Goal: Task Accomplishment & Management: Use online tool/utility

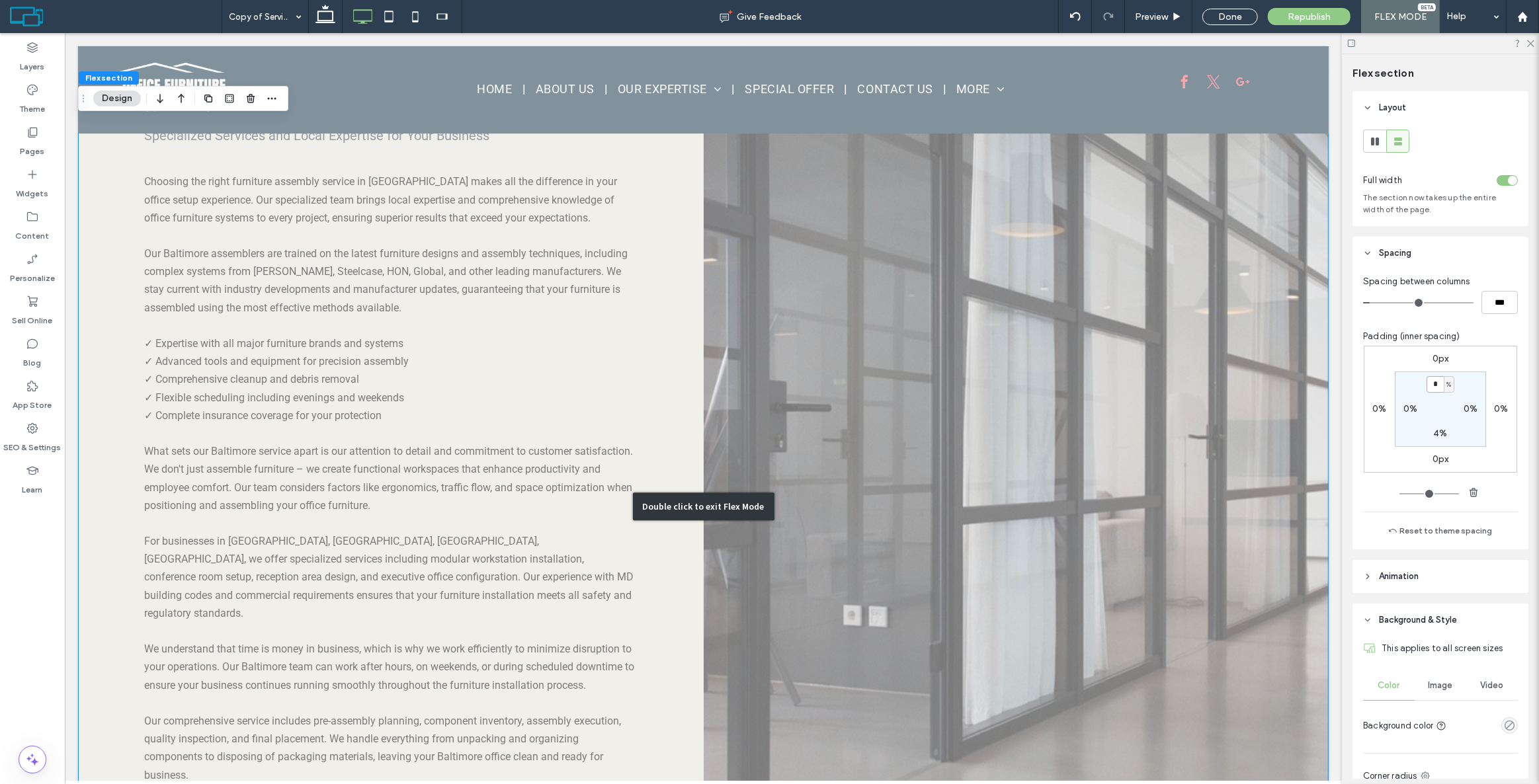
scroll to position [3310, 0]
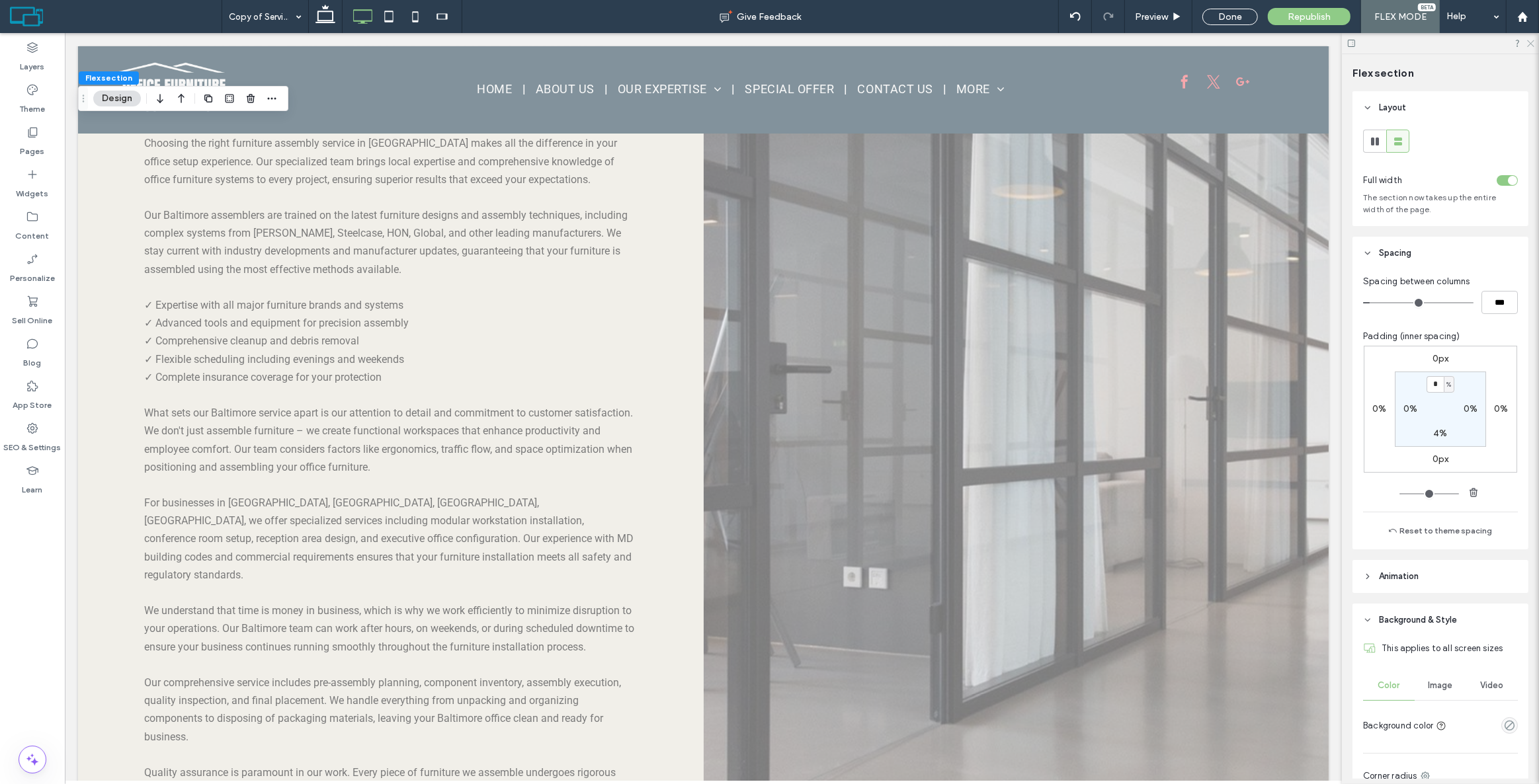
click at [1530, 42] on icon at bounding box center [1530, 43] width 9 height 9
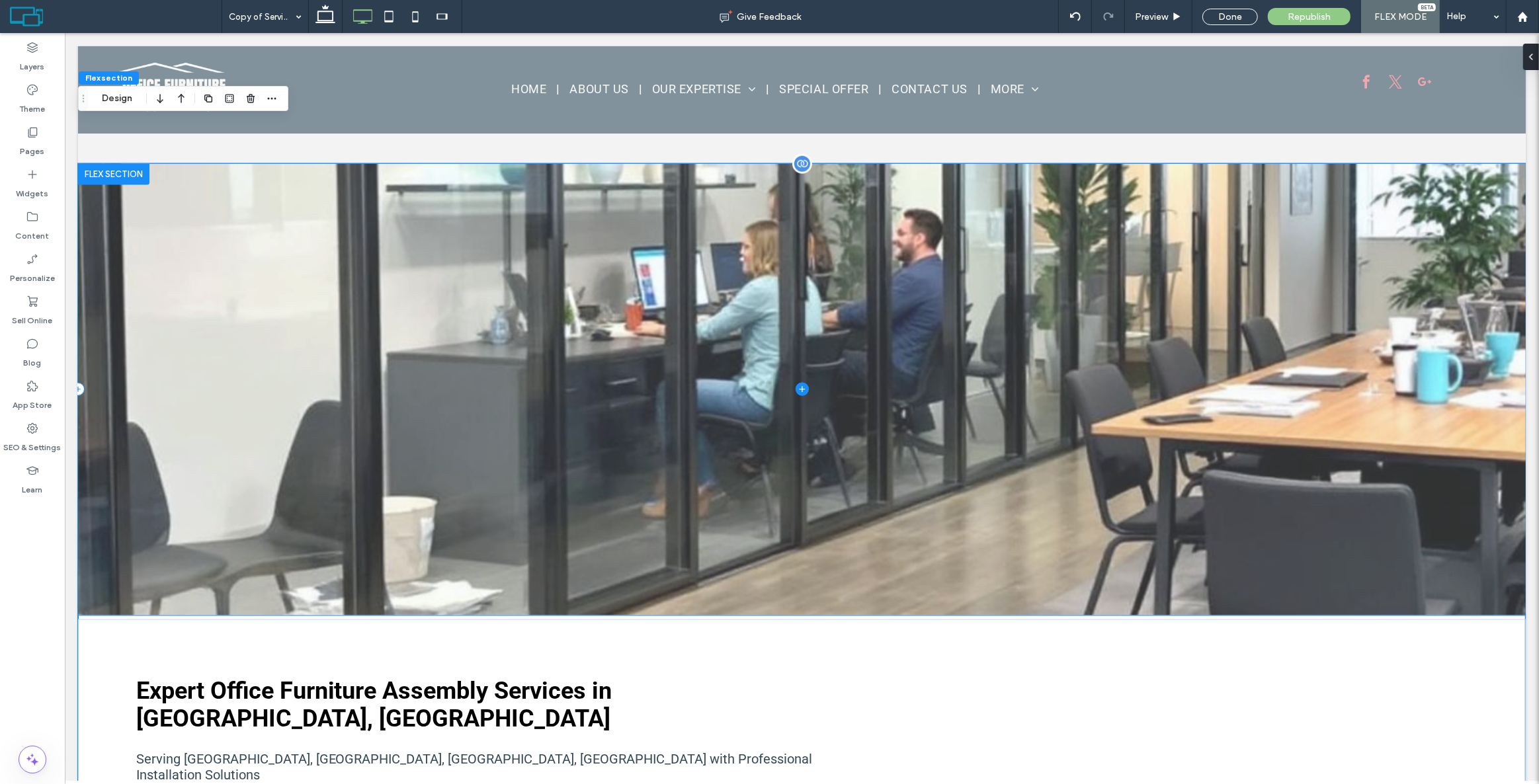
scroll to position [1783, 0]
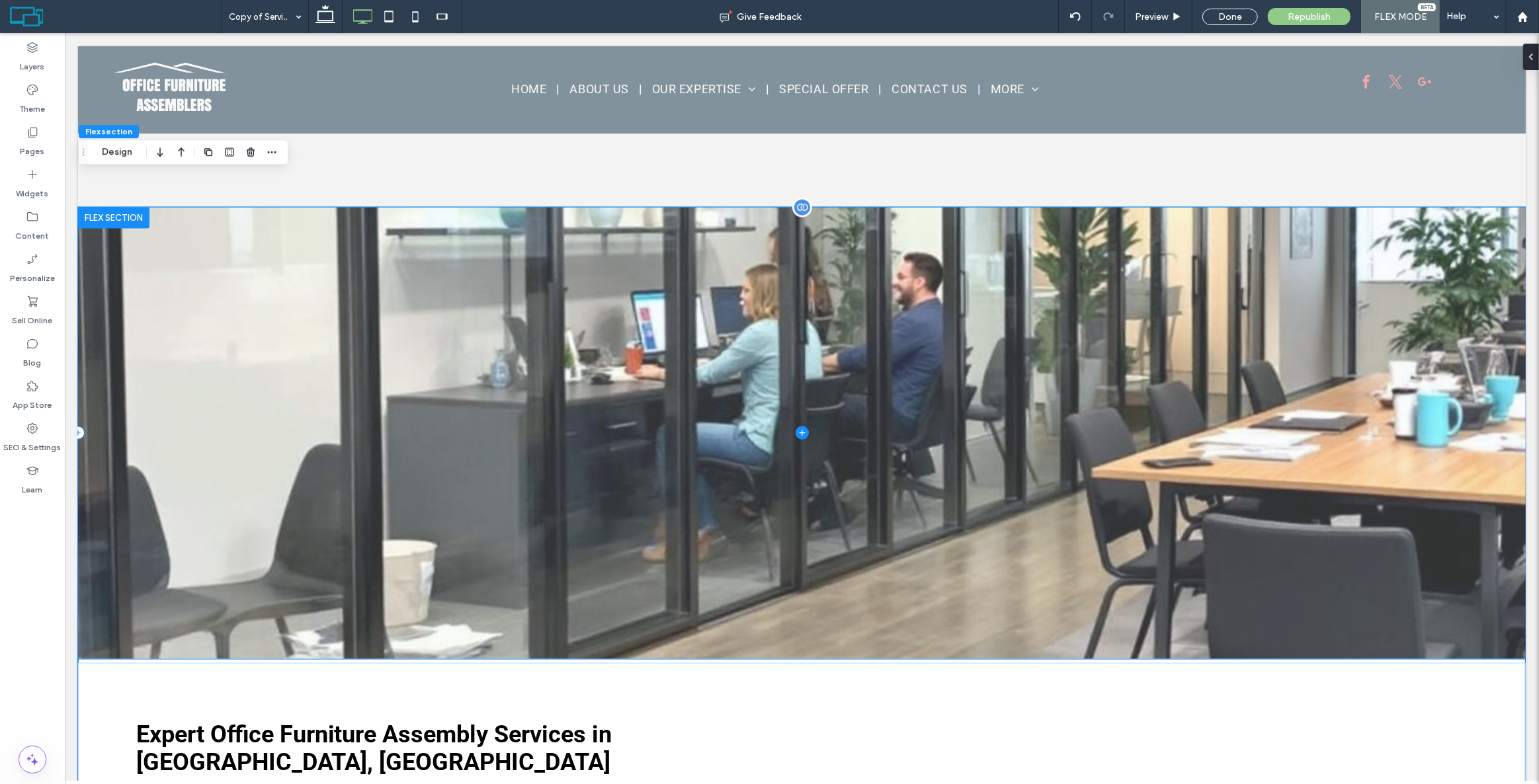
click at [850, 594] on span at bounding box center [802, 433] width 1448 height 452
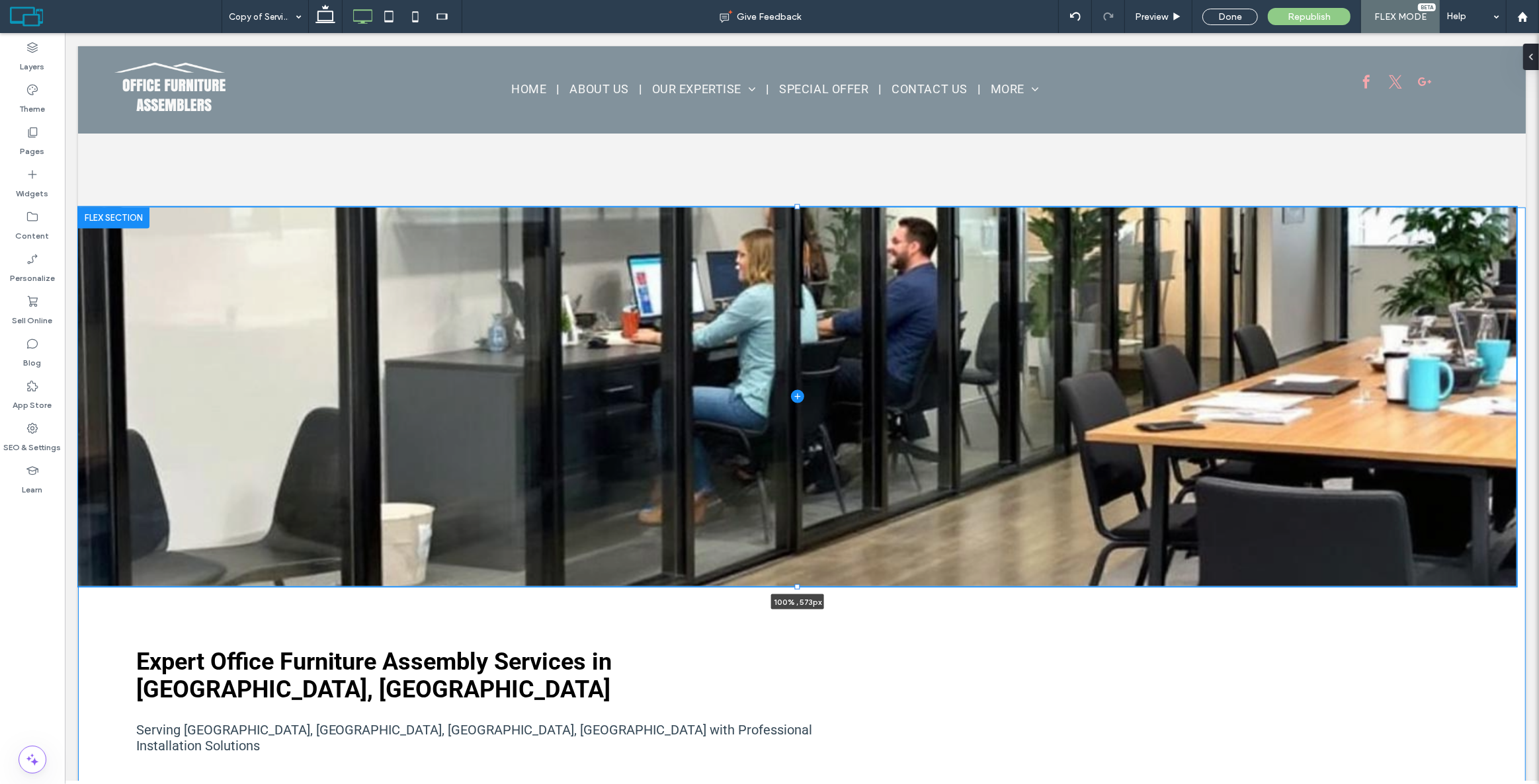
drag, startPoint x: 799, startPoint y: 624, endPoint x: 807, endPoint y: 552, distance: 72.4
click at [78, 208] on div at bounding box center [78, 208] width 1 height 1
type input "***"
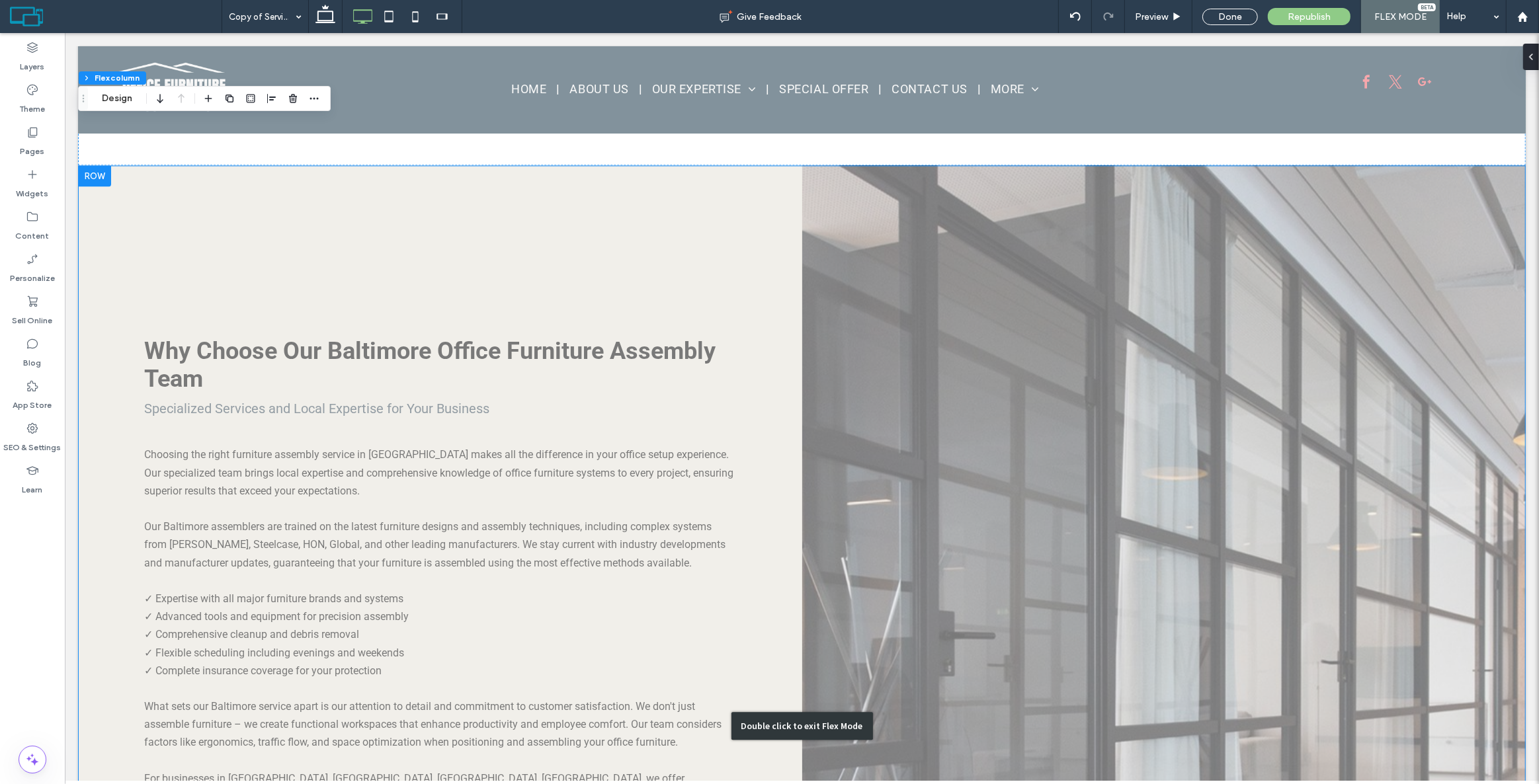
scroll to position [2865, 0]
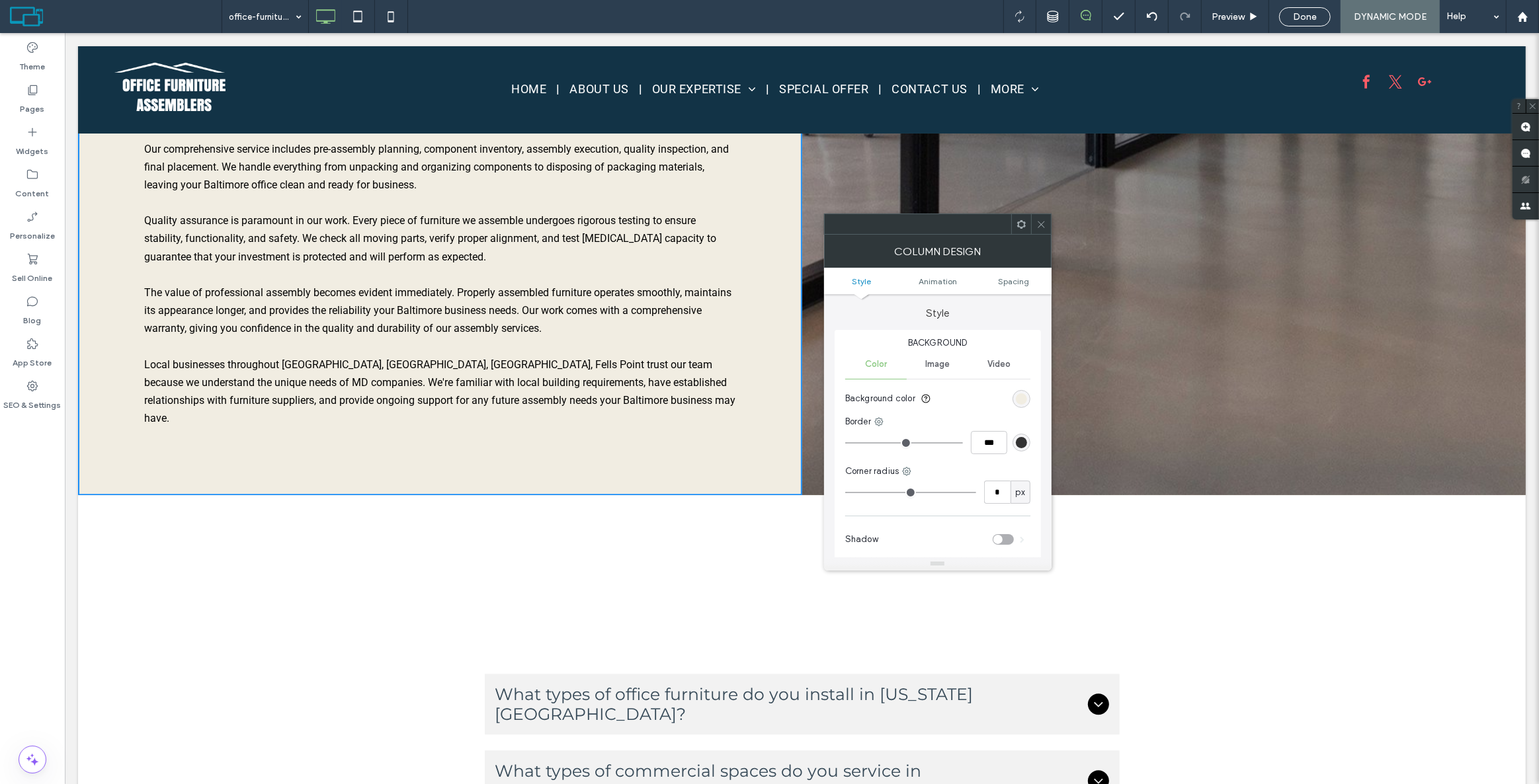
scroll to position [3706, 0]
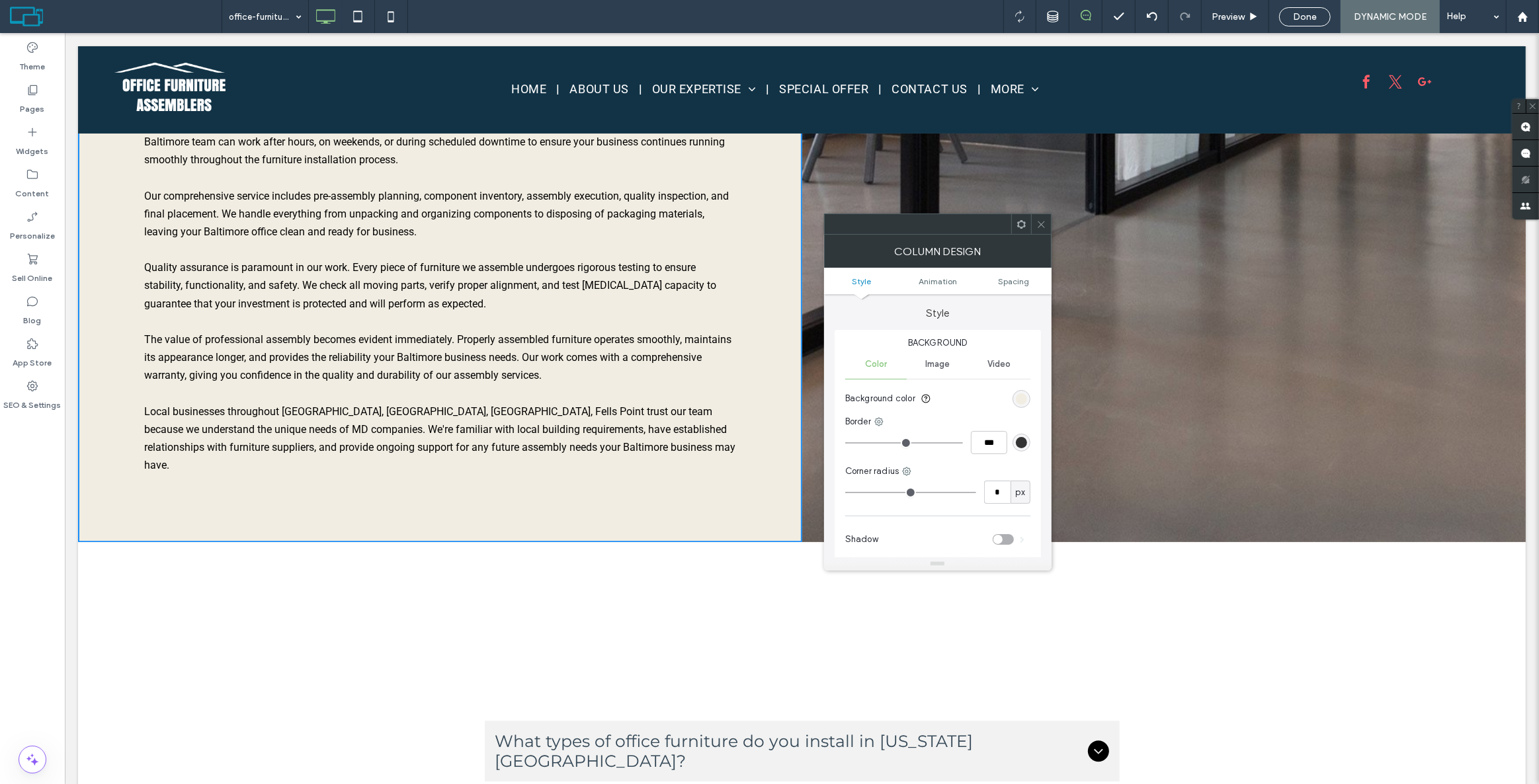
click at [1030, 225] on div at bounding box center [1020, 224] width 20 height 20
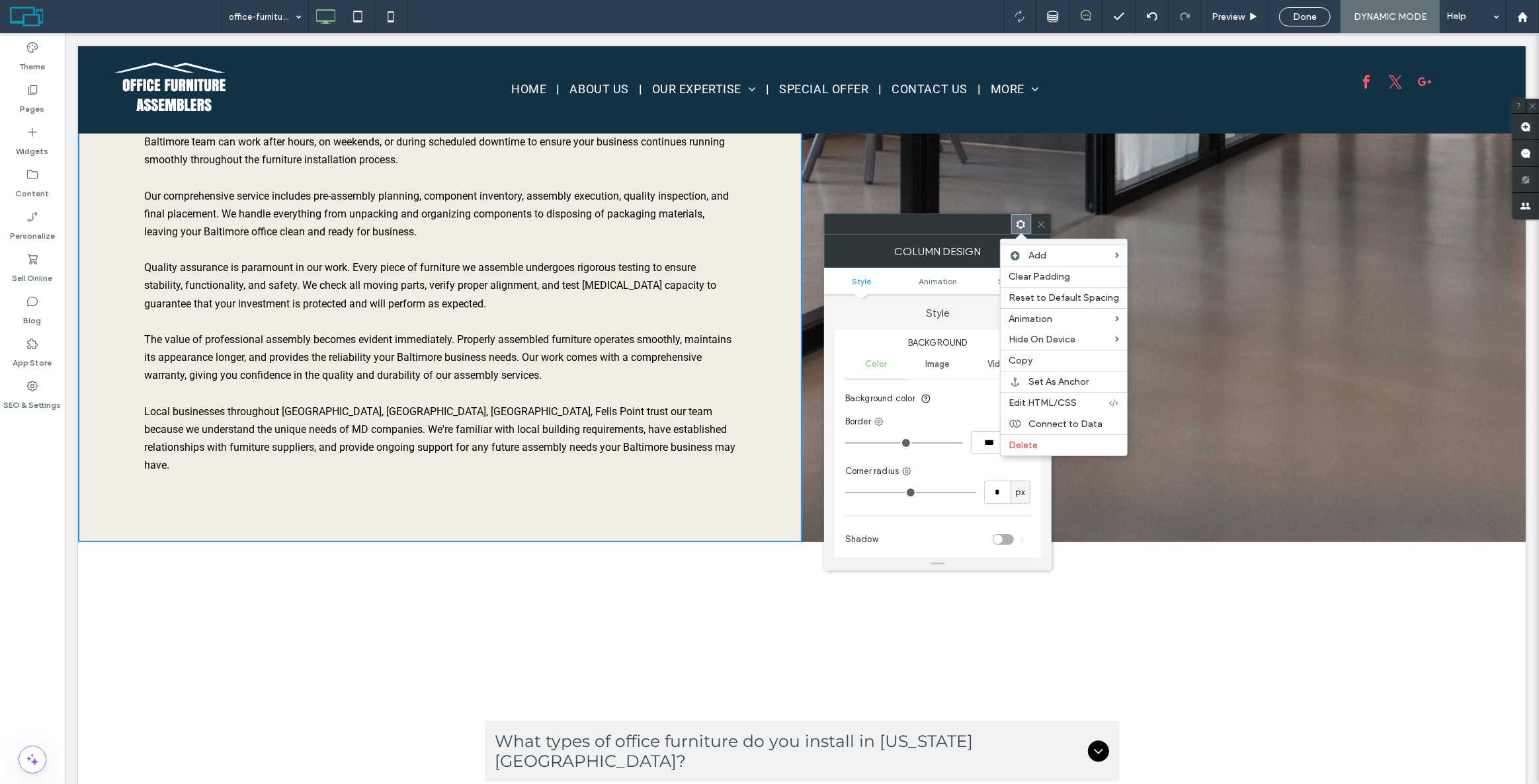
click at [1043, 222] on use at bounding box center [1041, 225] width 7 height 7
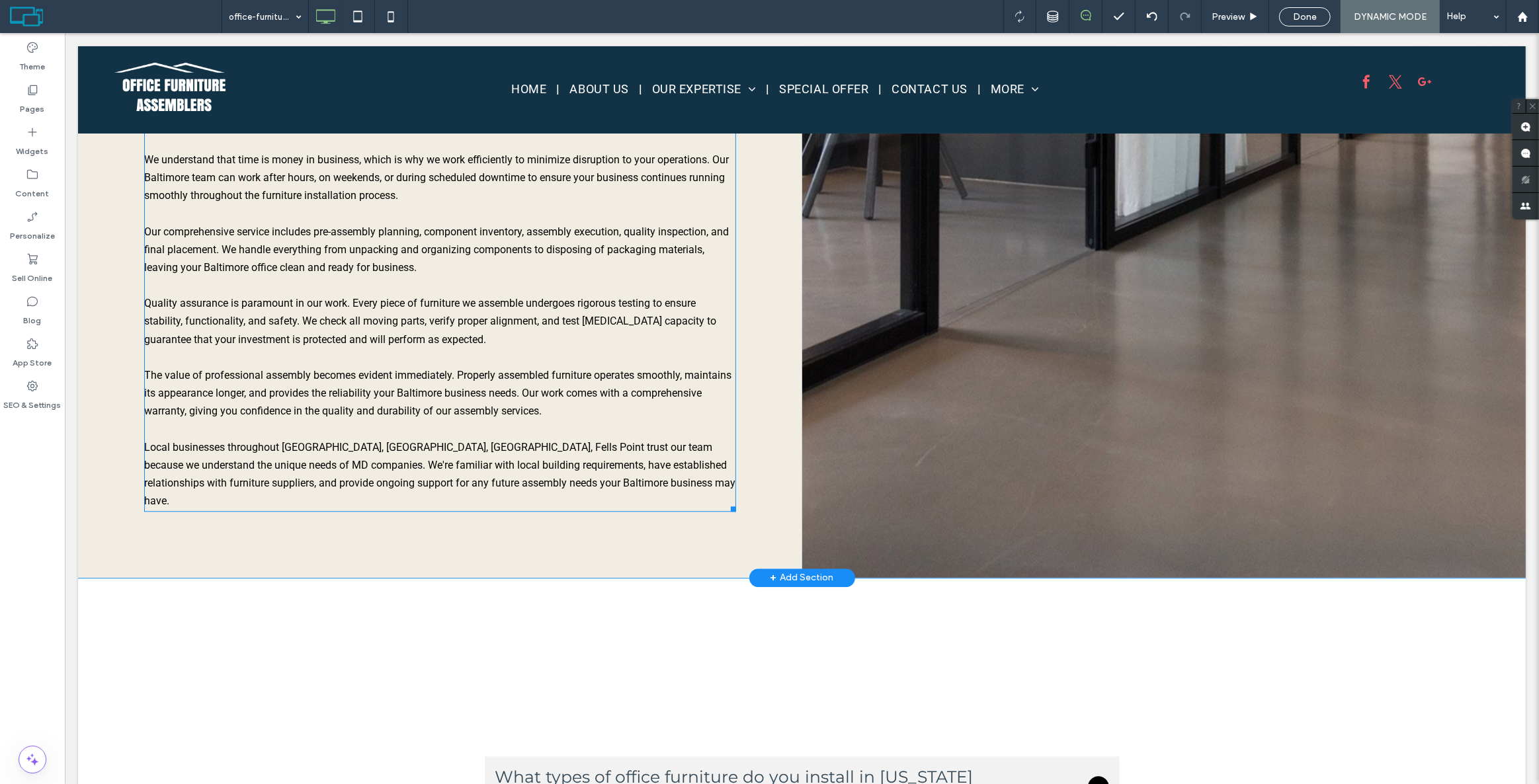
scroll to position [3466, 0]
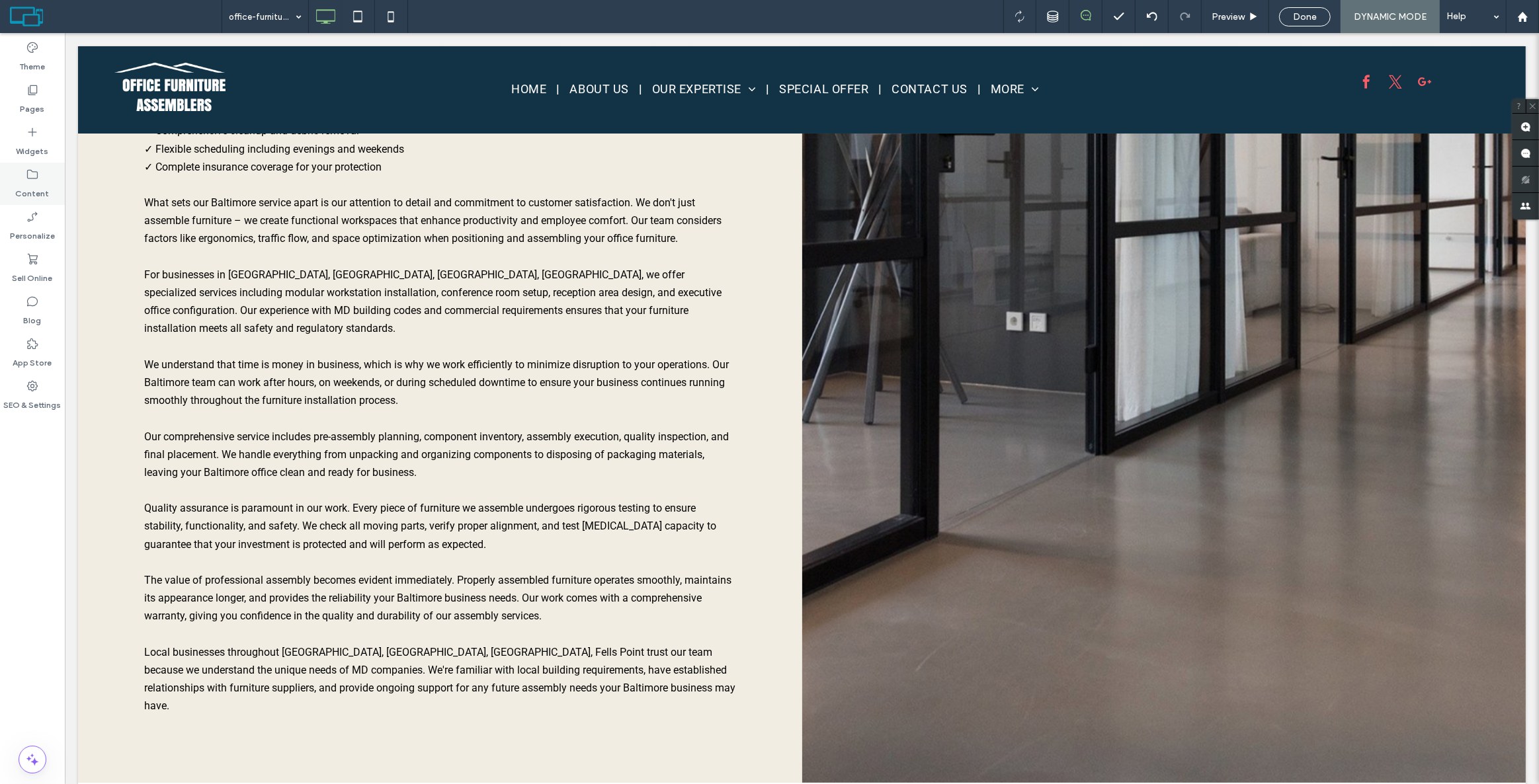
click at [16, 197] on div "Content" at bounding box center [32, 184] width 65 height 43
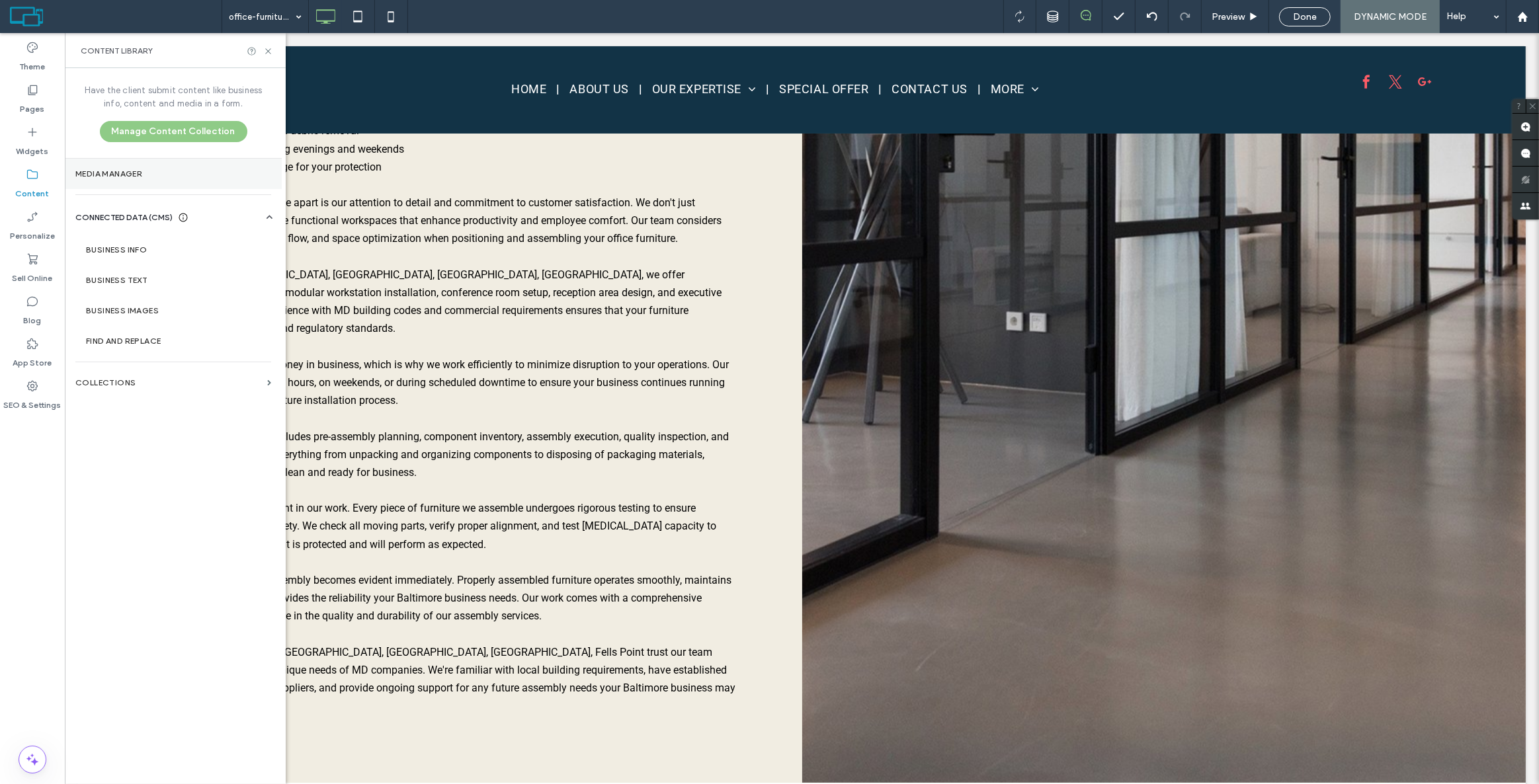
click at [112, 162] on section "Media Manager" at bounding box center [173, 174] width 217 height 31
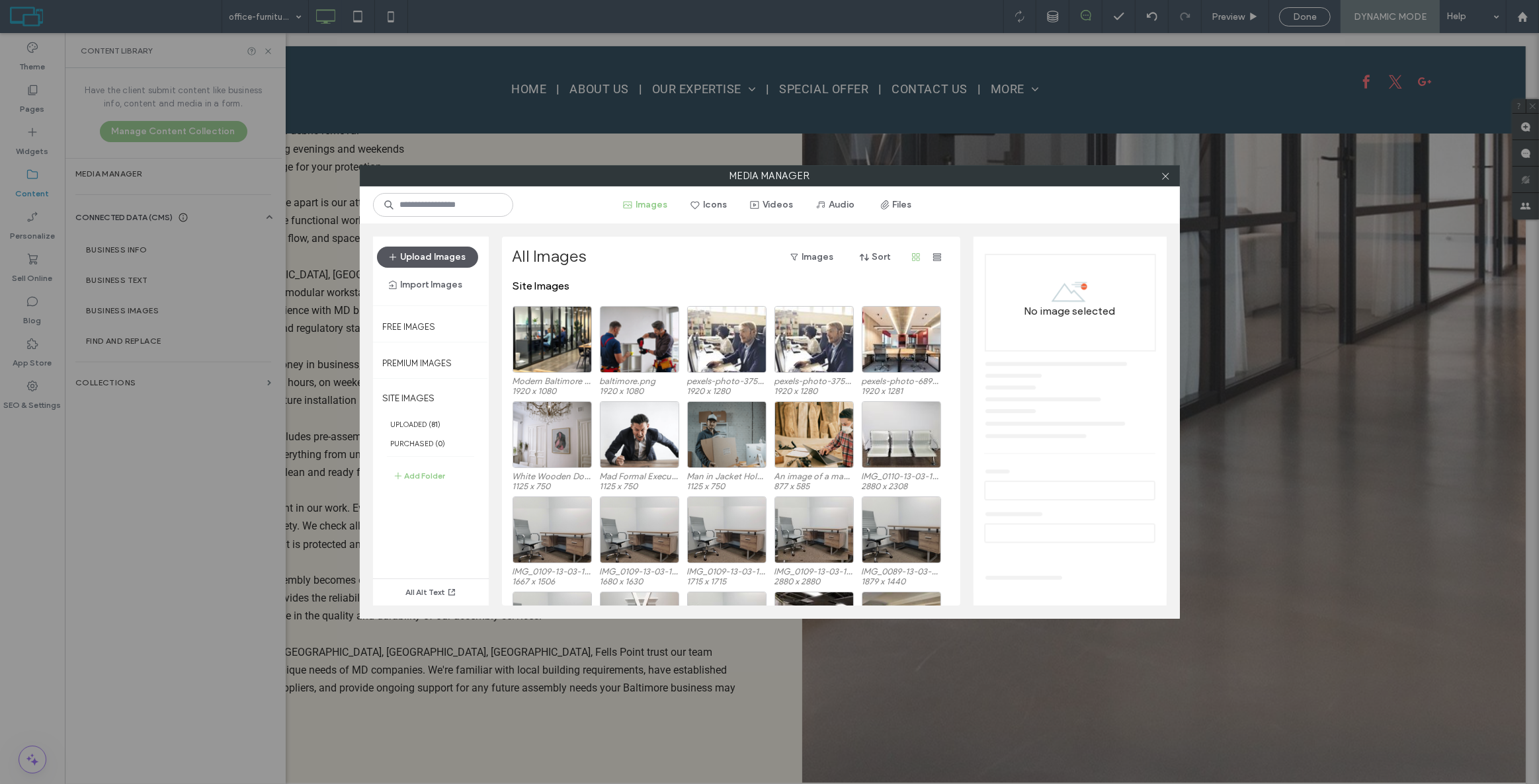
click at [443, 252] on button "Upload Images" at bounding box center [427, 257] width 101 height 21
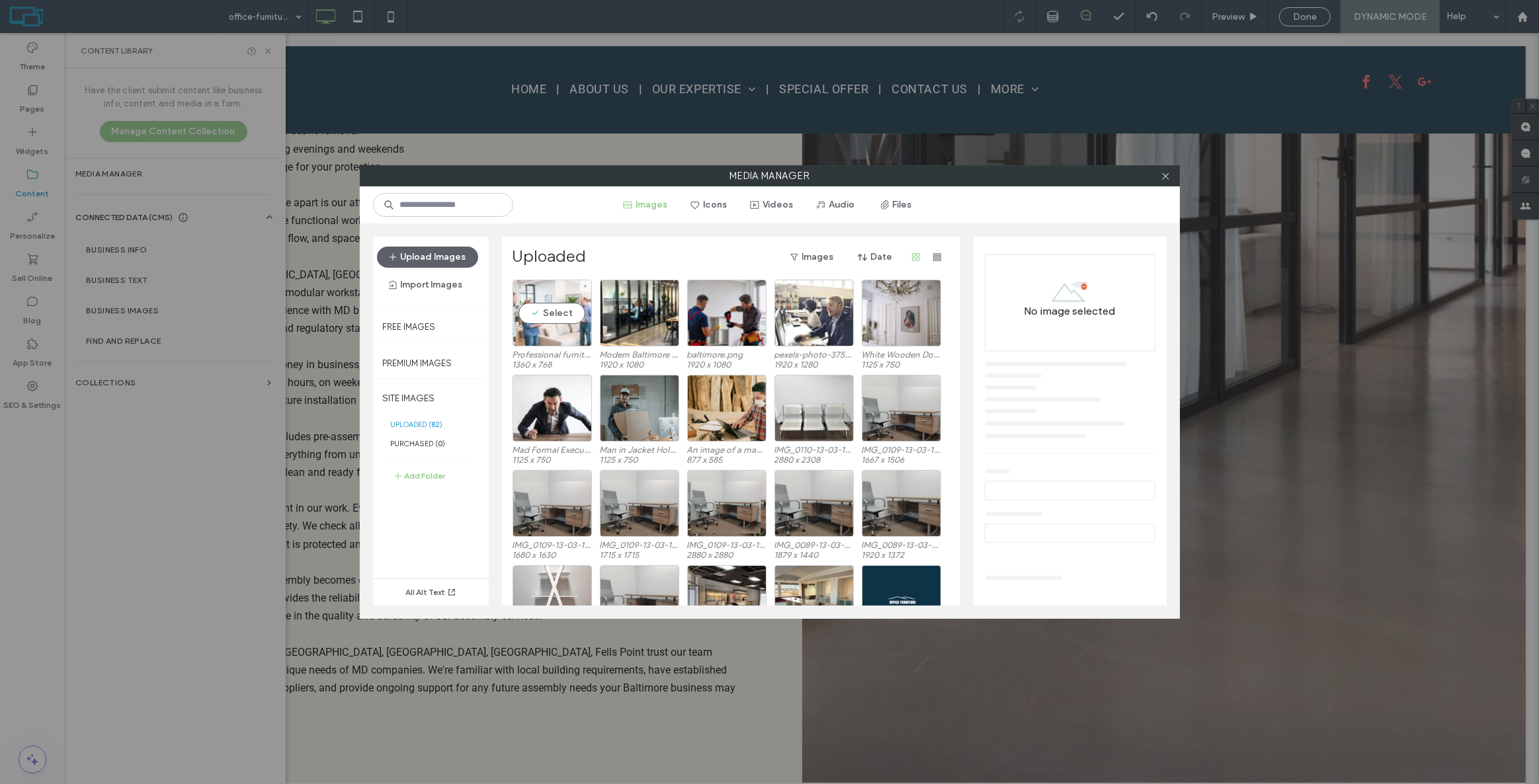
click at [567, 320] on div "Select" at bounding box center [552, 313] width 79 height 67
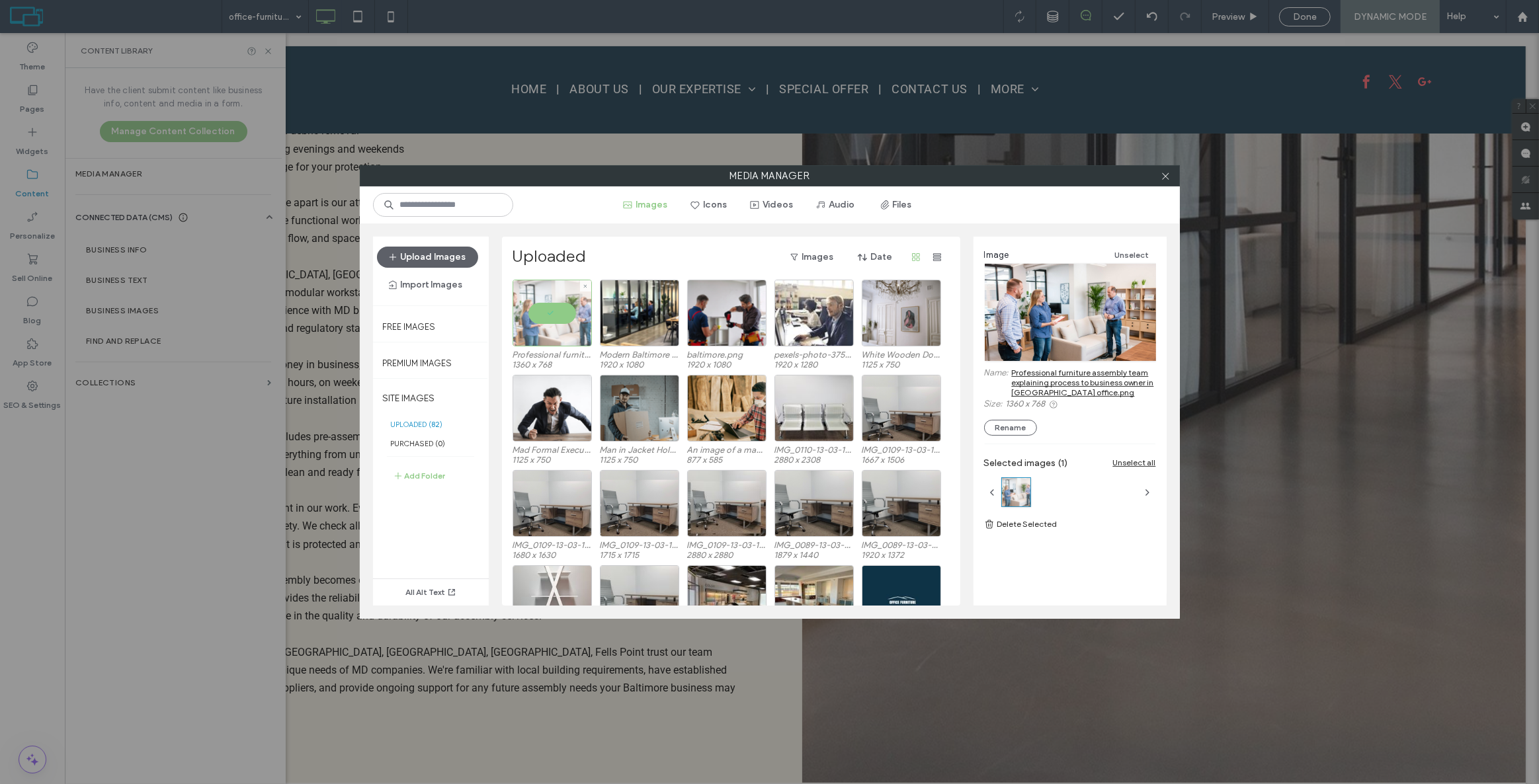
click at [567, 320] on div at bounding box center [552, 313] width 79 height 67
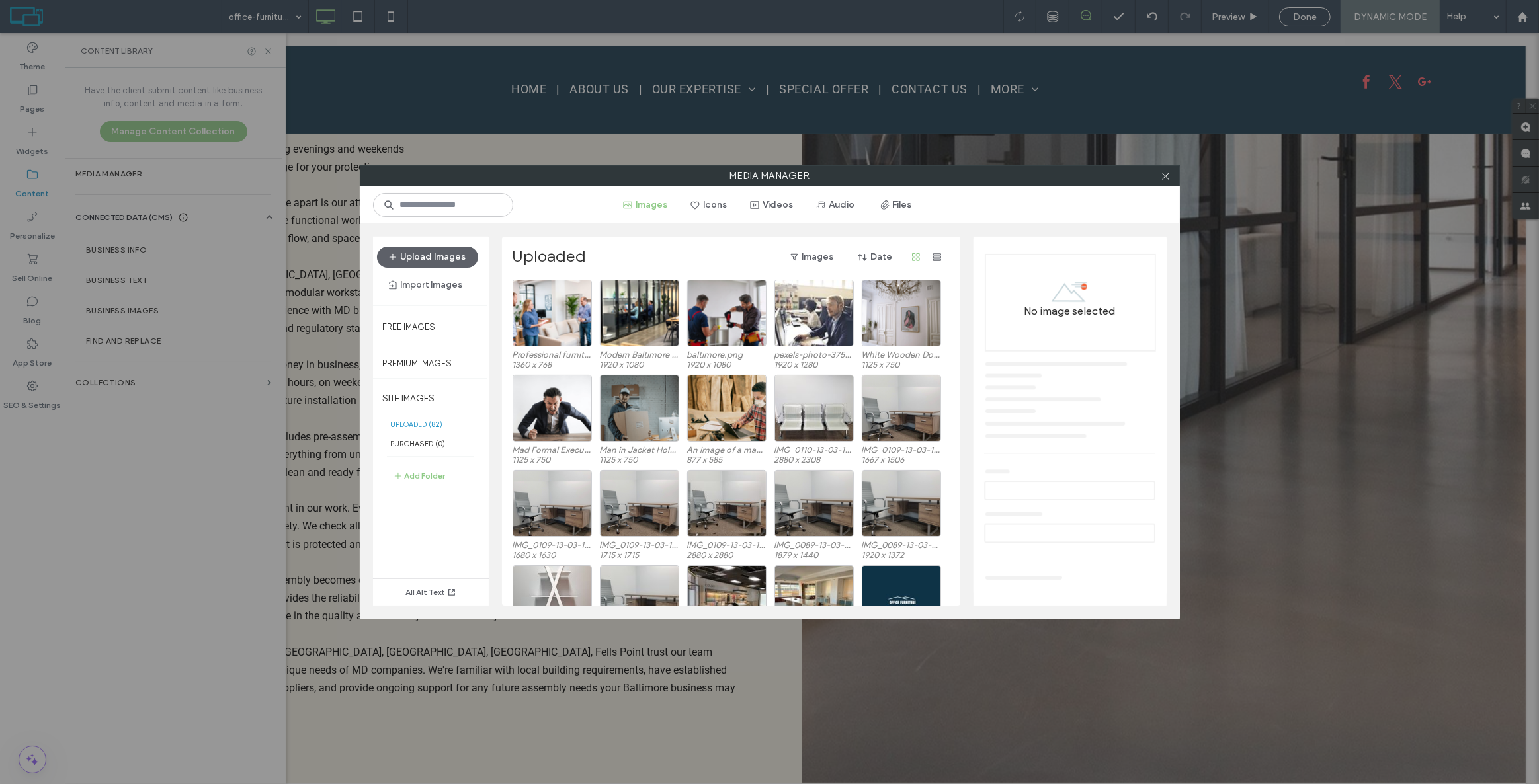
click at [1172, 178] on div at bounding box center [1166, 175] width 20 height 20
click at [1168, 178] on icon at bounding box center [1166, 176] width 10 height 10
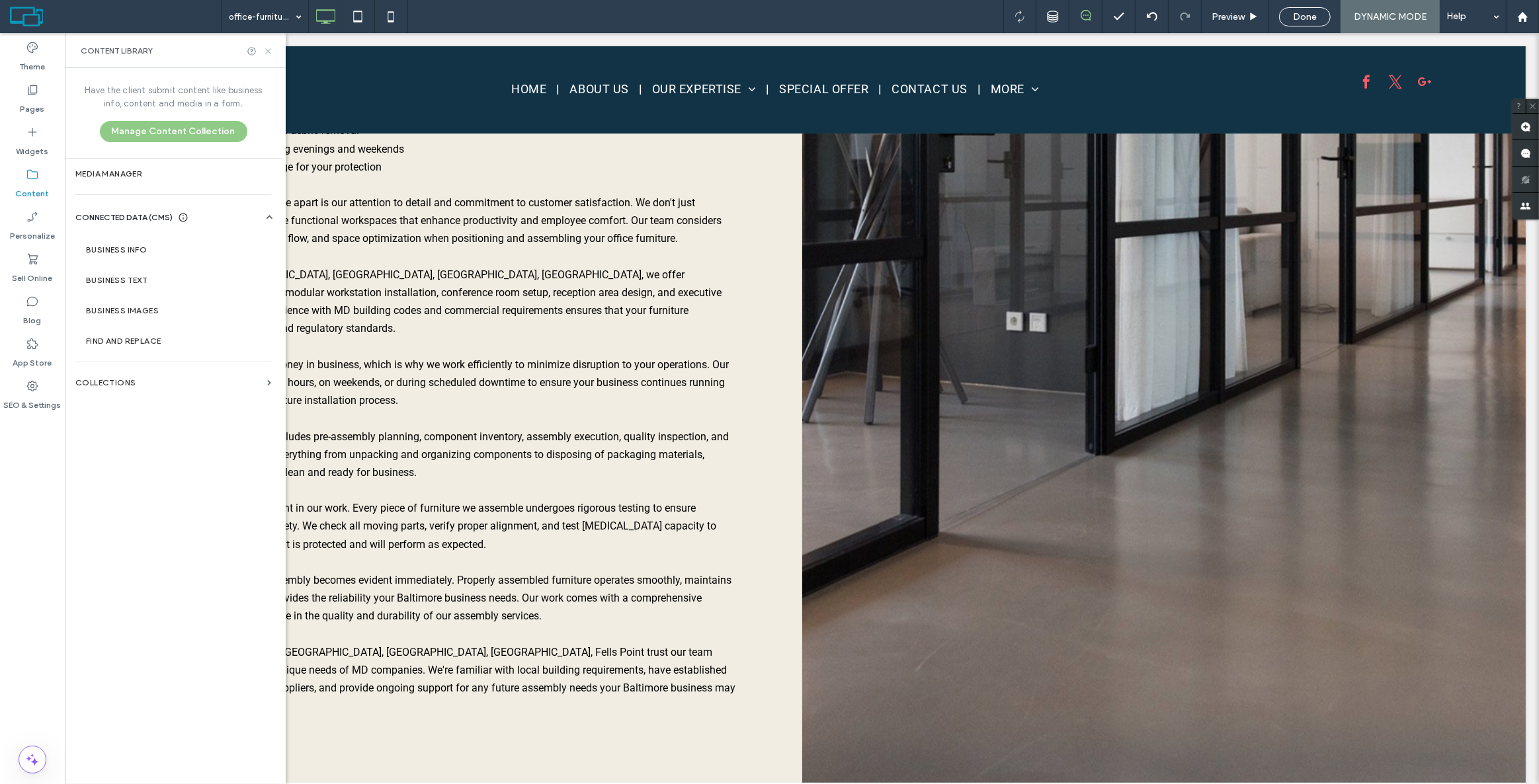
click at [265, 52] on icon at bounding box center [268, 51] width 10 height 10
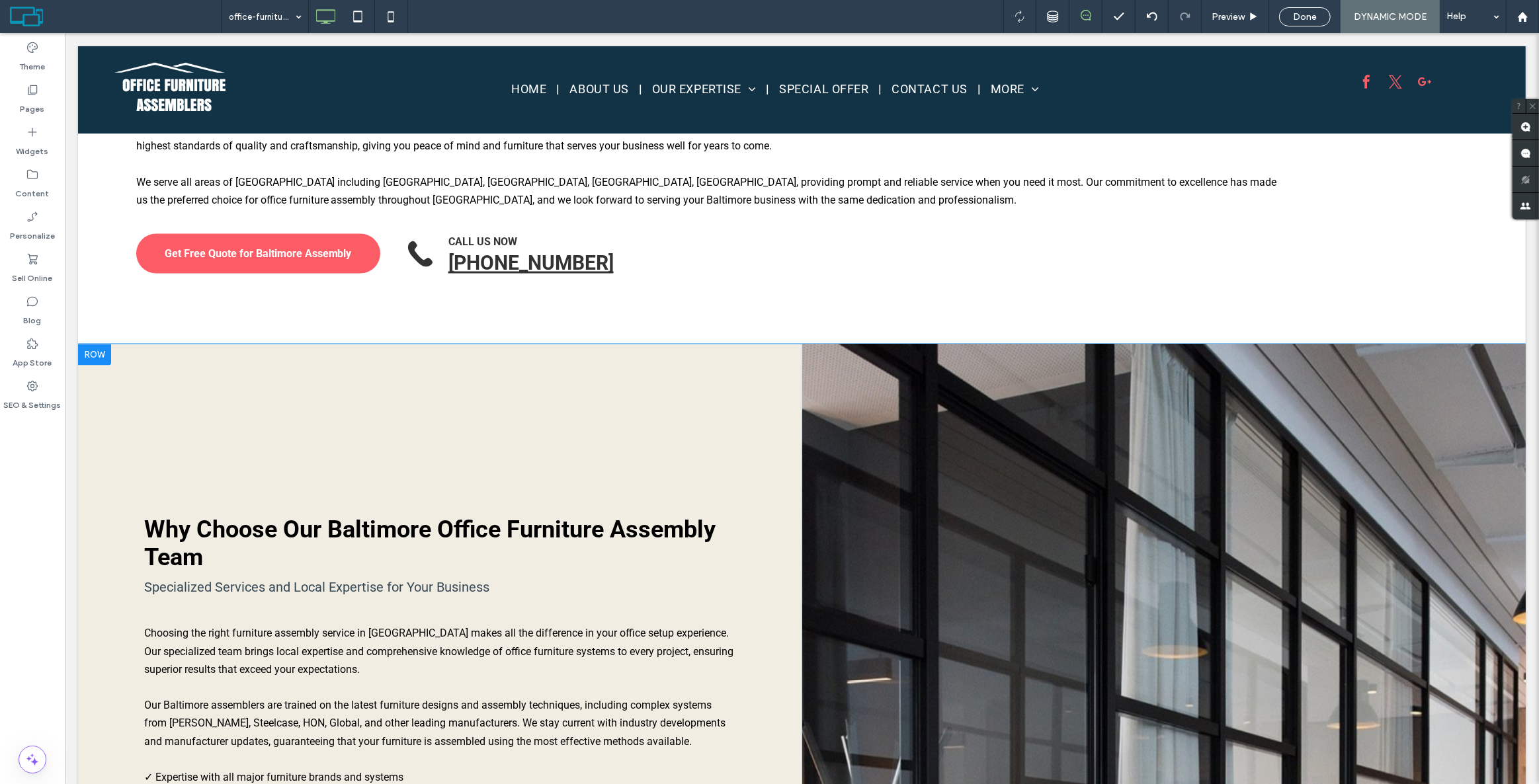
scroll to position [2745, 0]
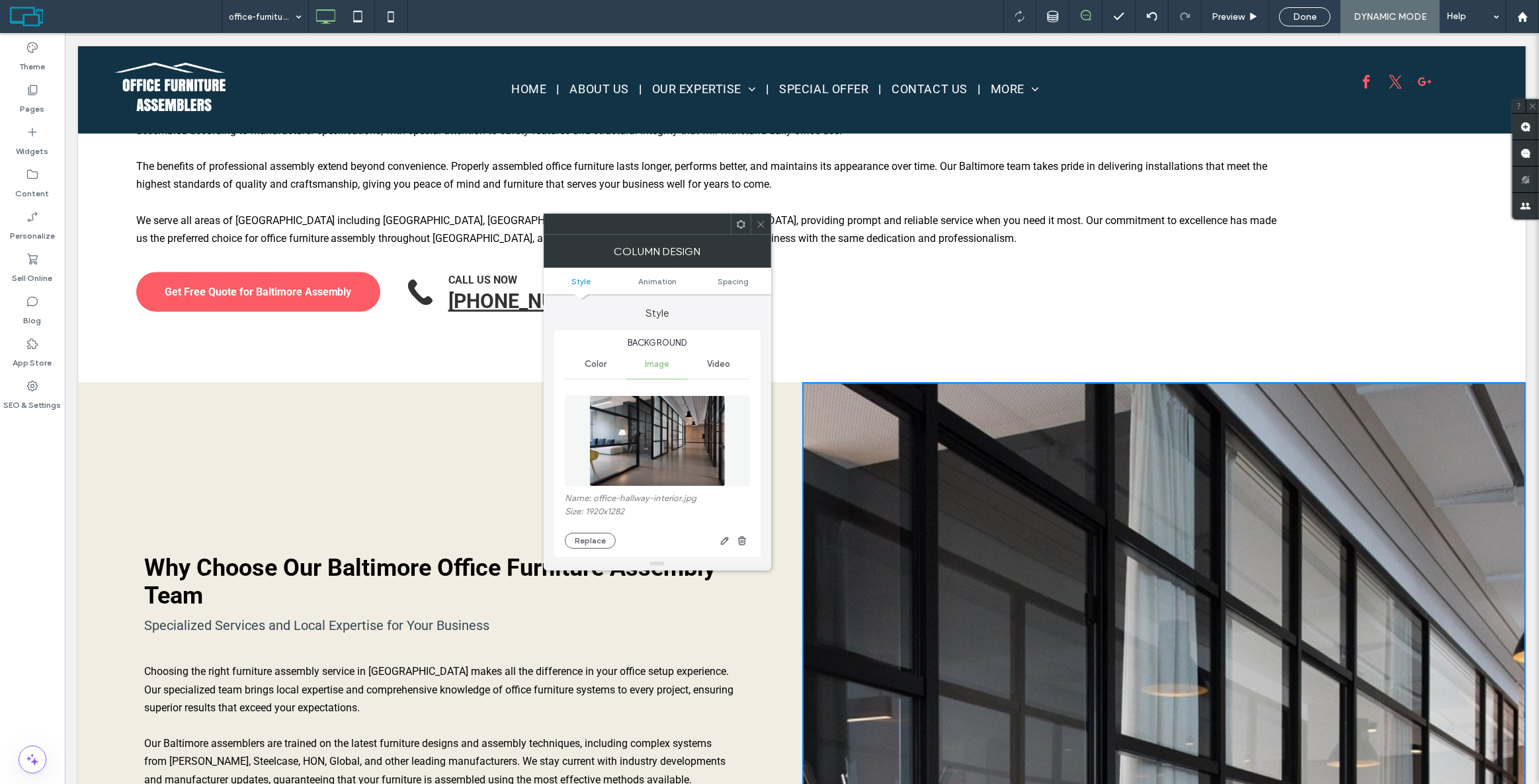
click at [641, 399] on img at bounding box center [657, 441] width 136 height 91
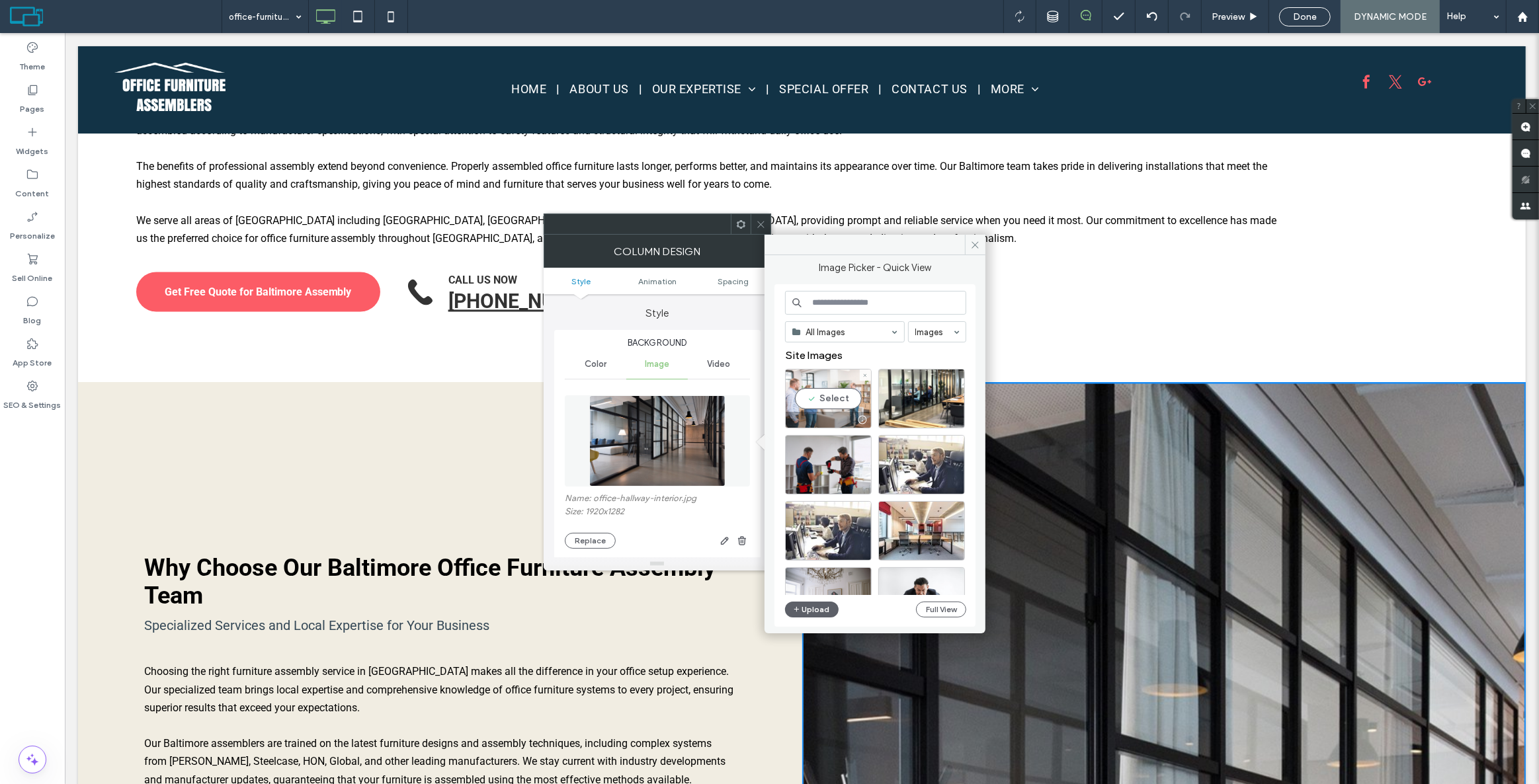
click at [820, 403] on div "Select" at bounding box center [828, 399] width 86 height 60
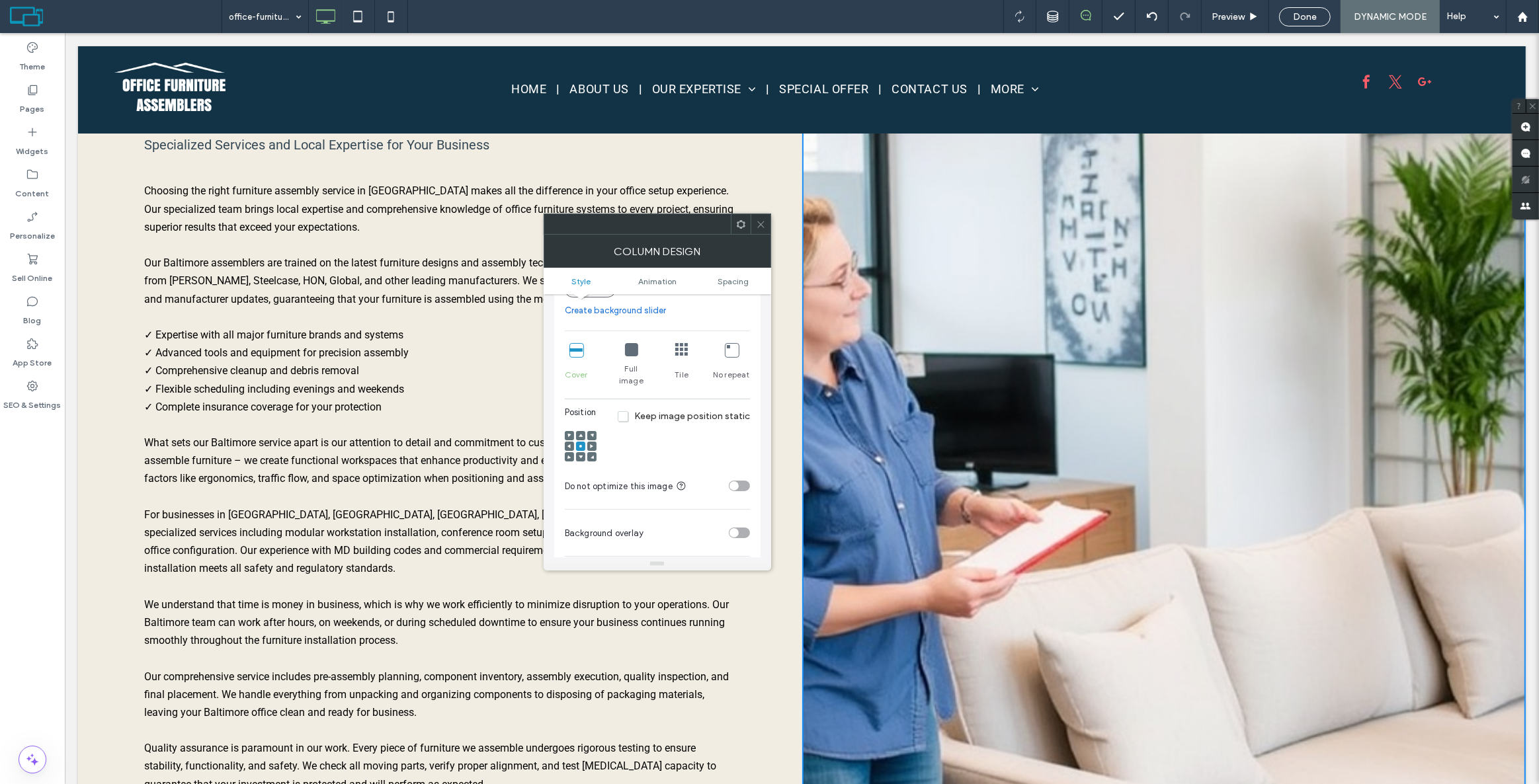
scroll to position [240, 0]
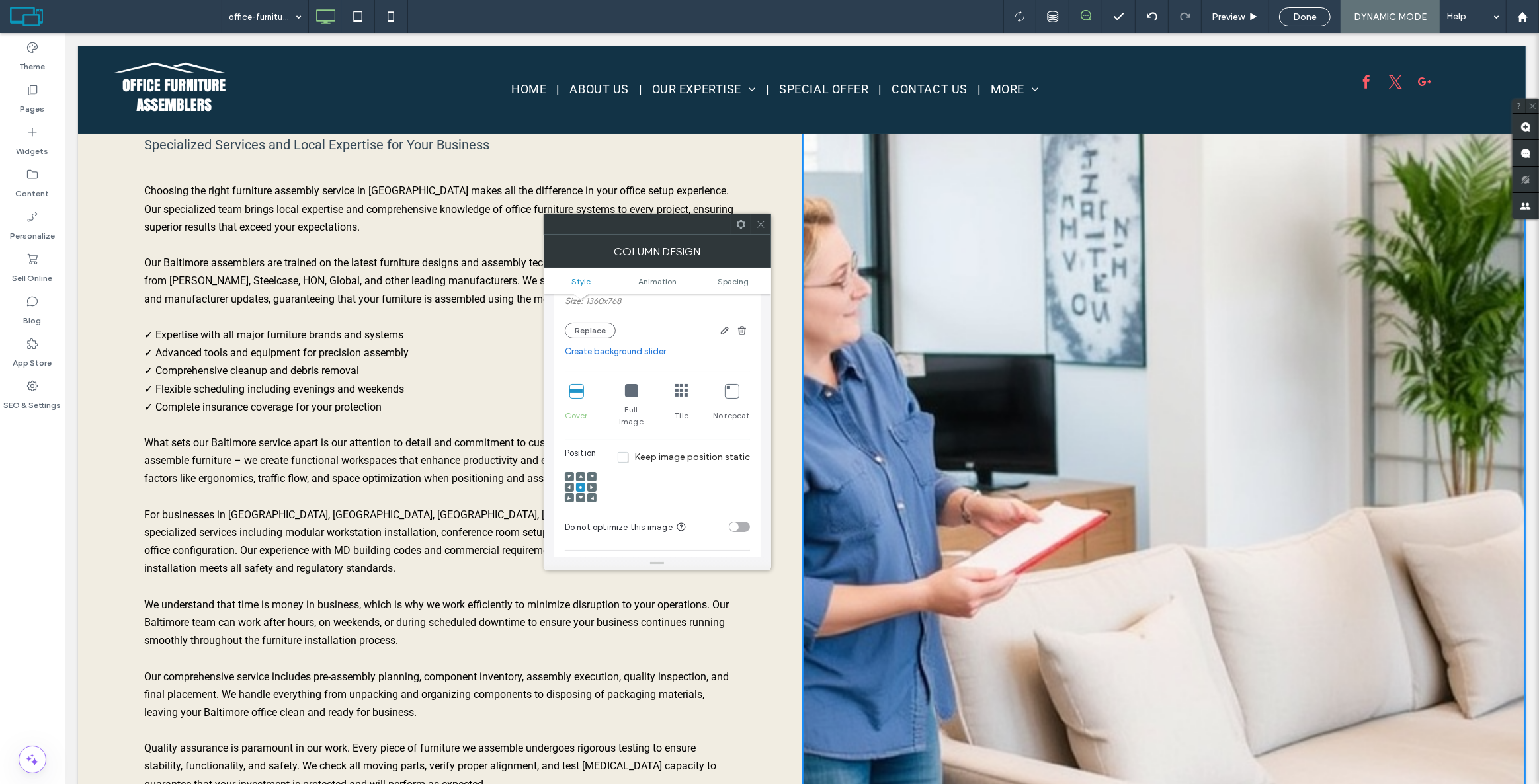
click at [592, 485] on icon at bounding box center [591, 487] width 4 height 4
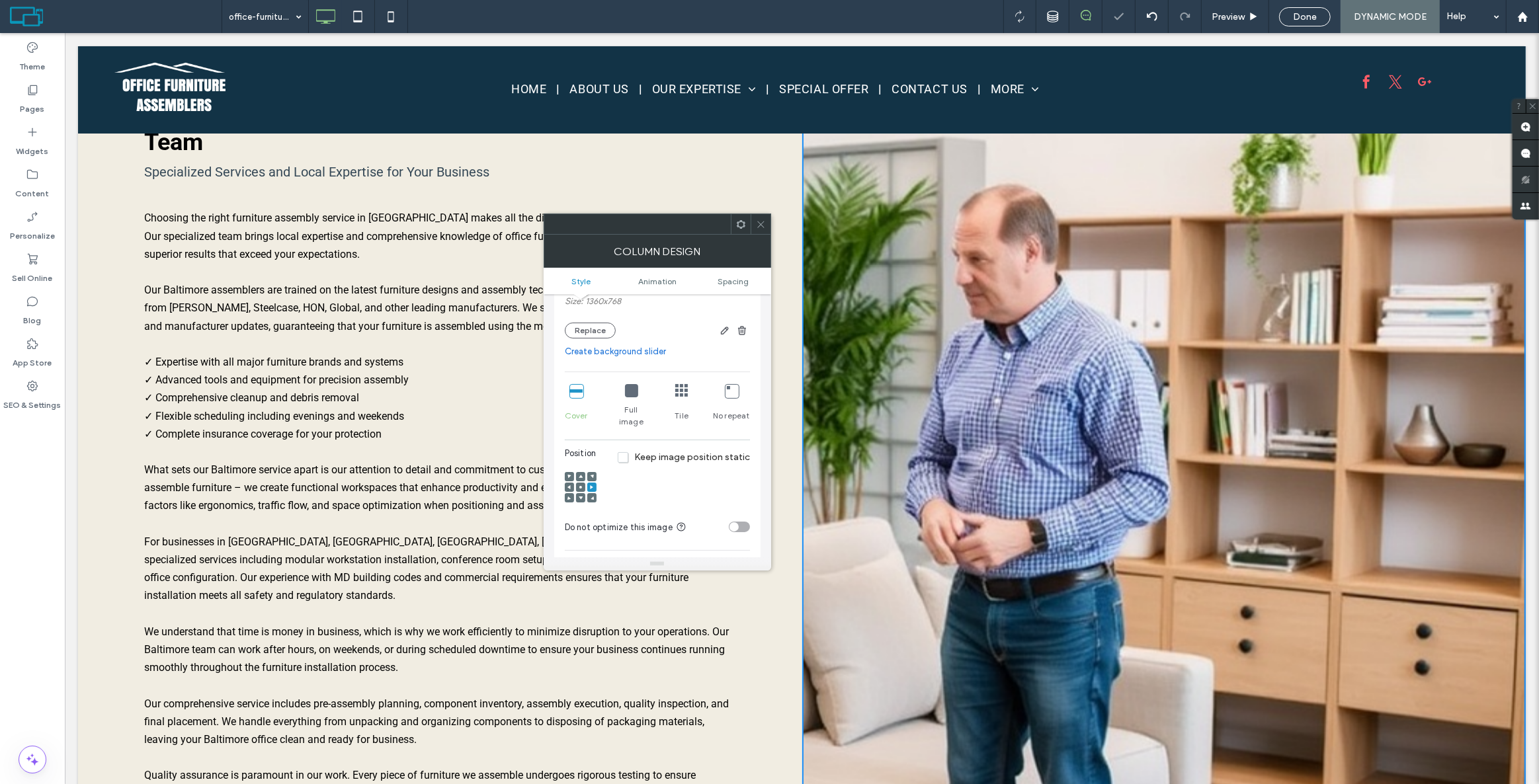
scroll to position [3105, 0]
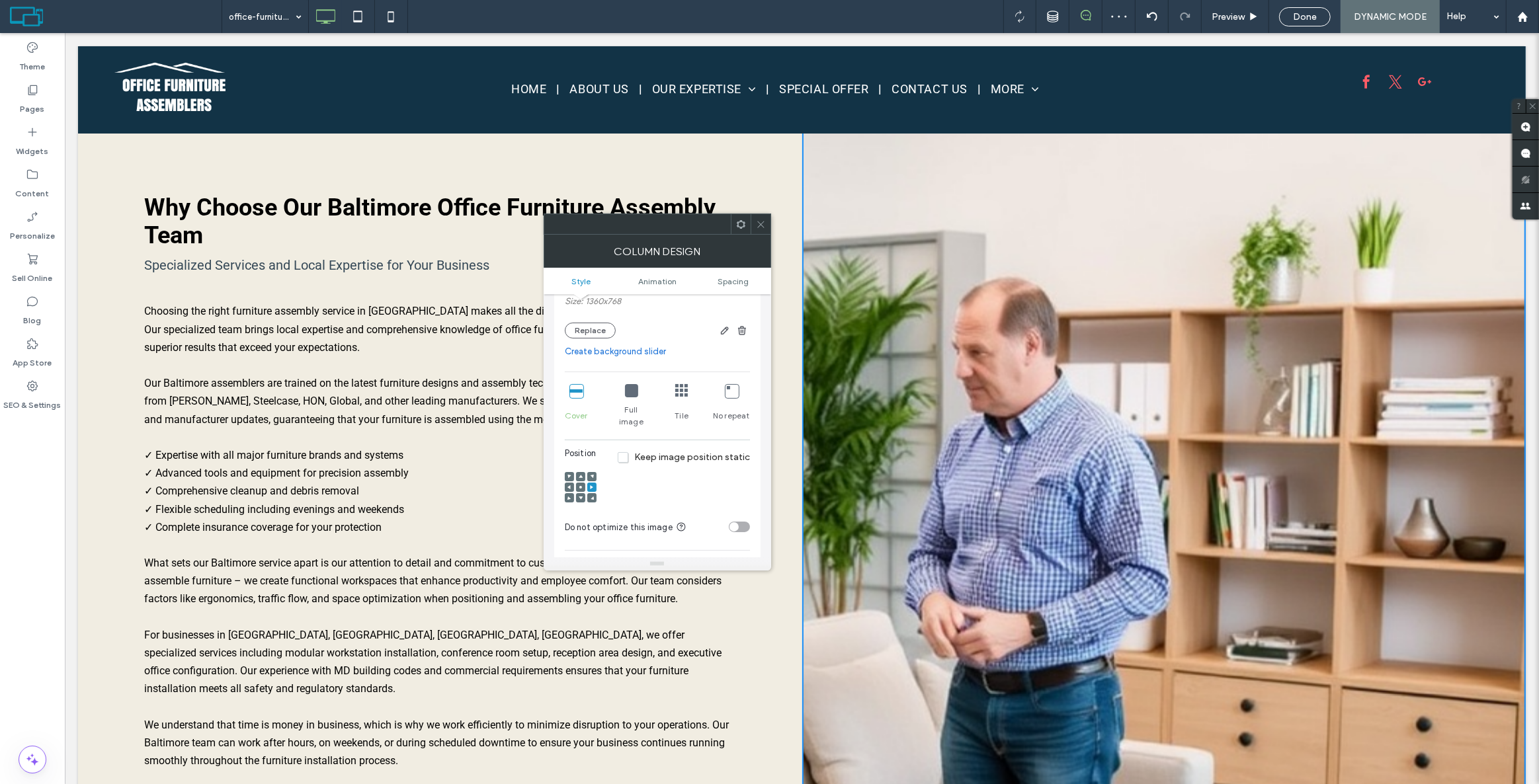
click at [631, 393] on icon at bounding box center [631, 390] width 13 height 13
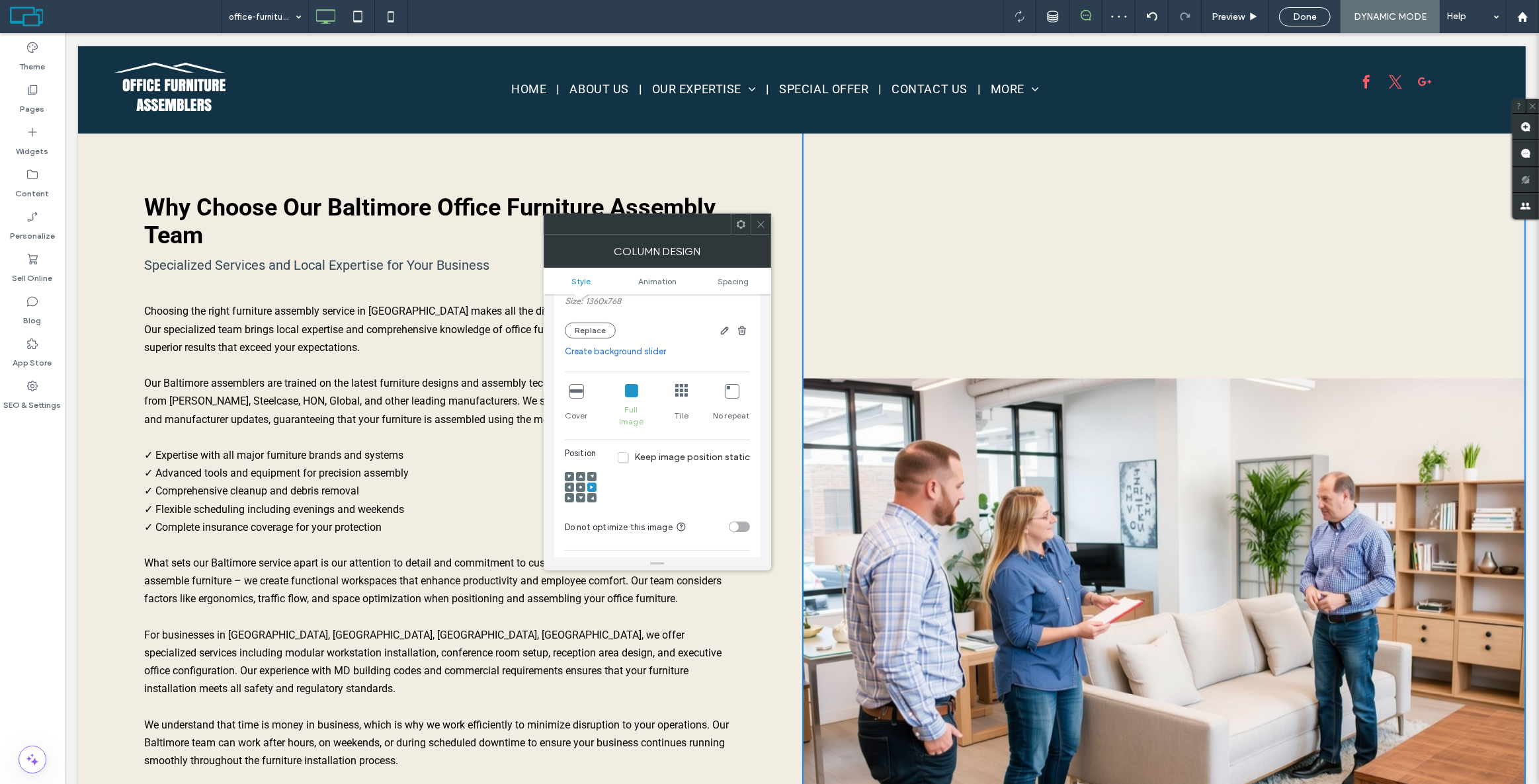
click at [580, 475] on use at bounding box center [580, 477] width 4 height 3
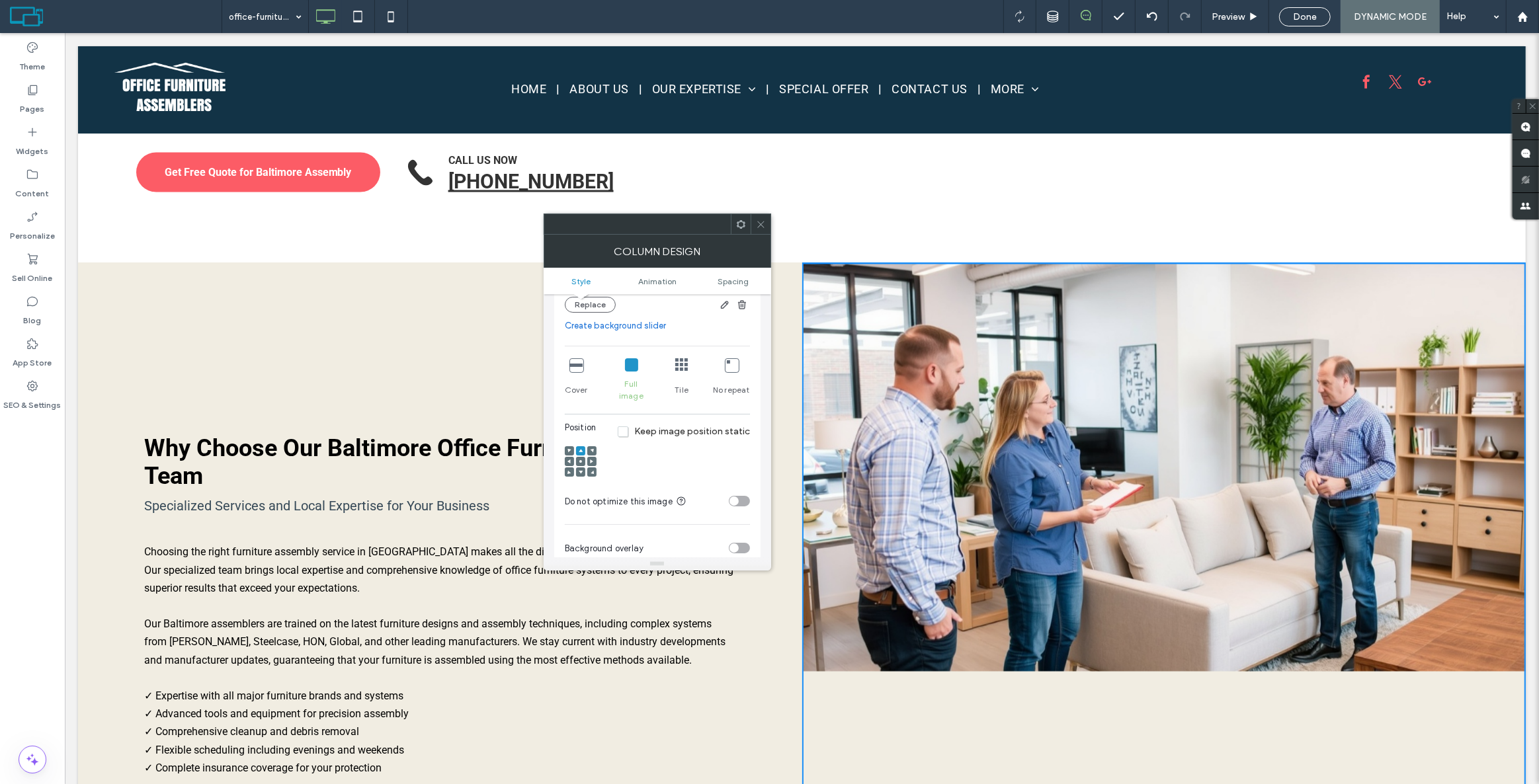
scroll to position [420, 0]
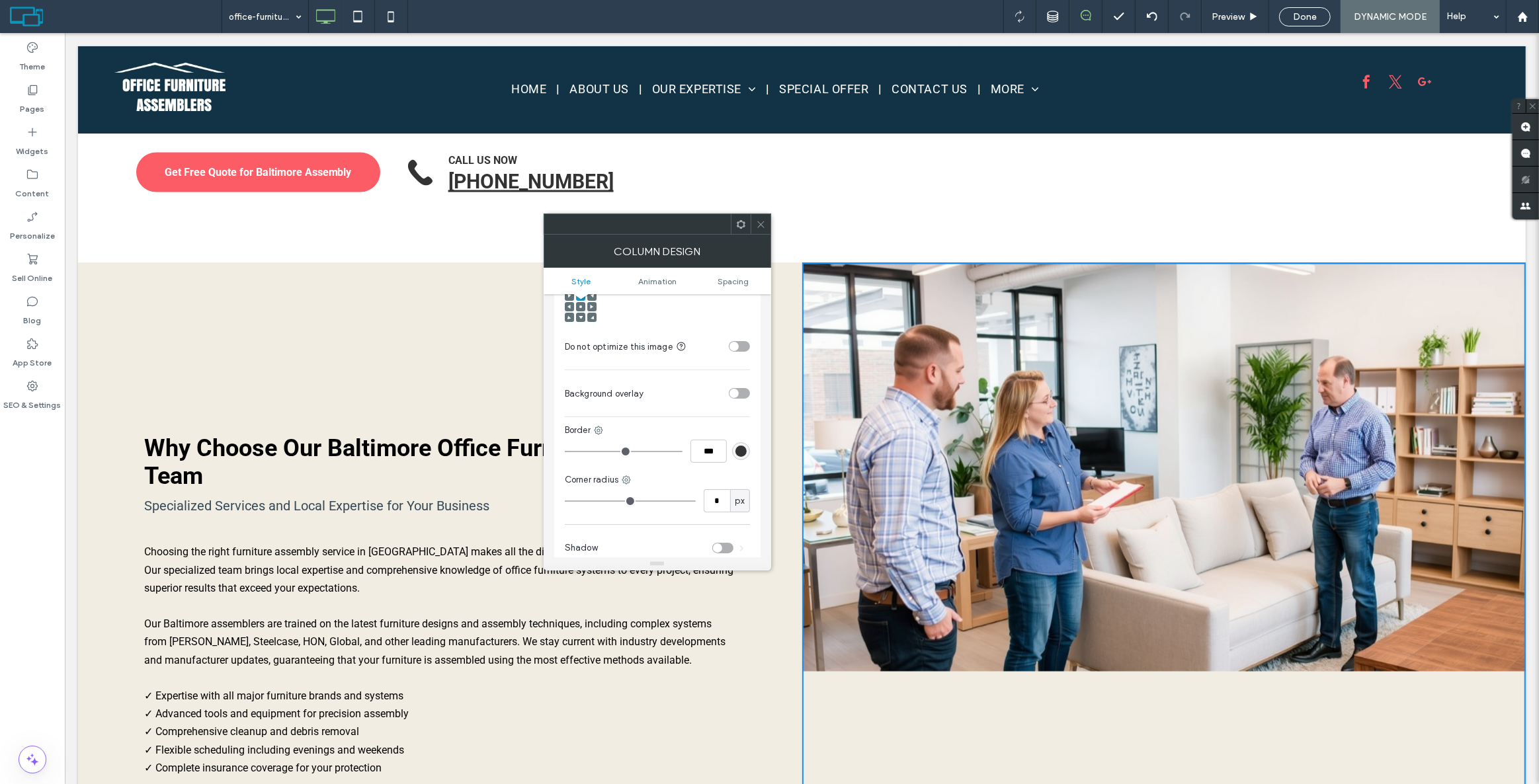
click at [766, 219] on icon at bounding box center [761, 225] width 10 height 10
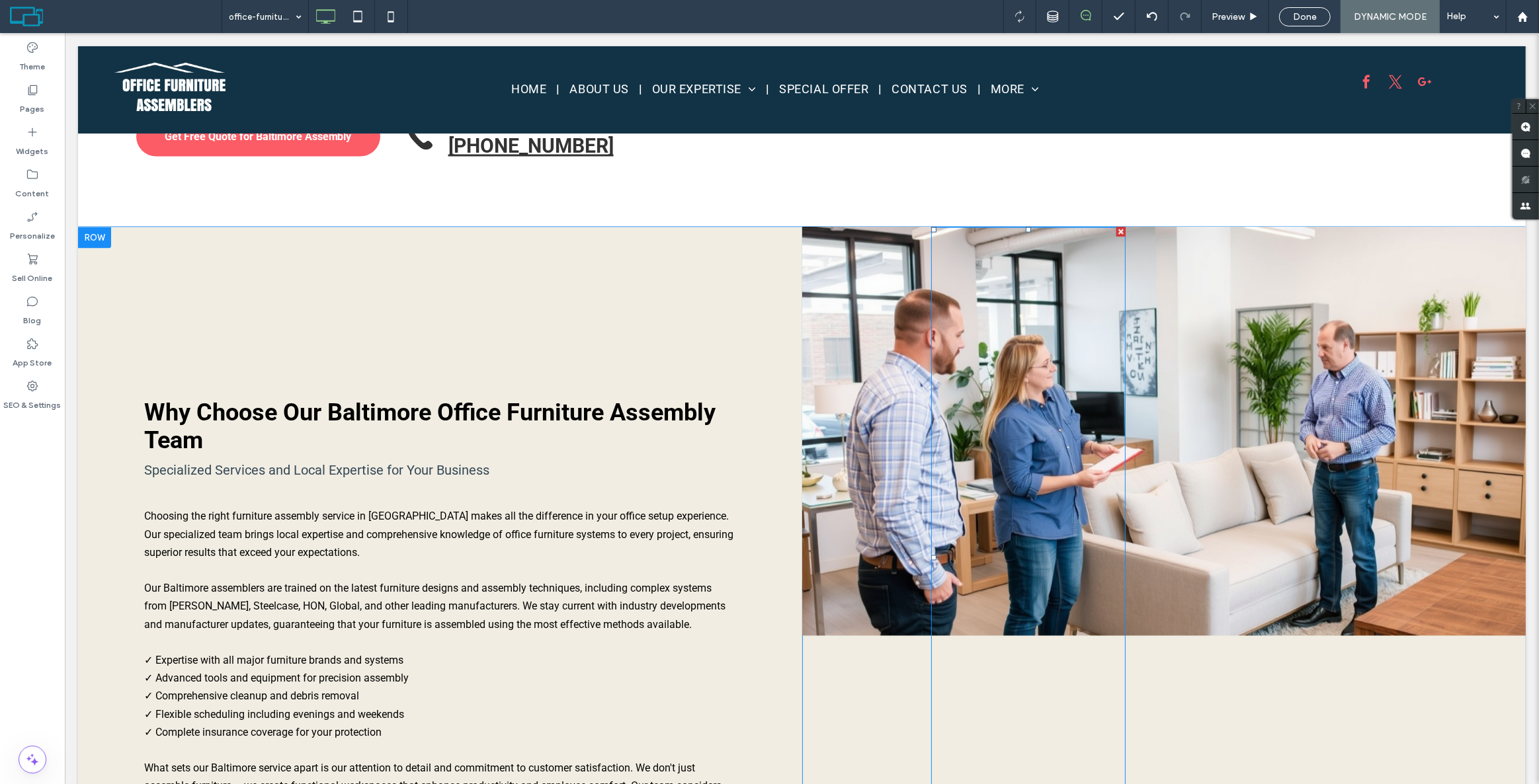
scroll to position [3045, 0]
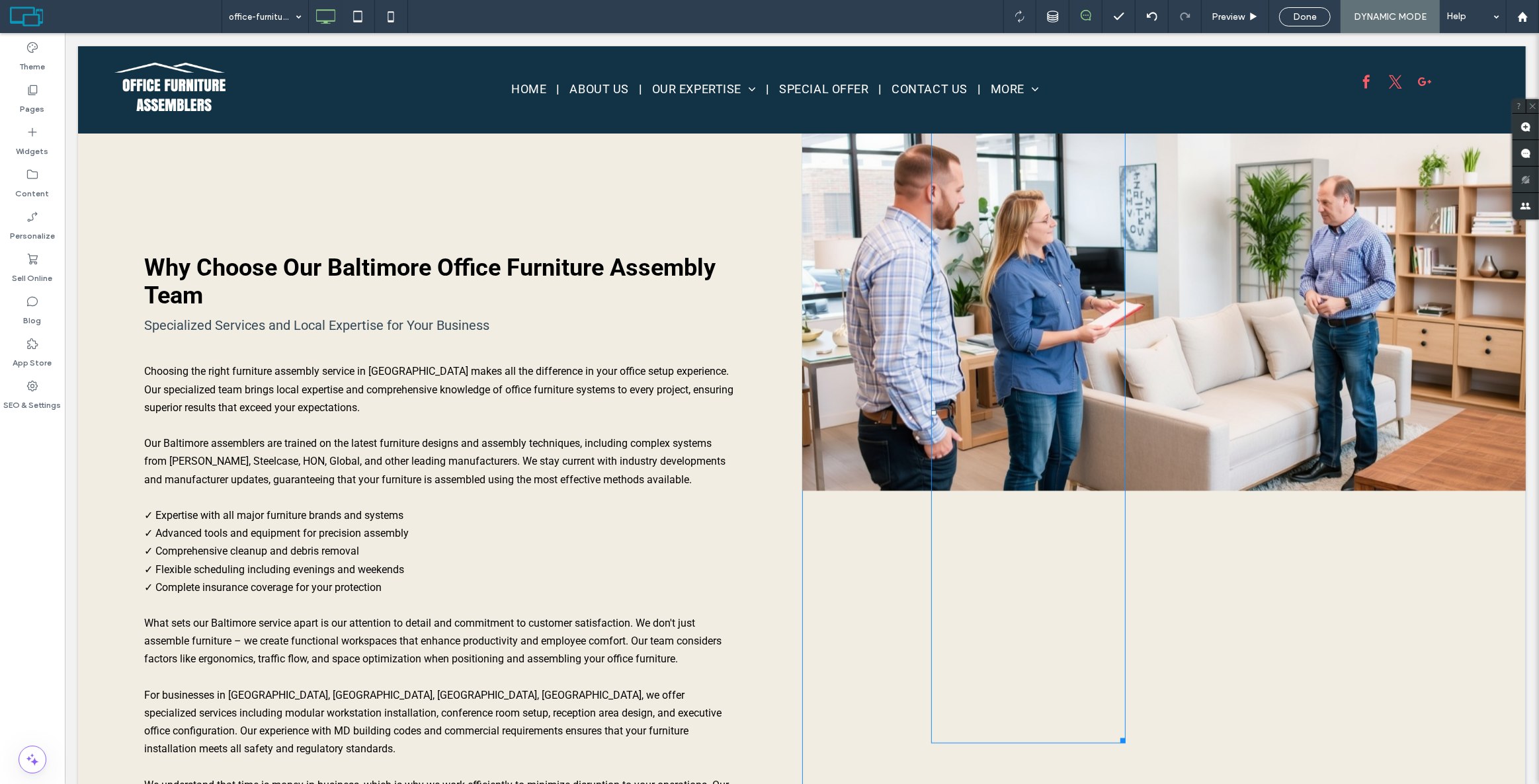
click at [1143, 294] on div "Click To Paste Click To Paste Click To Paste" at bounding box center [1164, 642] width 725 height 1120
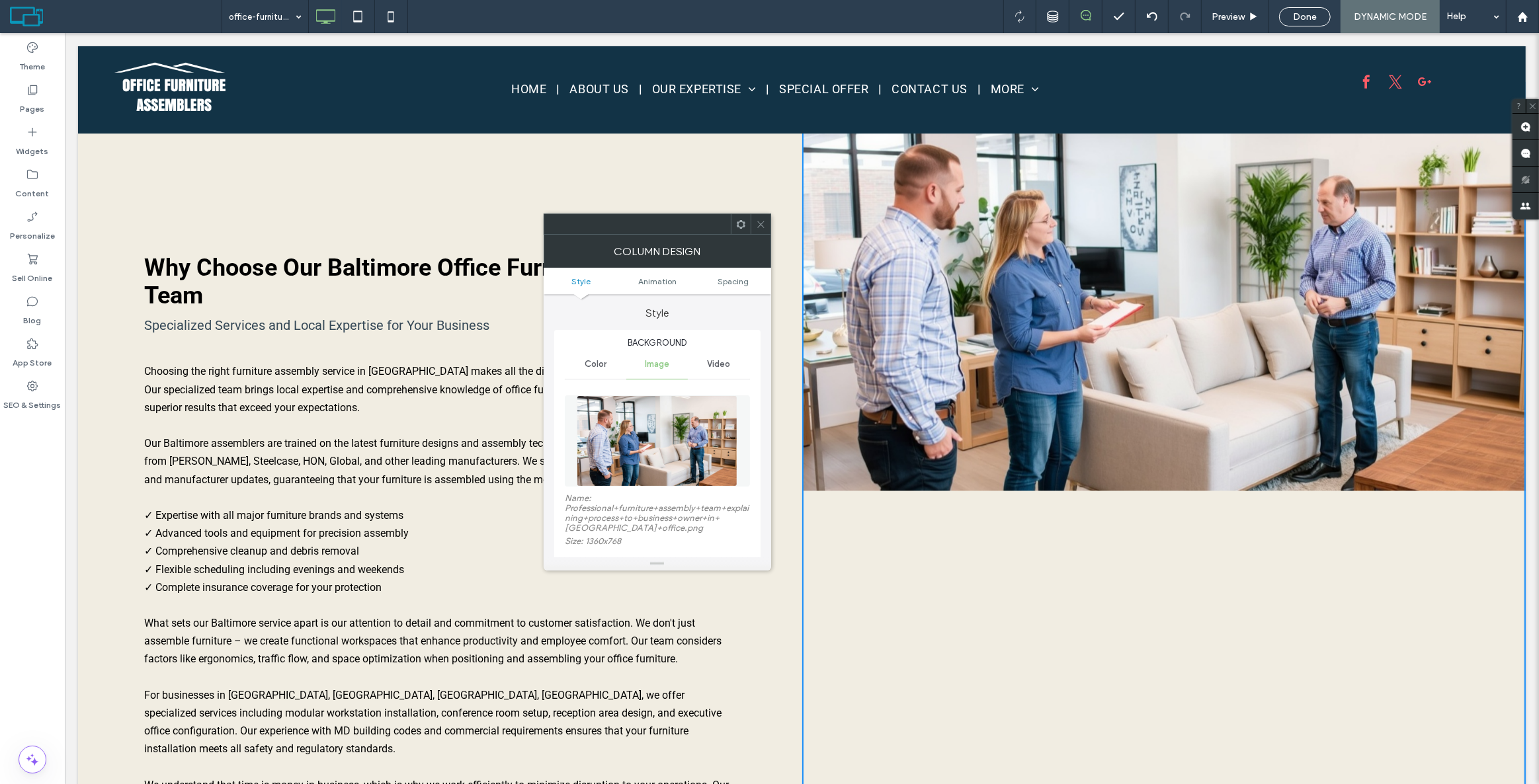
click at [1191, 292] on div "Click To Paste Click To Paste Click To Paste" at bounding box center [1164, 642] width 725 height 1120
click at [761, 230] on span at bounding box center [761, 224] width 10 height 20
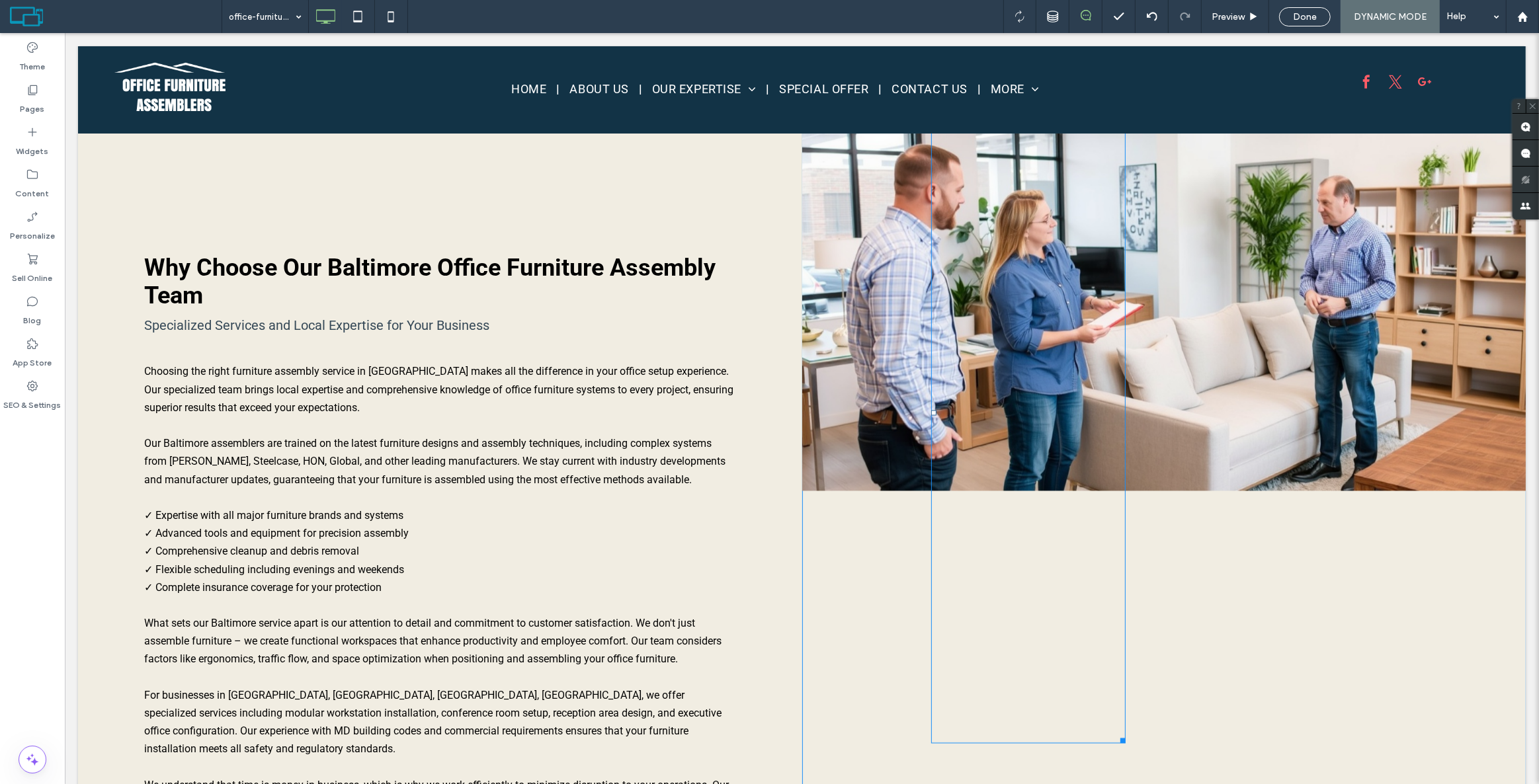
click at [998, 400] on div at bounding box center [1028, 412] width 195 height 661
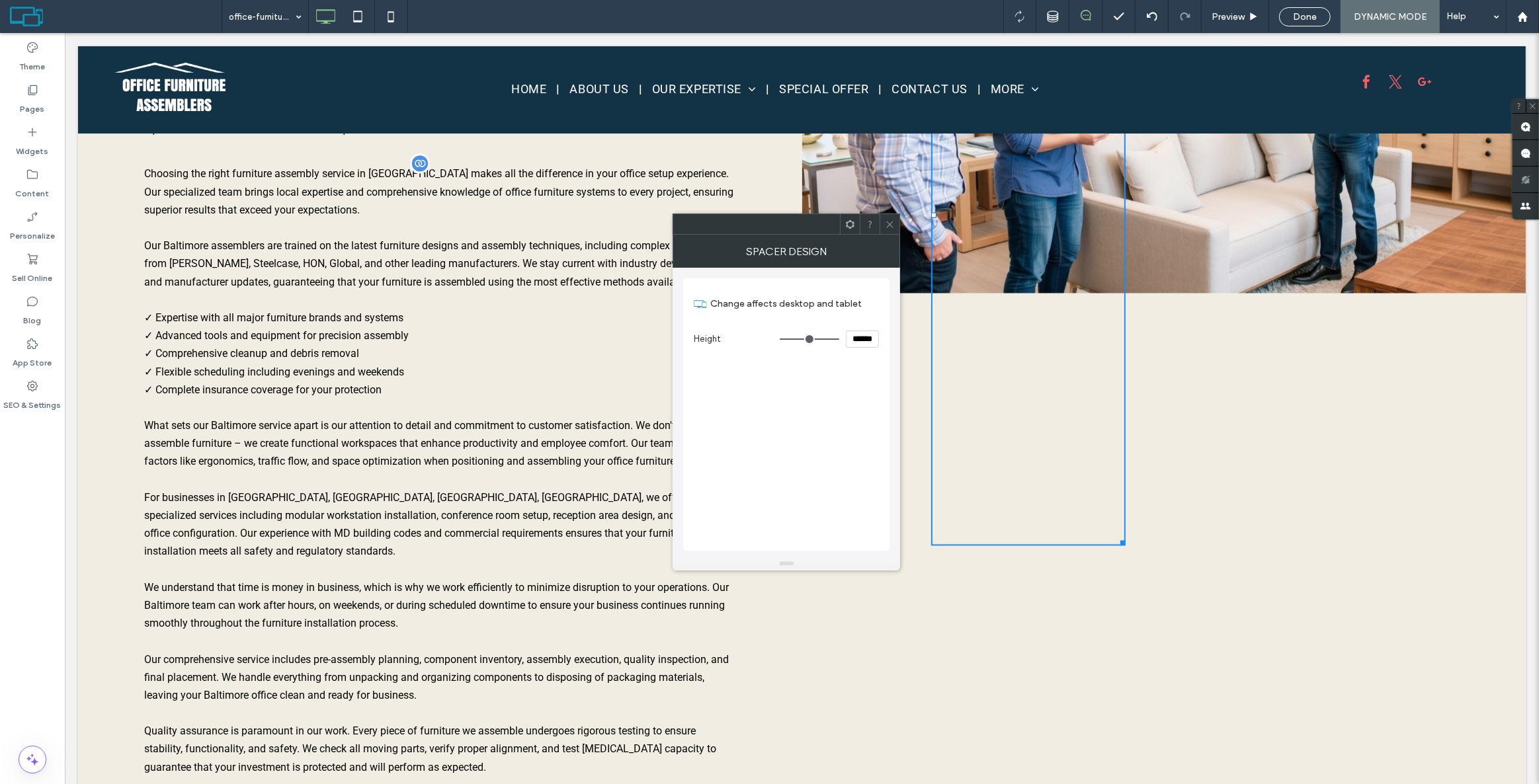
scroll to position [3166, 0]
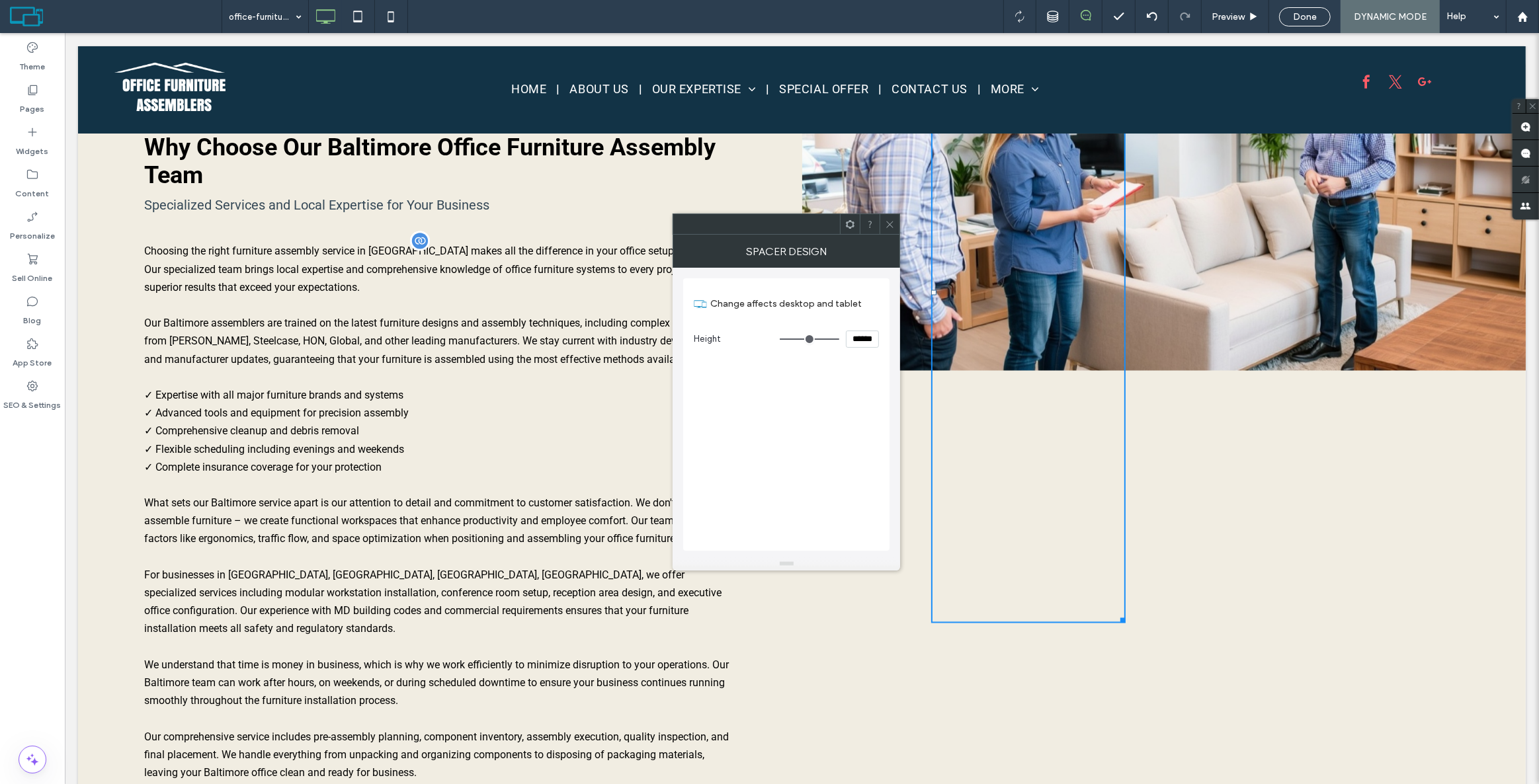
click at [267, 456] on div "Choosing the right furniture assembly service in [GEOGRAPHIC_DATA] makes all th…" at bounding box center [439, 629] width 592 height 775
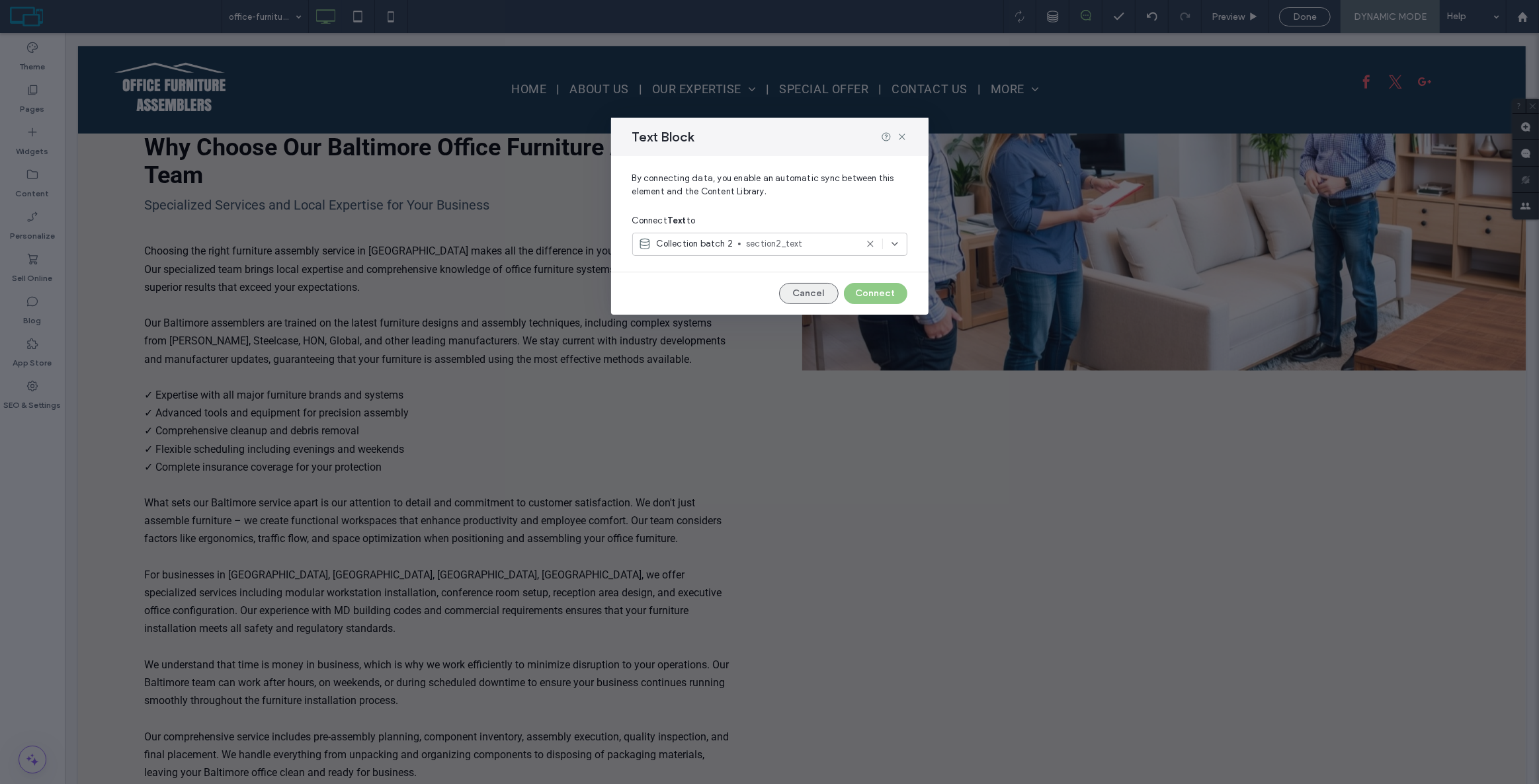
click at [813, 297] on button "Cancel" at bounding box center [809, 293] width 60 height 21
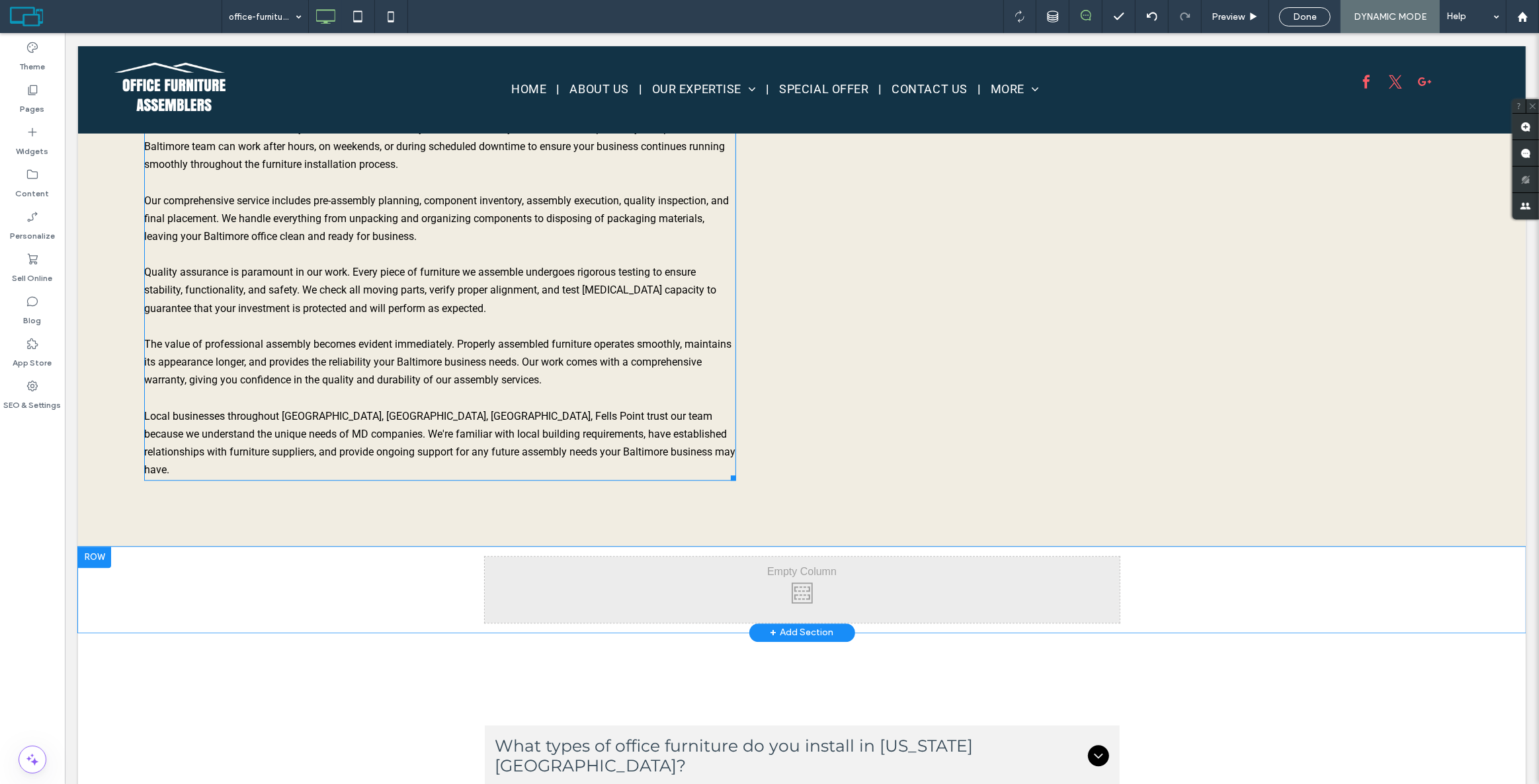
scroll to position [3706, 0]
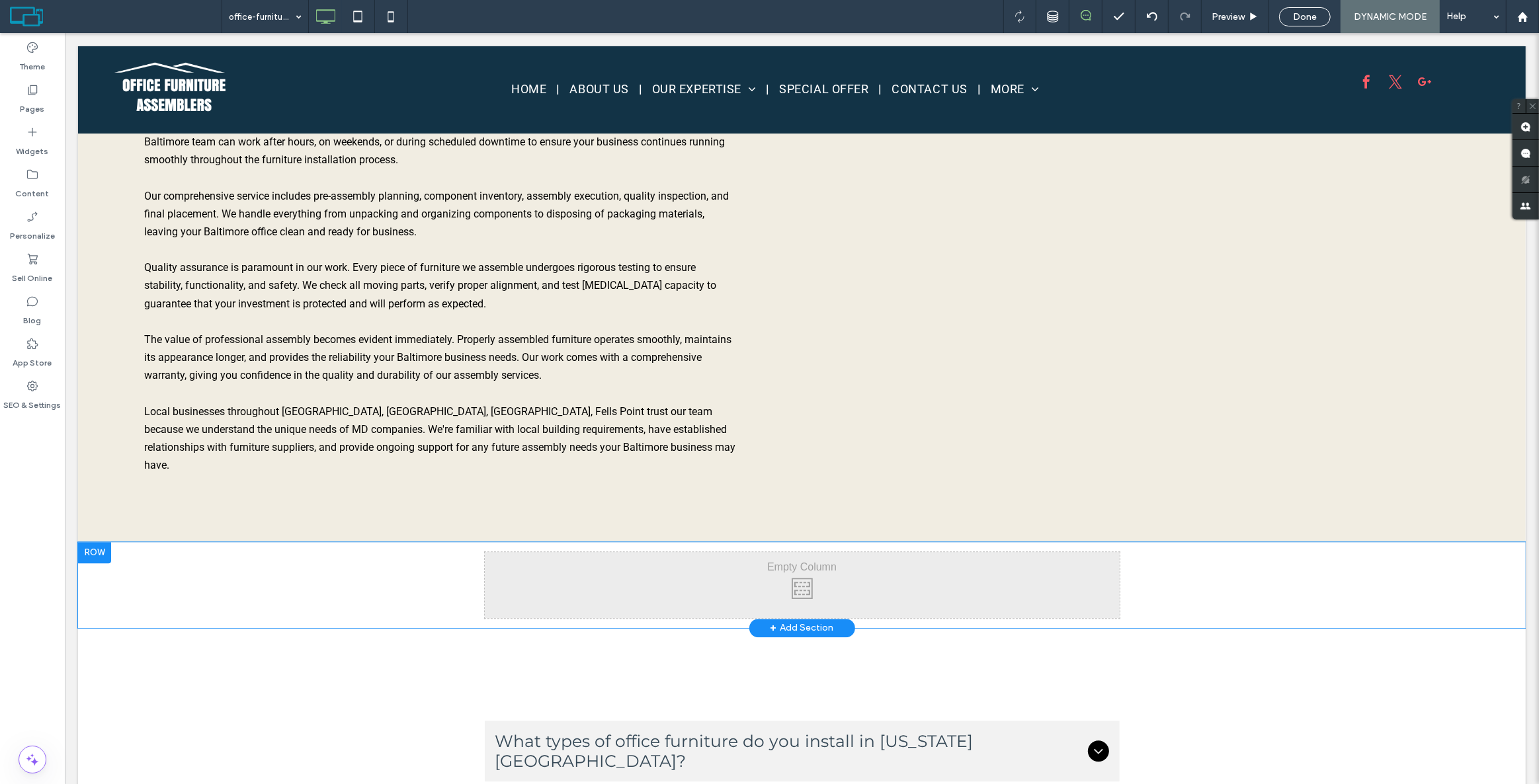
click at [105, 542] on div at bounding box center [94, 553] width 33 height 21
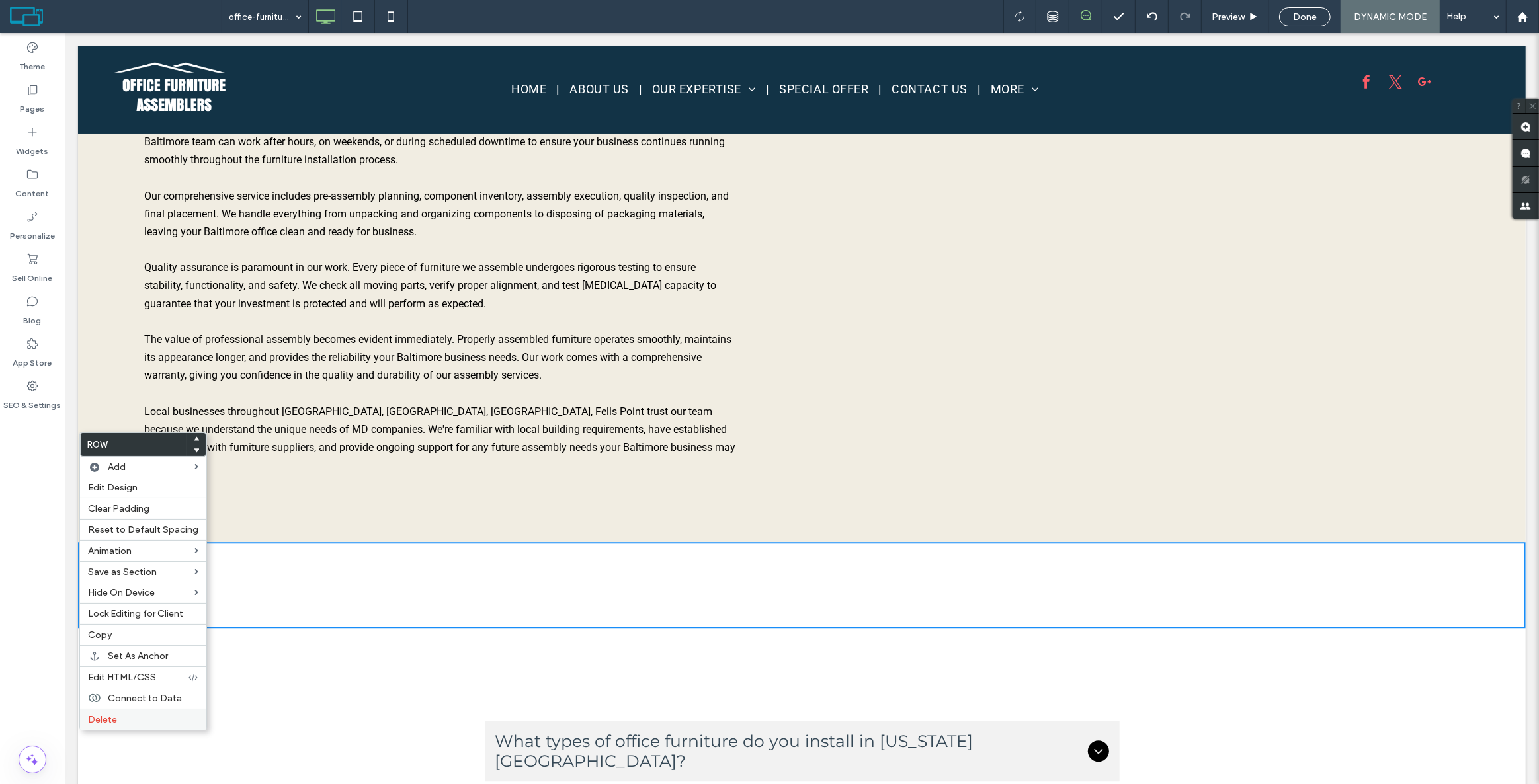
click at [109, 719] on span "Delete" at bounding box center [103, 719] width 29 height 11
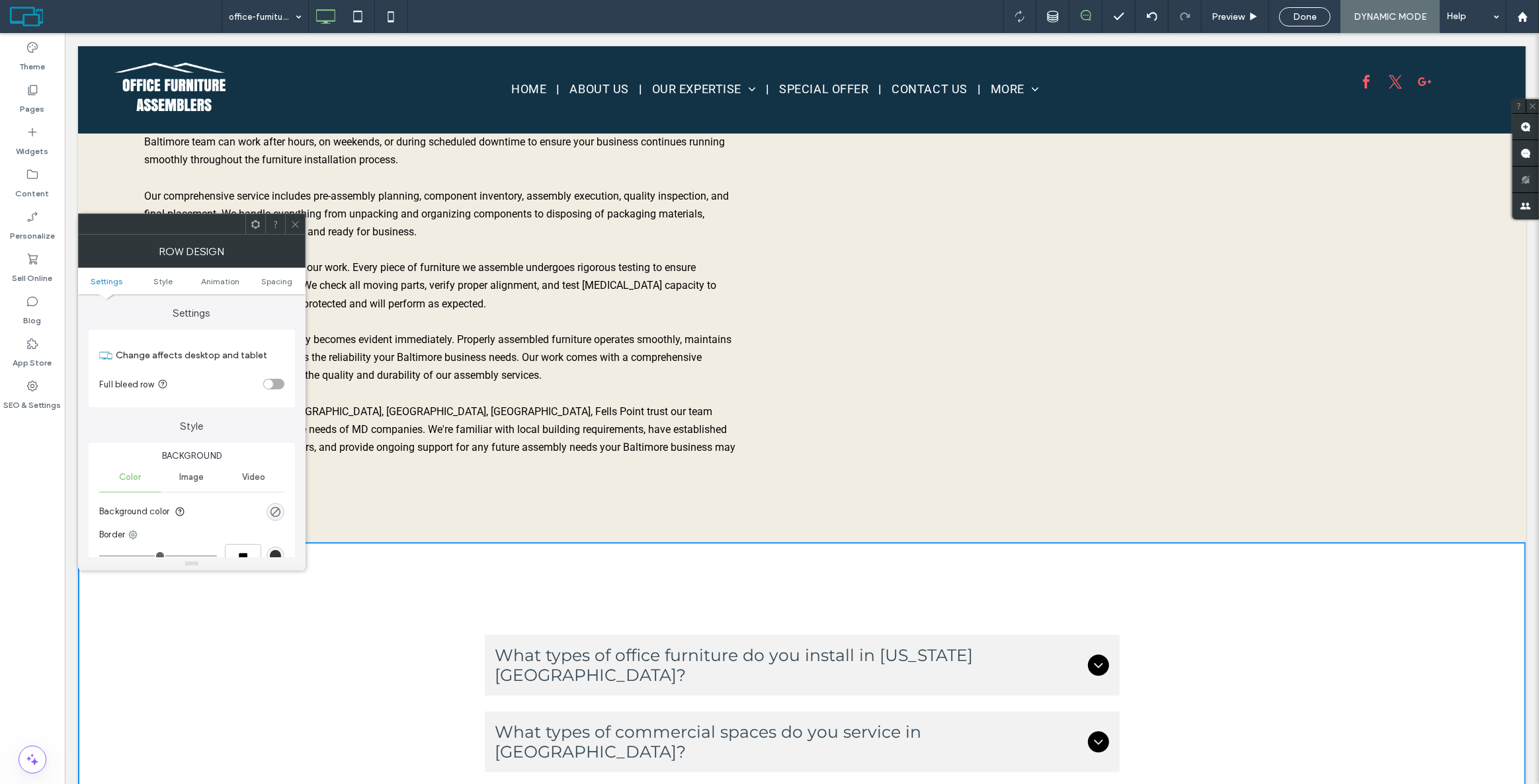
click at [297, 225] on icon at bounding box center [296, 225] width 10 height 10
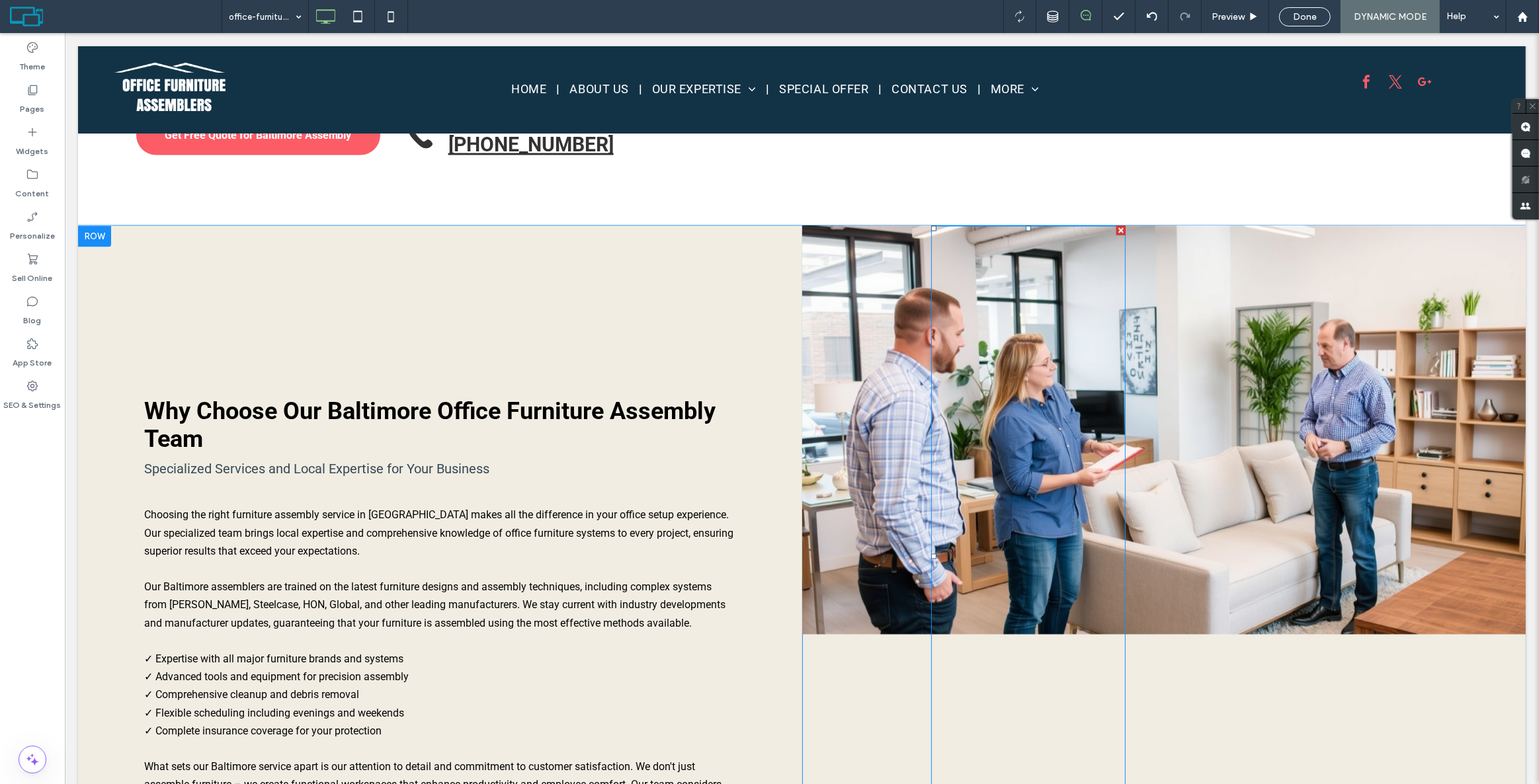
scroll to position [2925, 0]
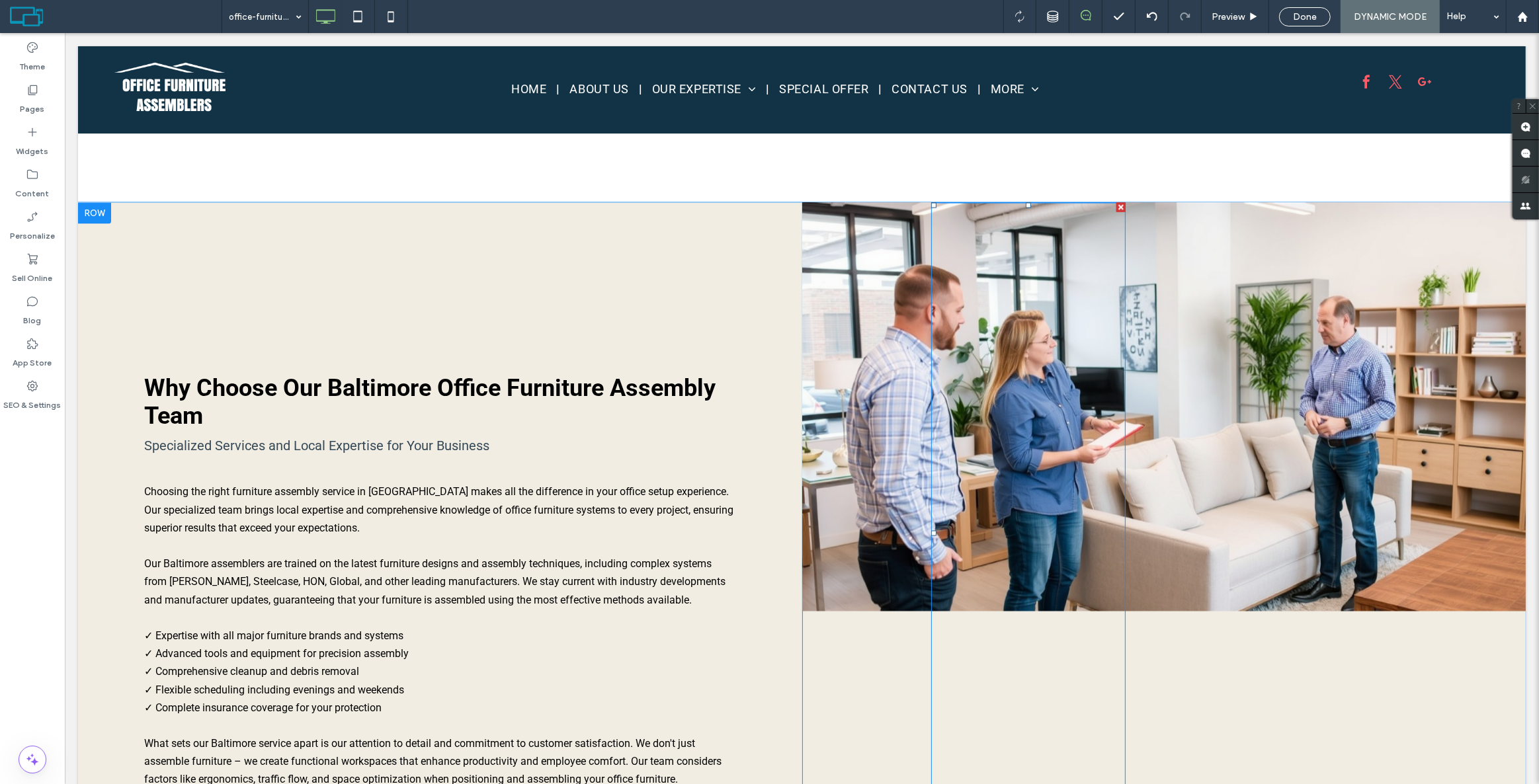
click at [992, 368] on div at bounding box center [1028, 533] width 195 height 661
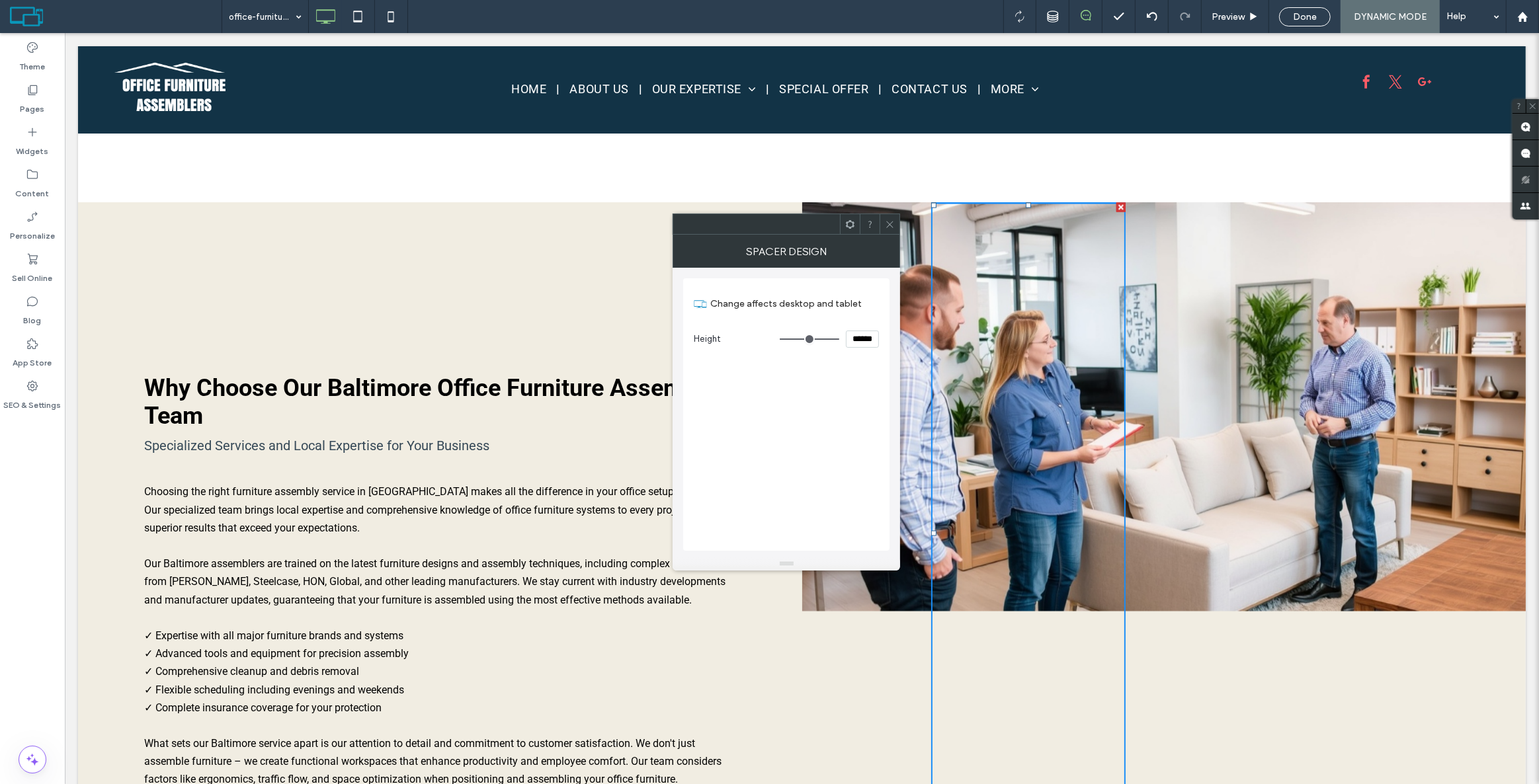
click at [894, 226] on icon at bounding box center [890, 225] width 10 height 10
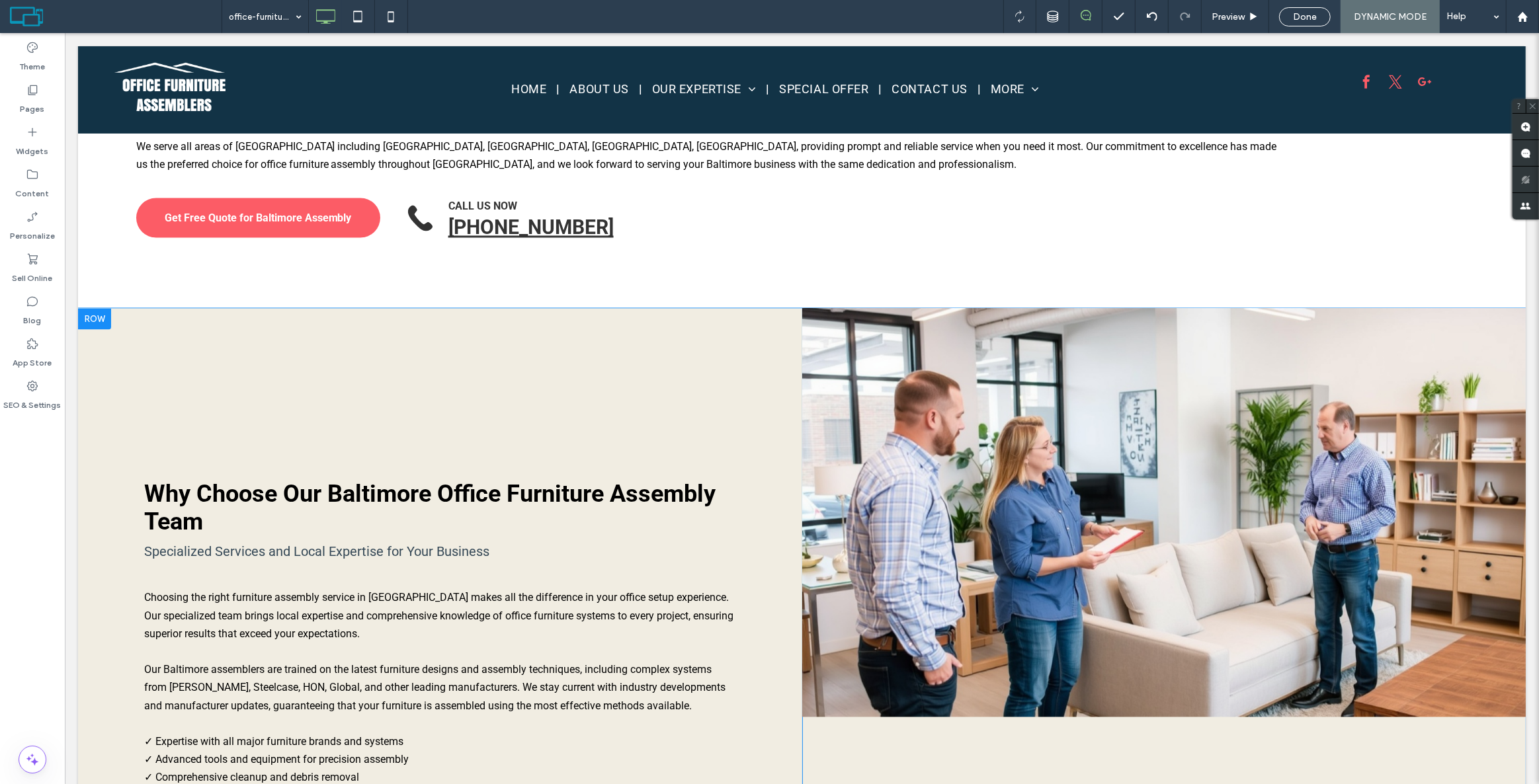
scroll to position [2805, 0]
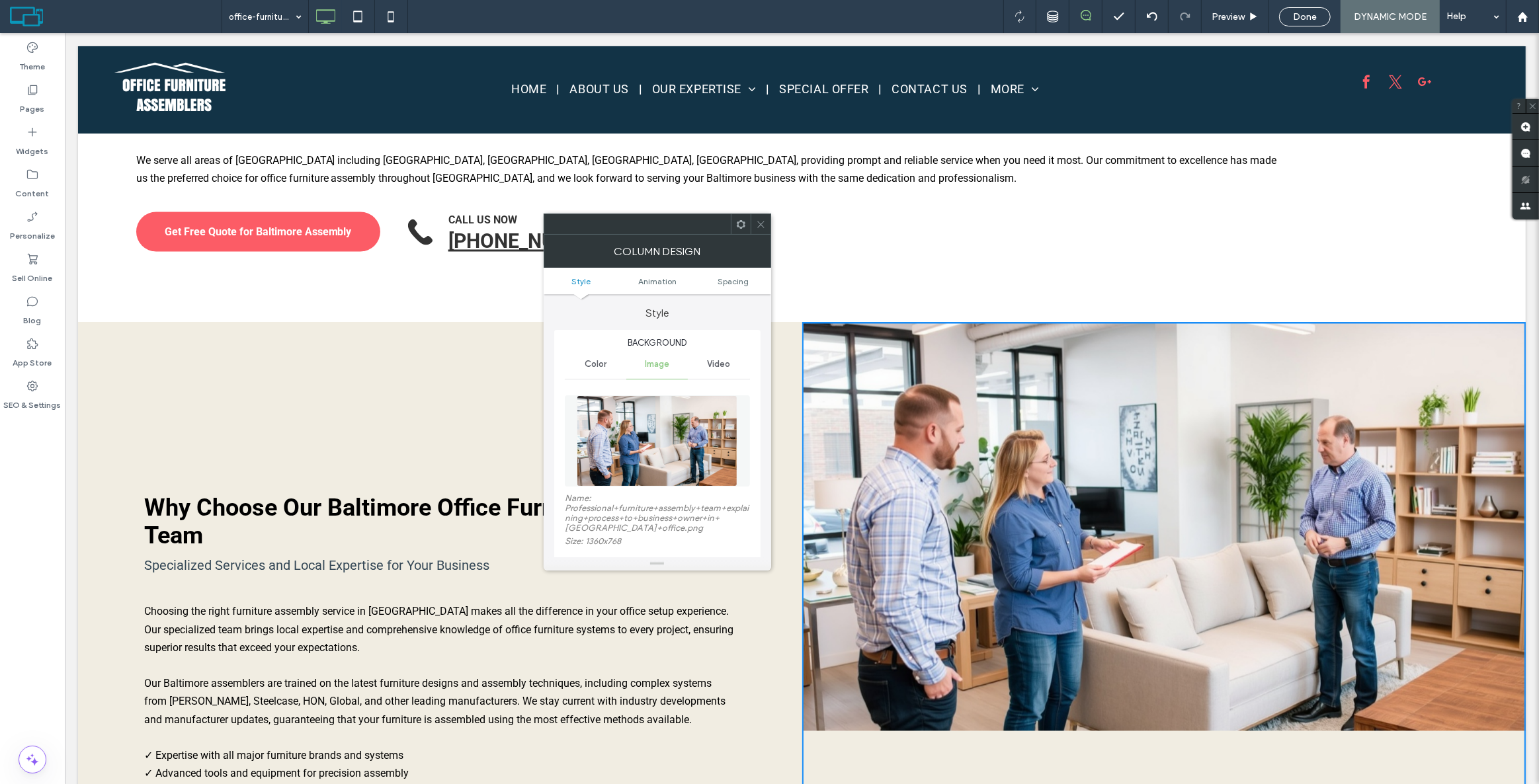
click at [754, 224] on div at bounding box center [761, 224] width 20 height 20
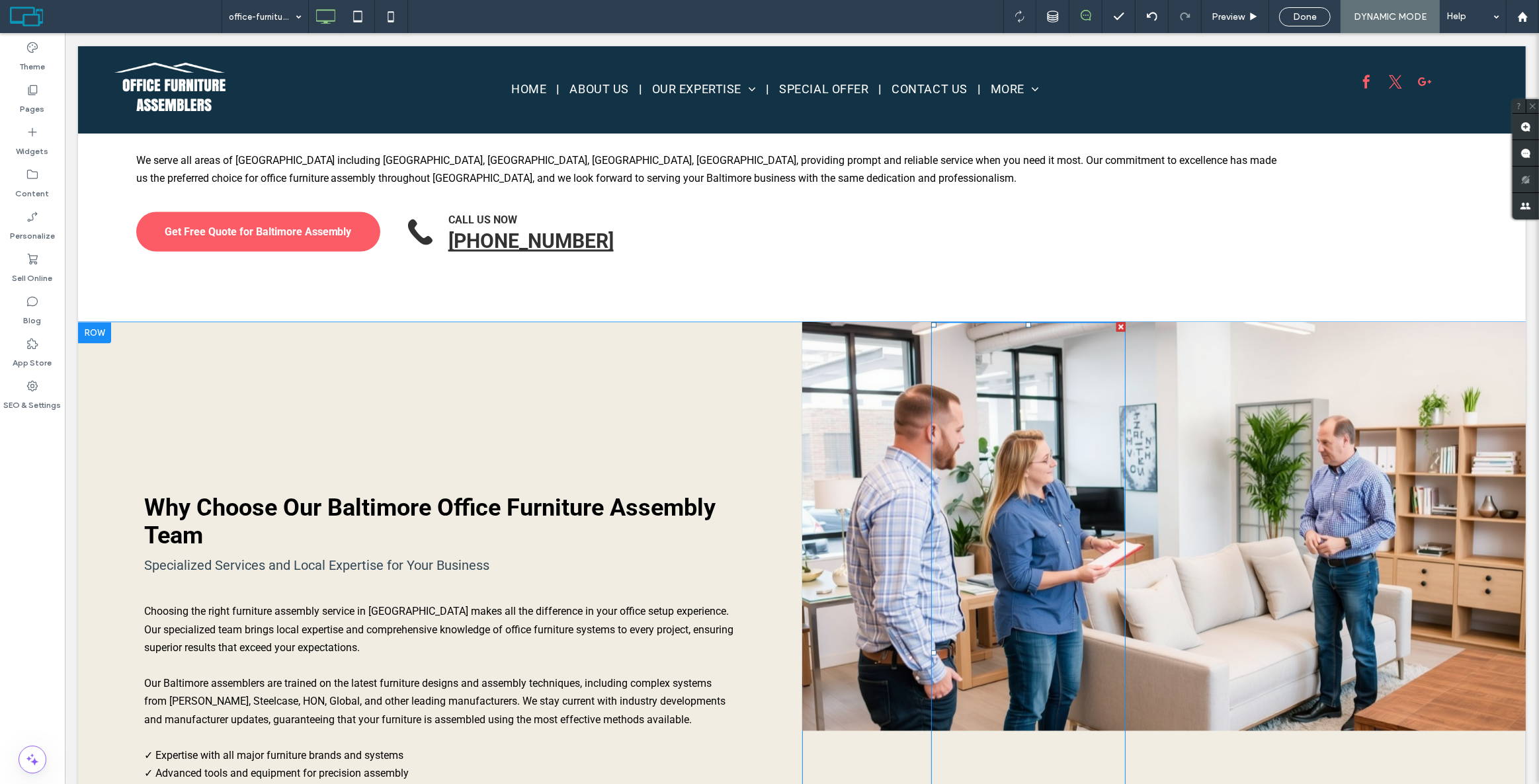
click at [931, 326] on div at bounding box center [1028, 653] width 195 height 661
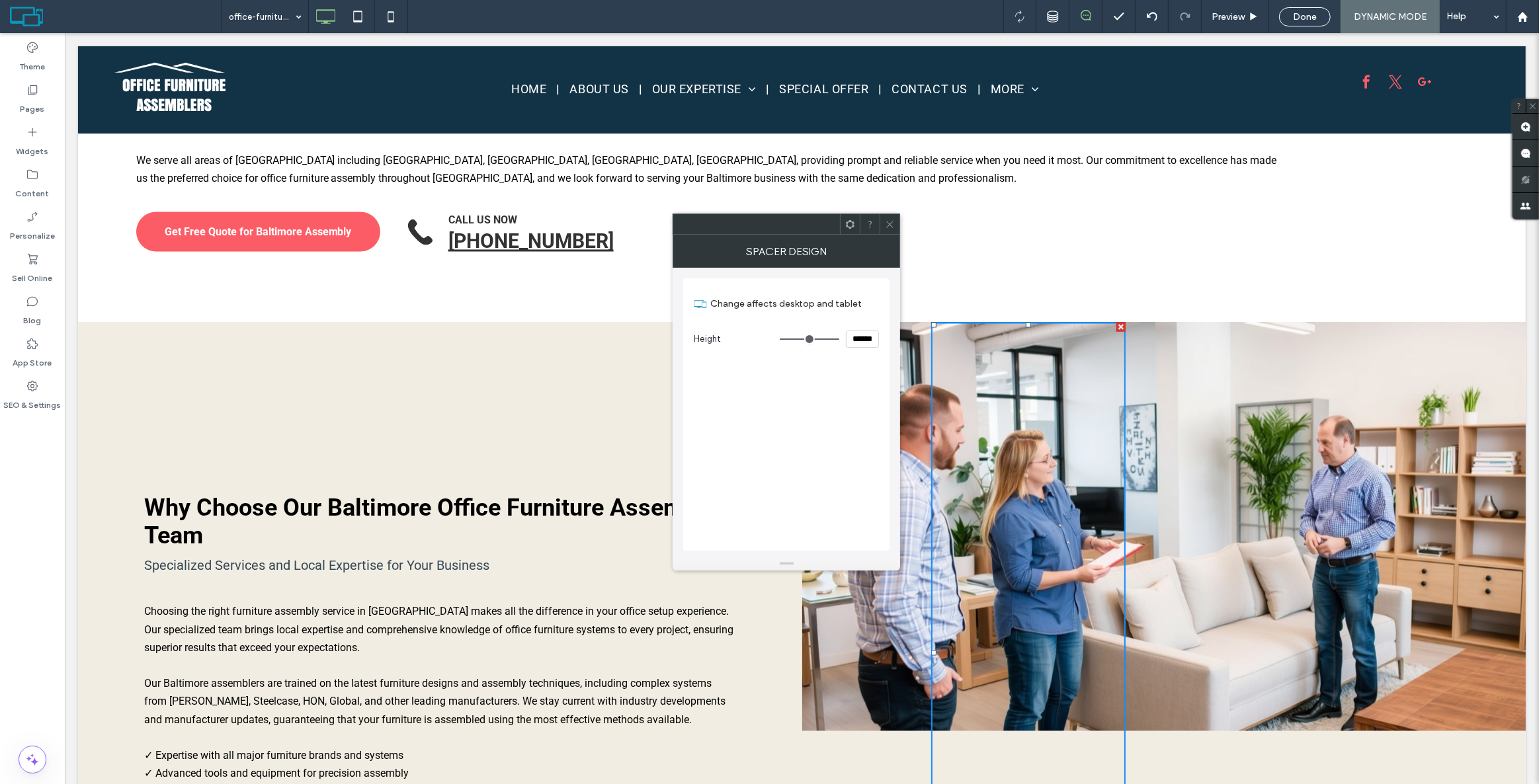
click at [890, 228] on icon at bounding box center [890, 225] width 10 height 10
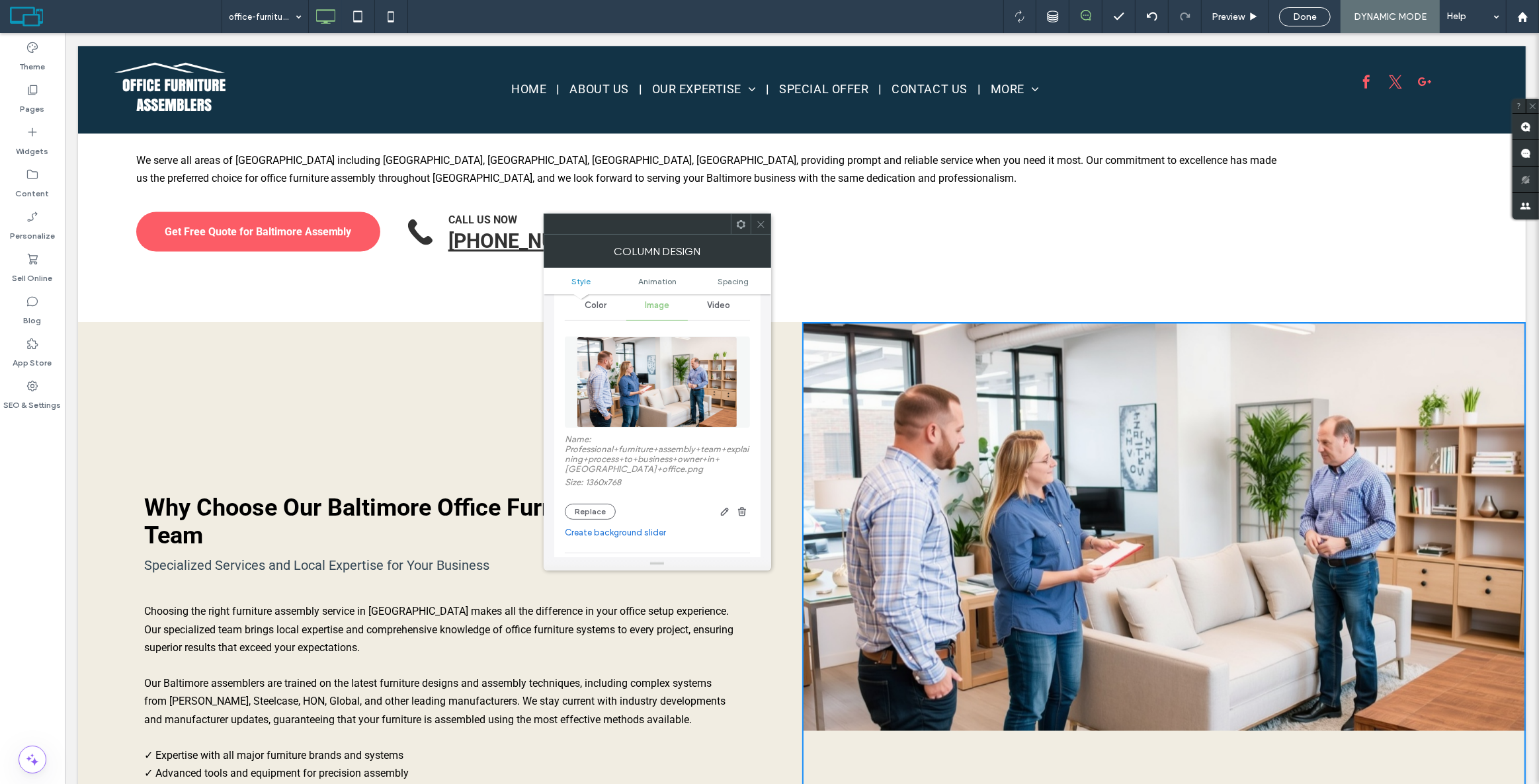
scroll to position [60, 0]
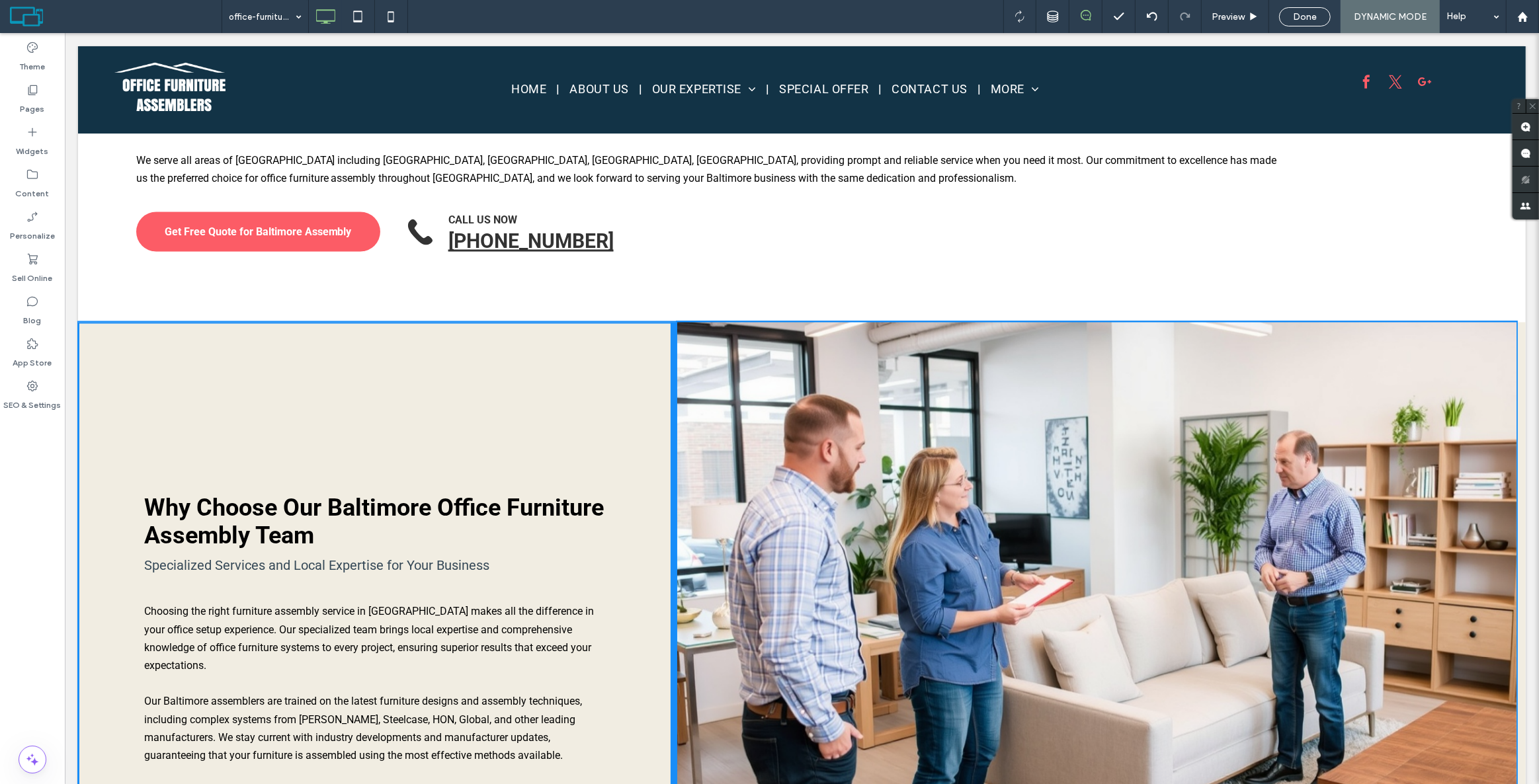
drag, startPoint x: 795, startPoint y: 426, endPoint x: 792, endPoint y: 443, distance: 17.3
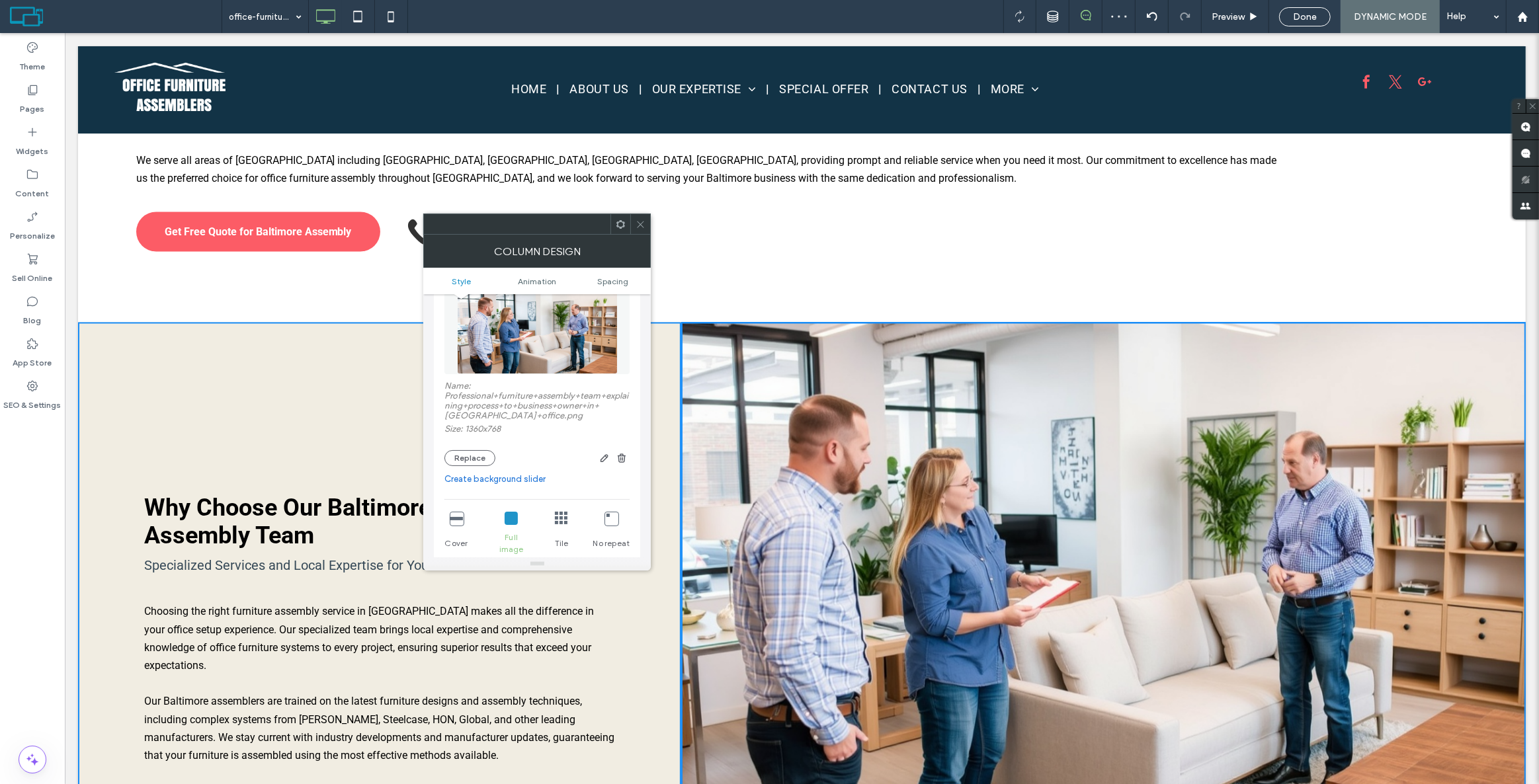
scroll to position [180, 0]
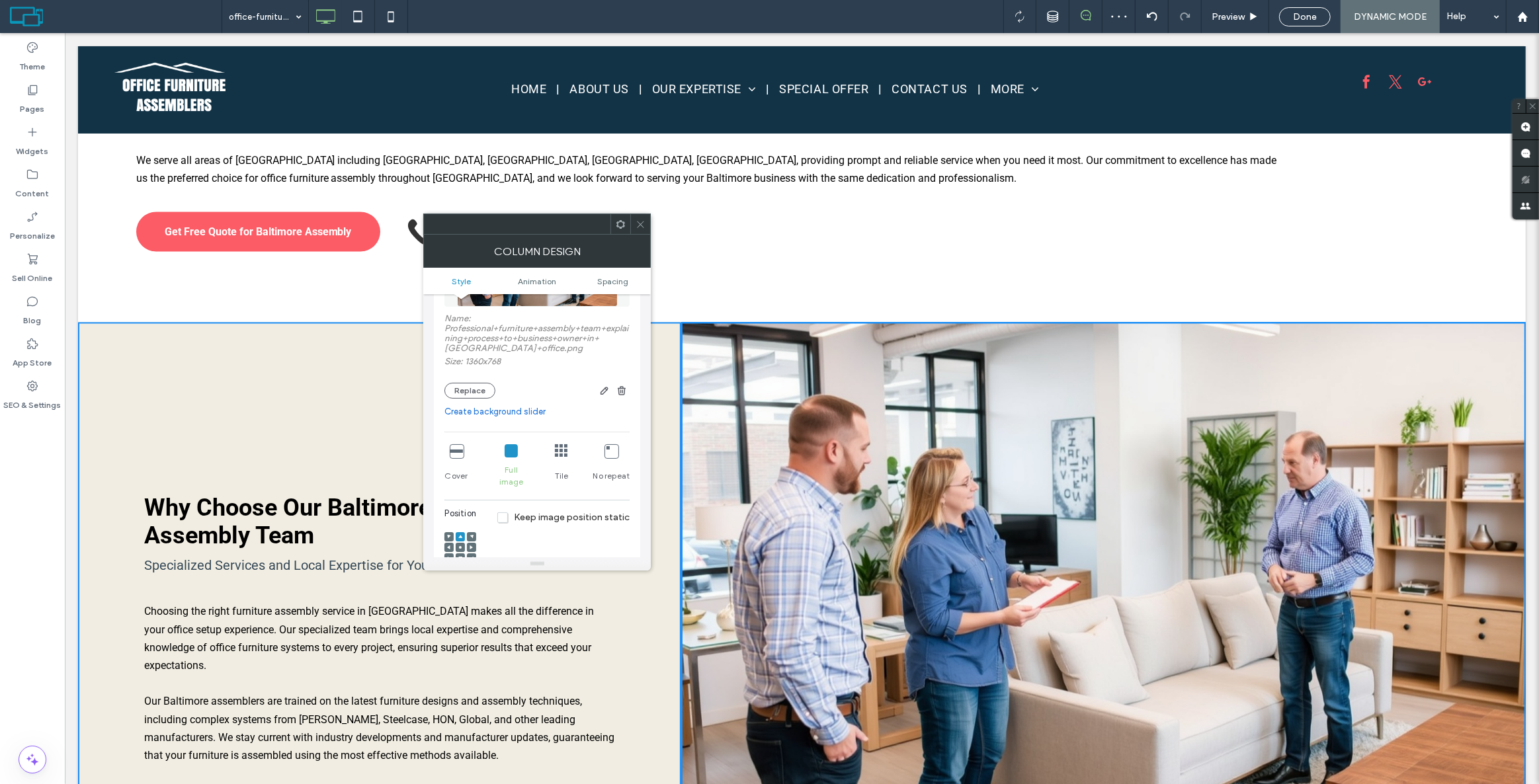
click at [466, 456] on div "Cover Full image Tile No repeat" at bounding box center [537, 465] width 185 height 54
click at [456, 456] on icon at bounding box center [455, 450] width 13 height 13
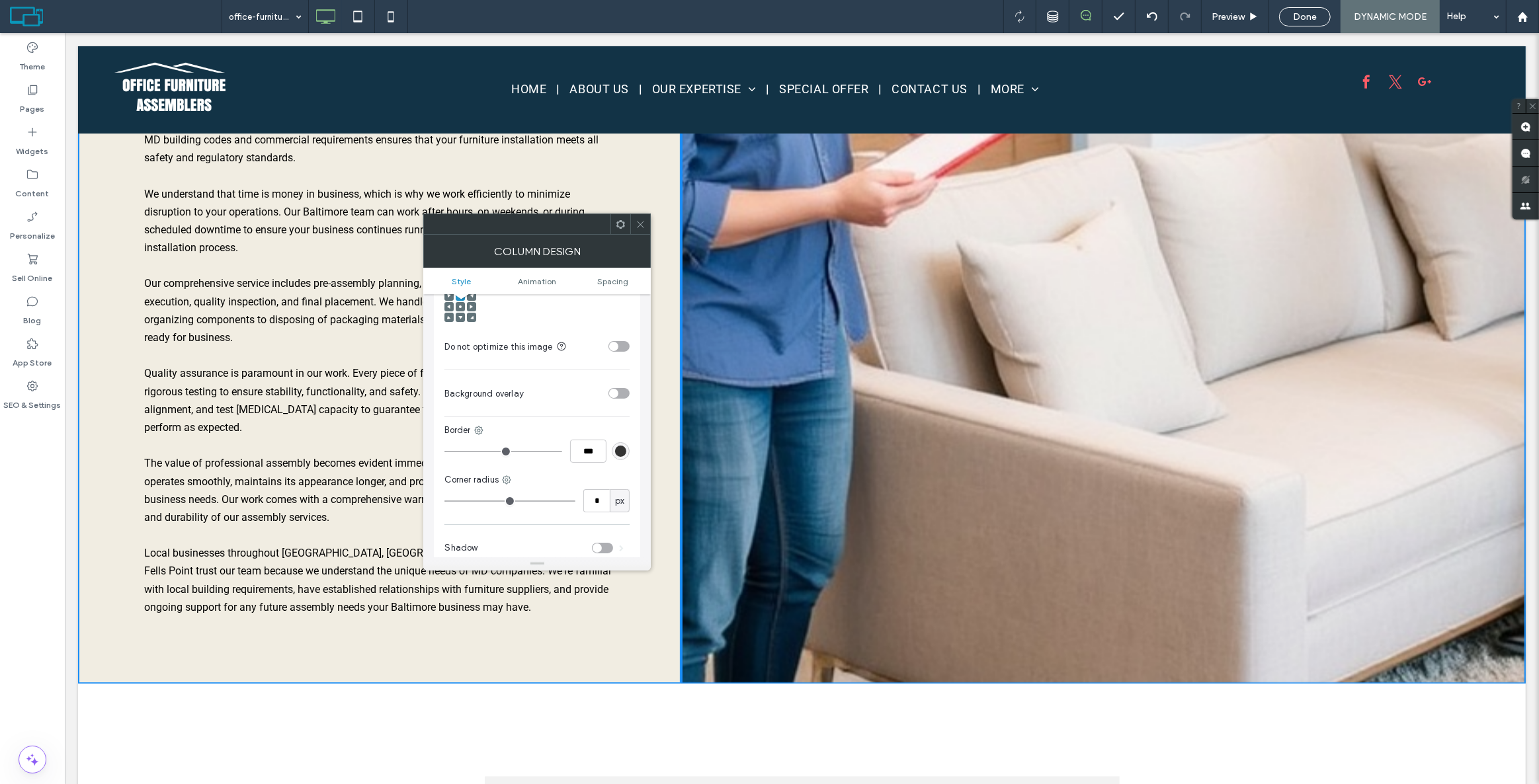
scroll to position [3647, 0]
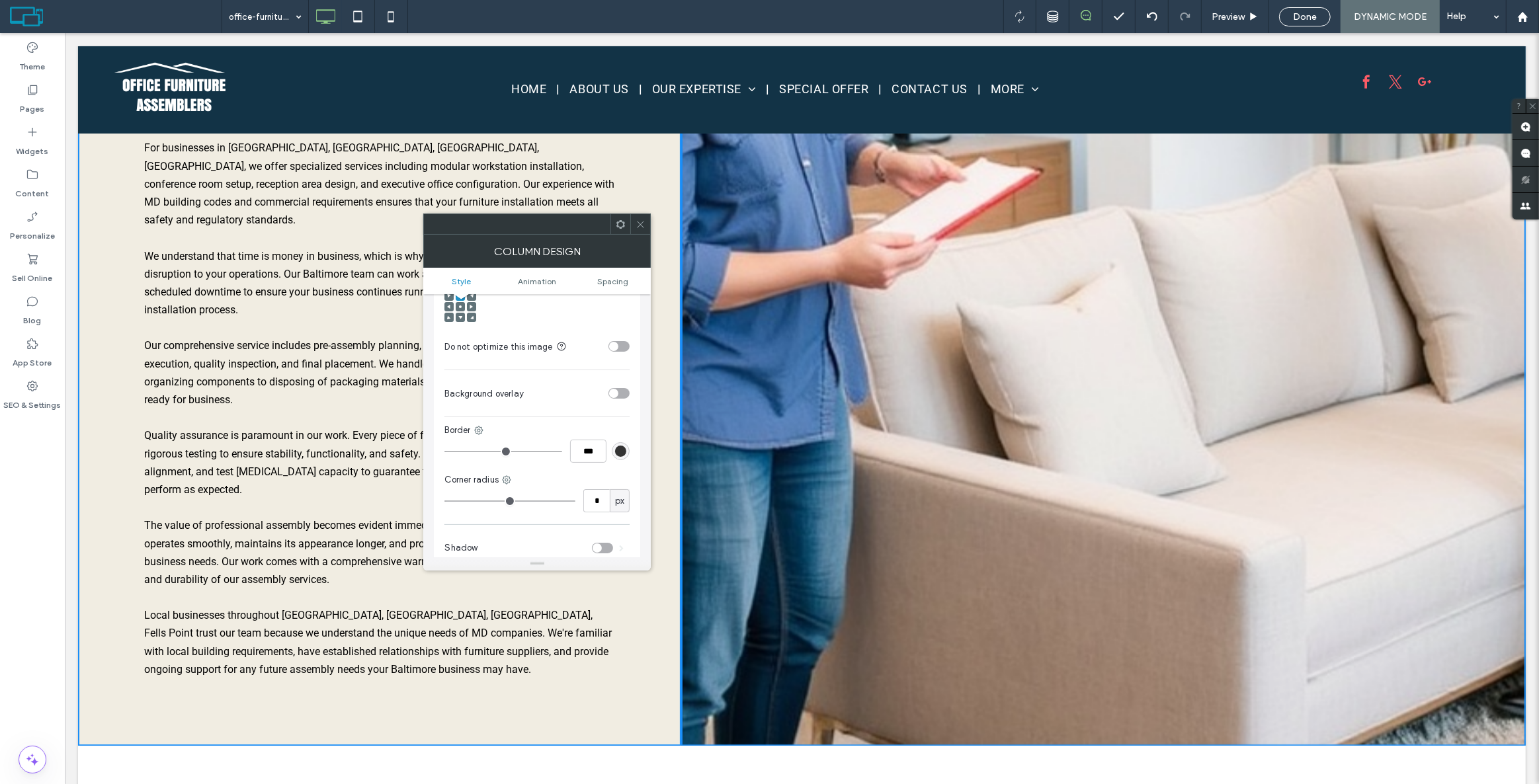
click at [857, 612] on div "Click To Paste Click To Paste Click To Paste" at bounding box center [1102, 113] width 844 height 1265
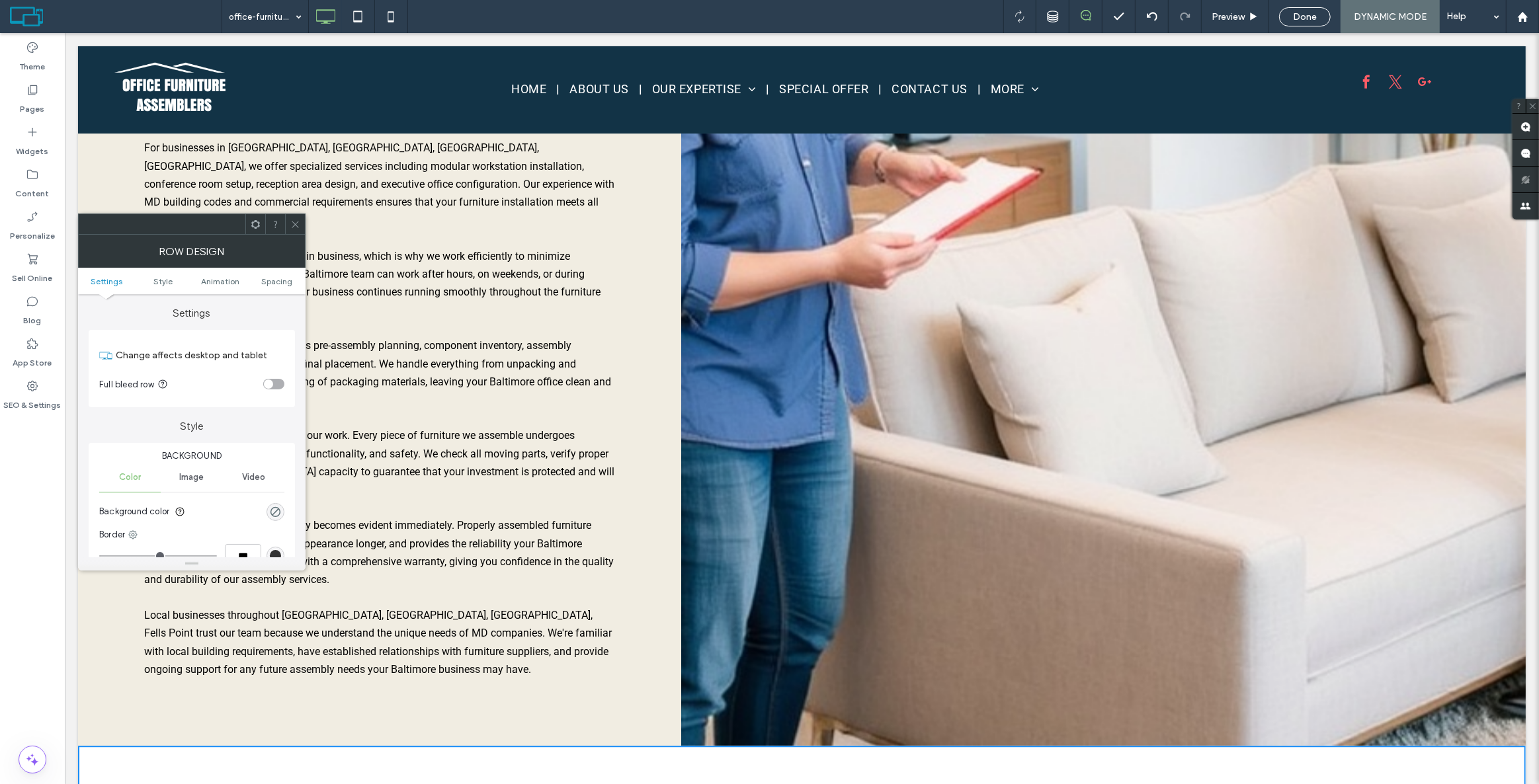
click at [287, 226] on div at bounding box center [295, 224] width 20 height 20
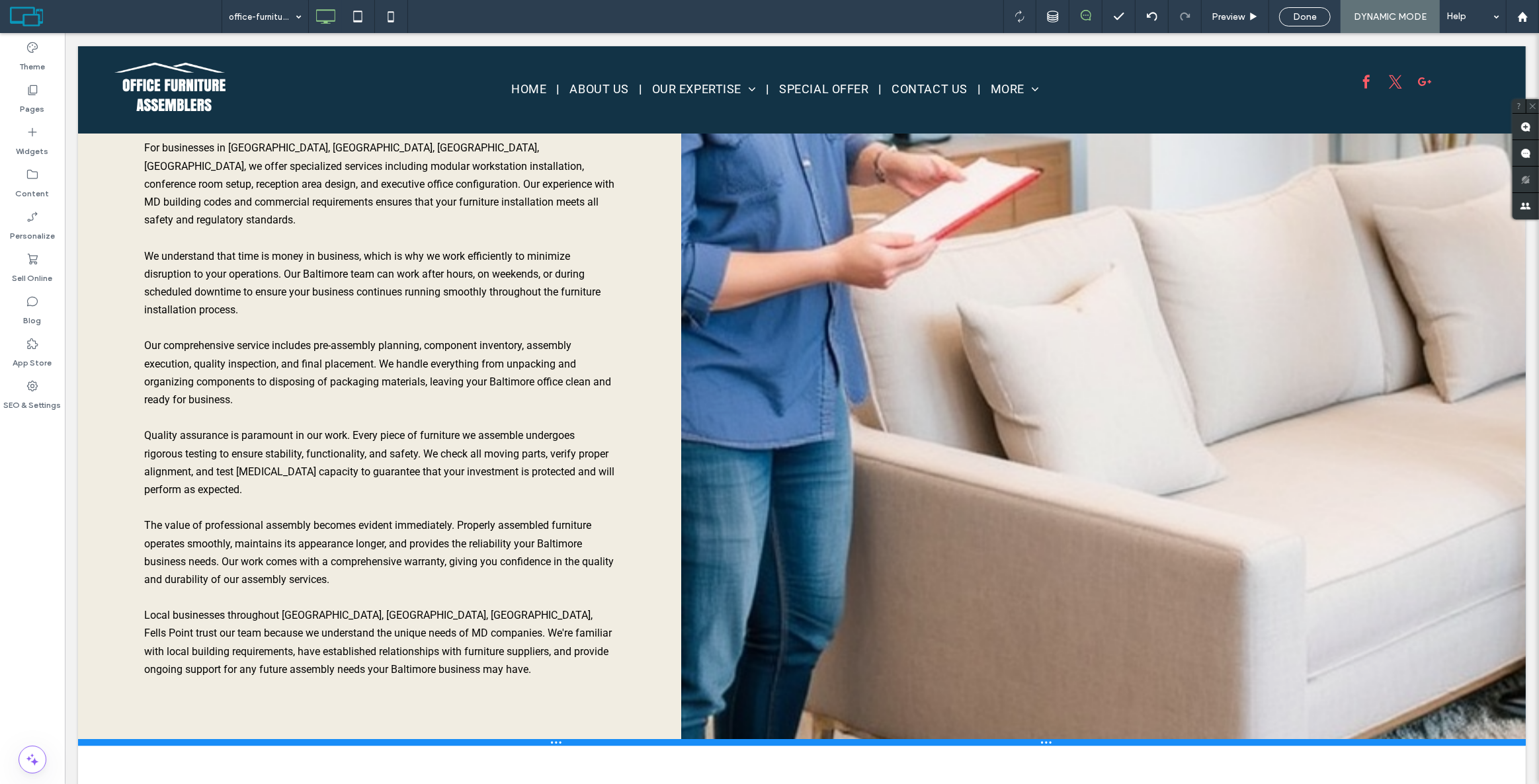
drag, startPoint x: 718, startPoint y: 615, endPoint x: 777, endPoint y: 367, distance: 254.9
click at [777, 367] on div "Why Choose Our Baltimore Office Furniture Assembly Team Specialized Services an…" at bounding box center [802, 113] width 1448 height 1265
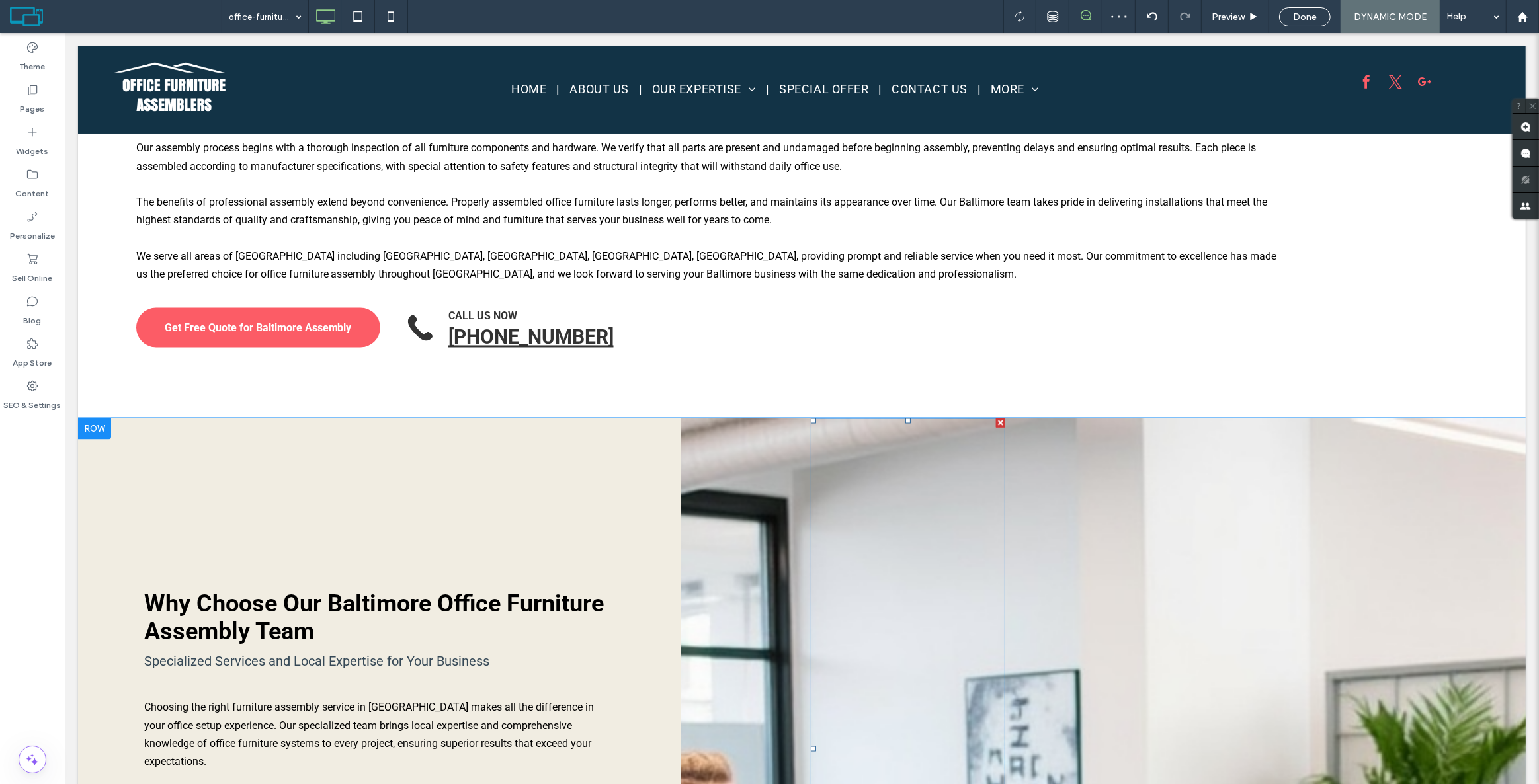
scroll to position [2745, 0]
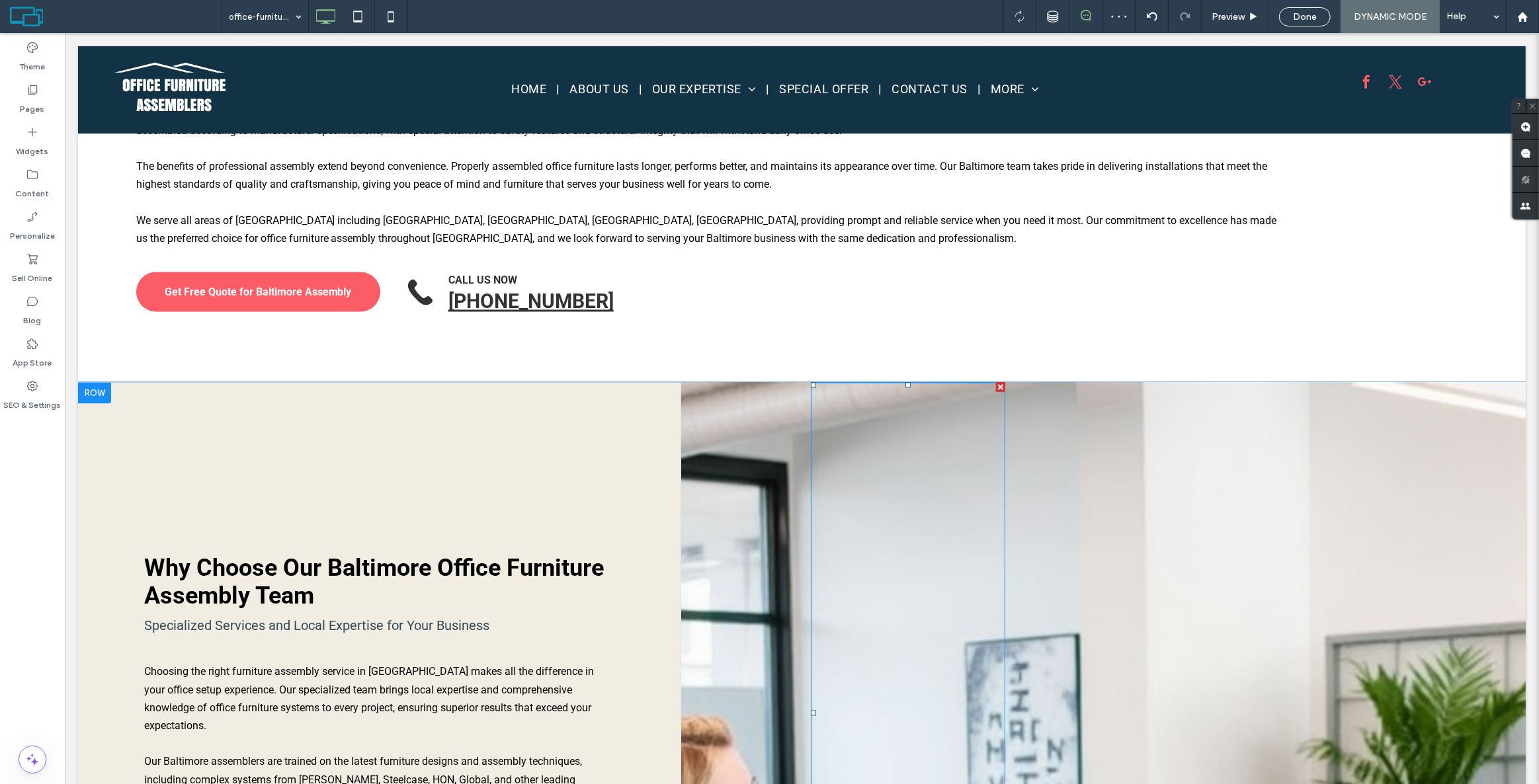
click at [996, 383] on div at bounding box center [1000, 387] width 9 height 9
drag, startPoint x: 739, startPoint y: 359, endPoint x: 760, endPoint y: 347, distance: 24.2
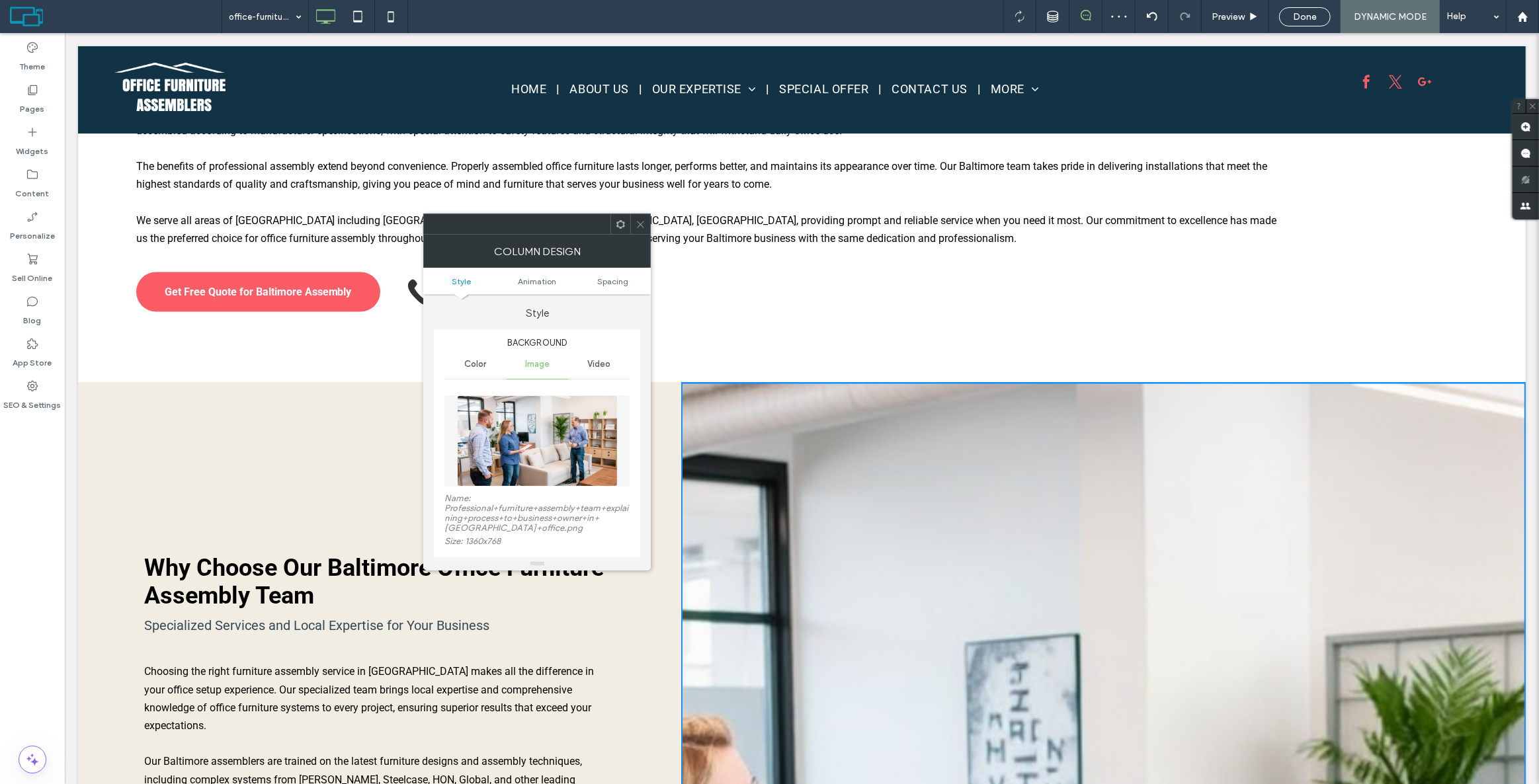
click at [621, 224] on icon at bounding box center [621, 225] width 10 height 10
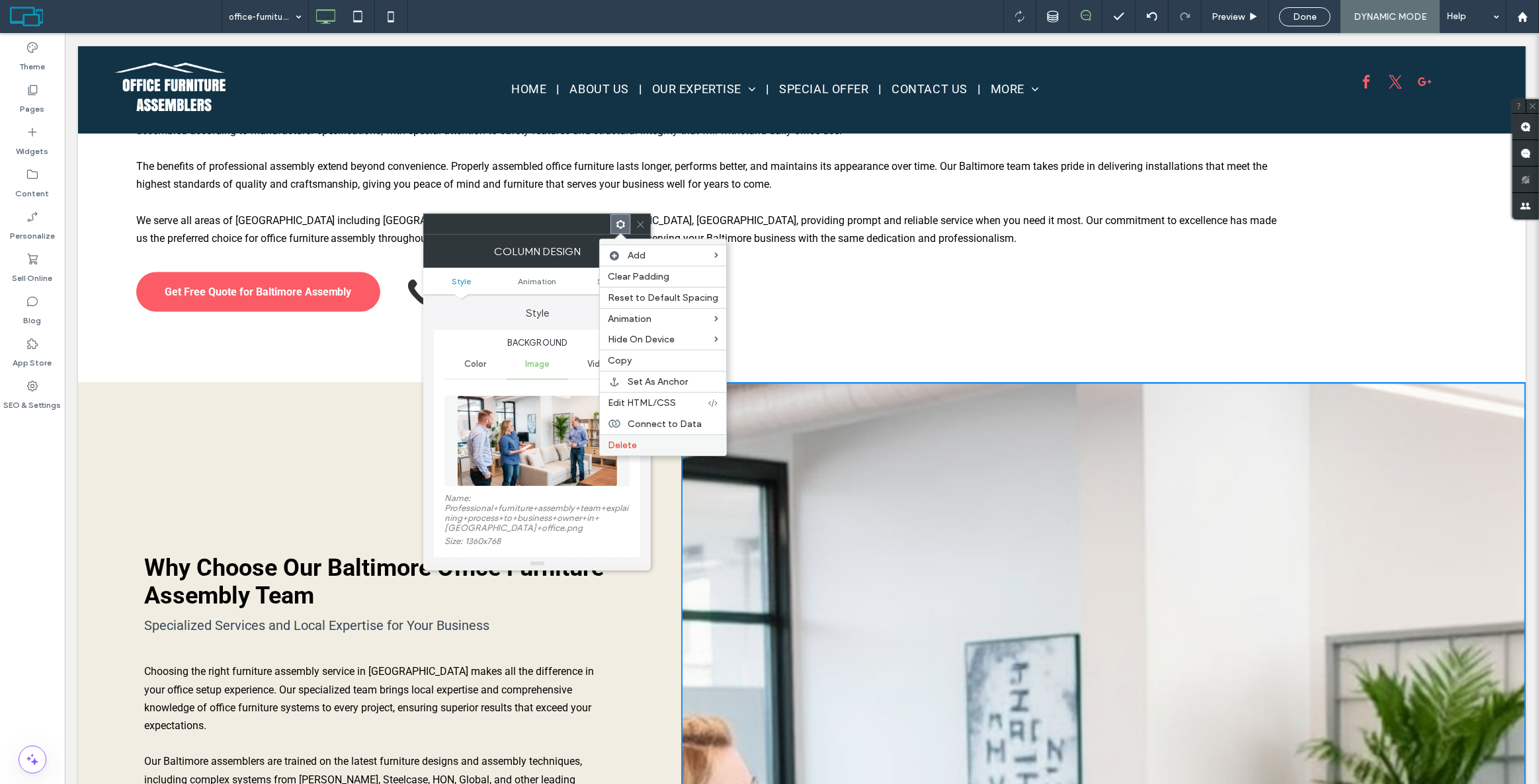
click at [647, 448] on label "Delete" at bounding box center [662, 445] width 110 height 11
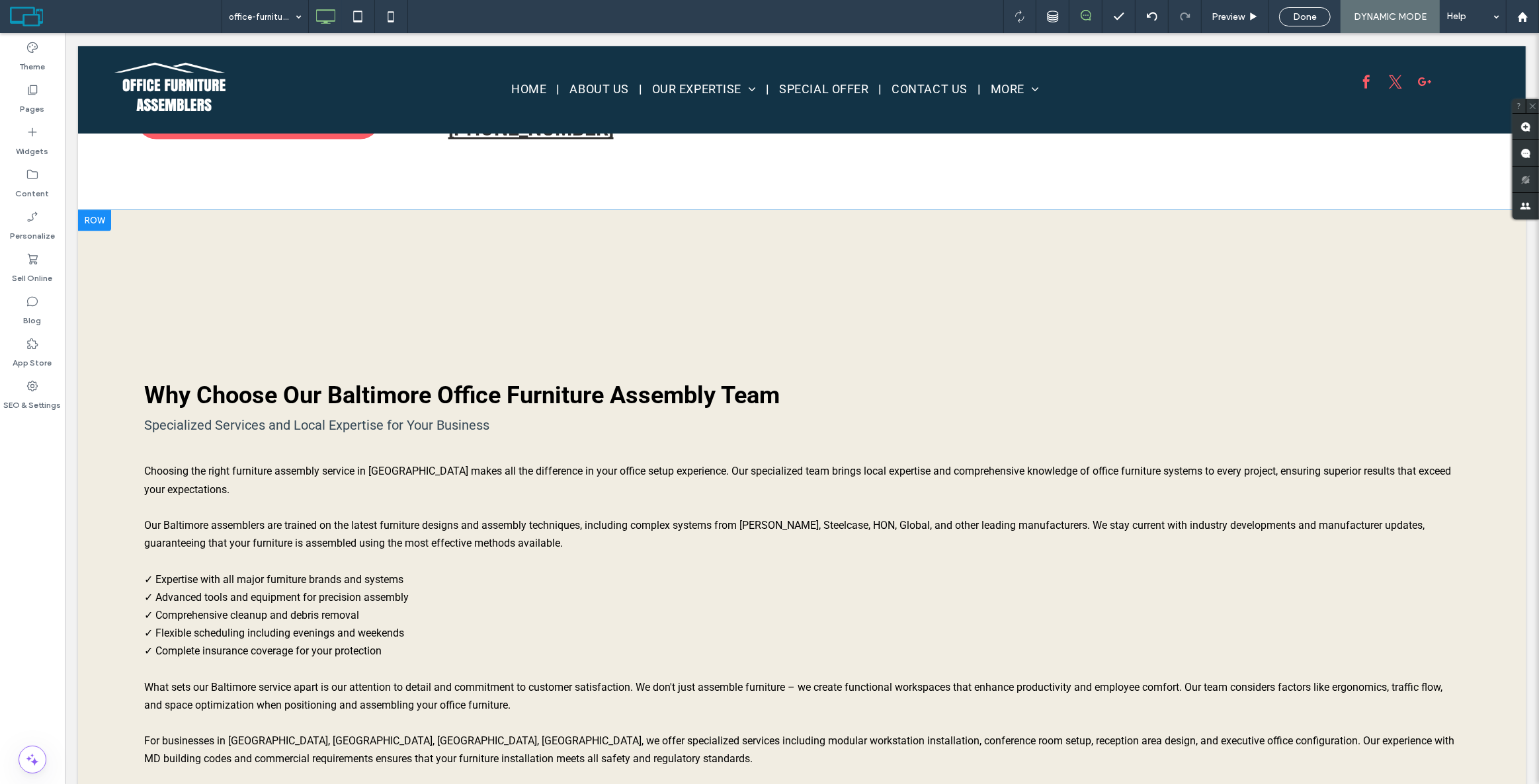
scroll to position [2925, 0]
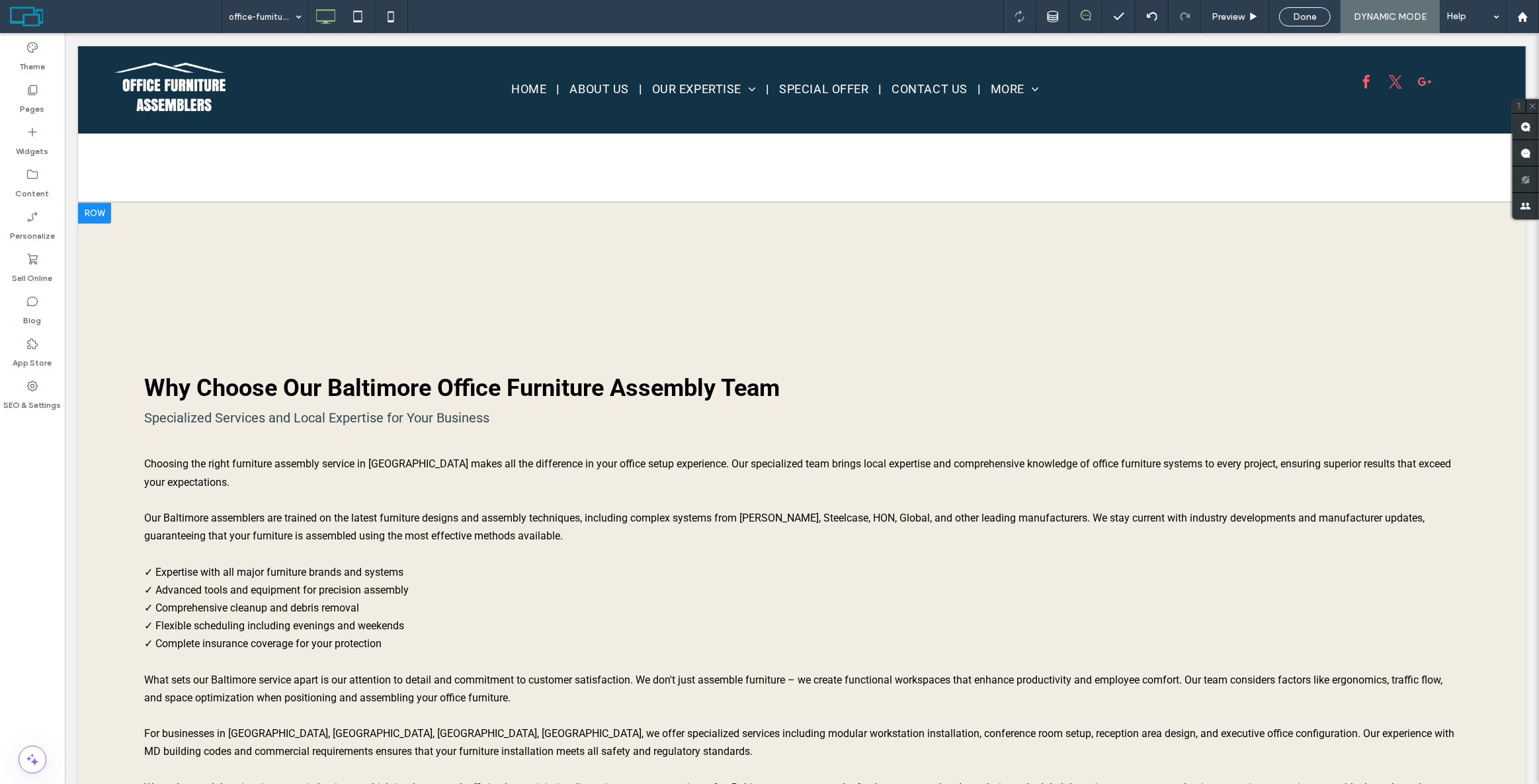
click at [421, 224] on div "Why Choose Our Baltimore Office Furniture Assembly Team Specialized Services an…" at bounding box center [802, 650] width 1448 height 895
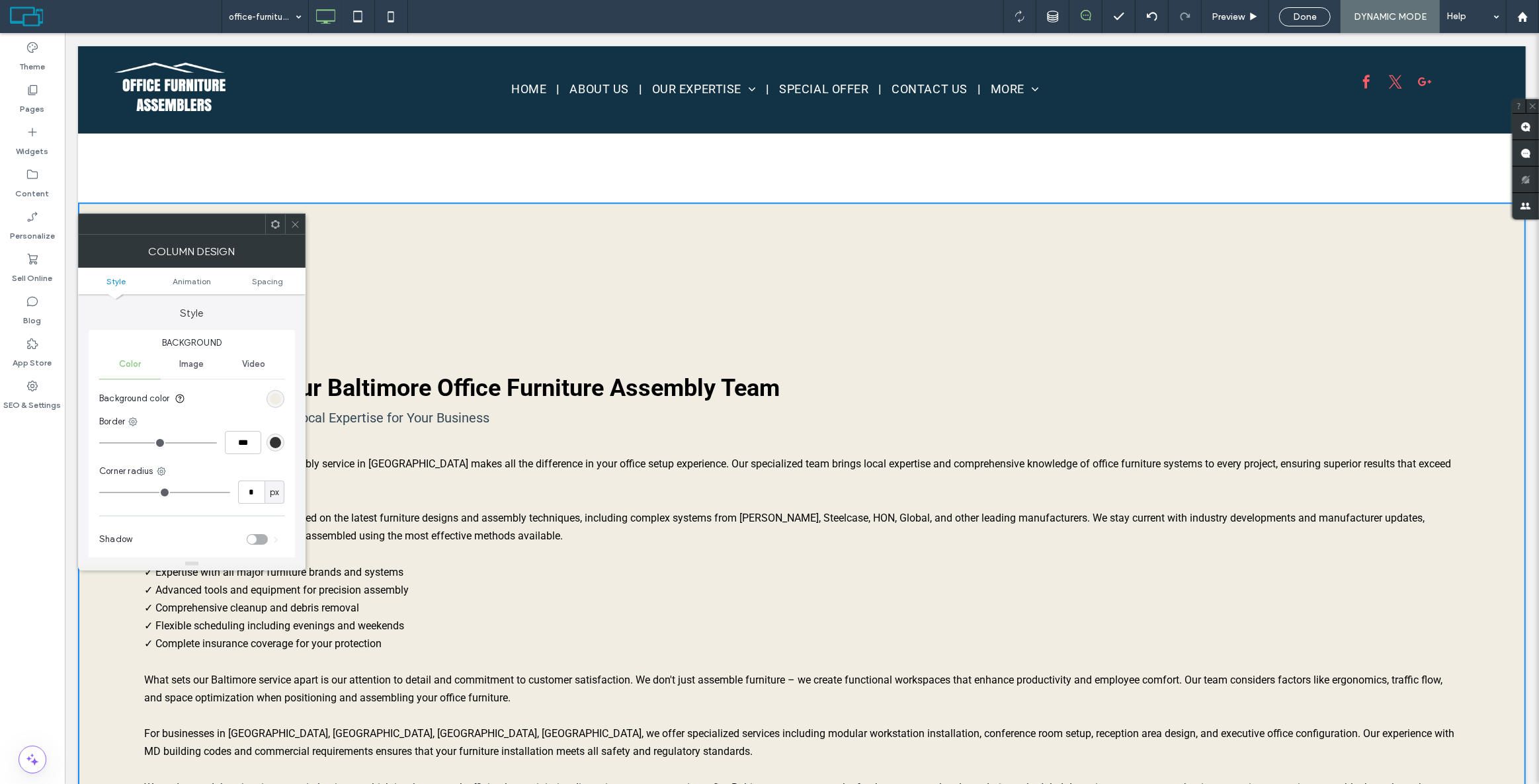
click at [278, 274] on ul "Style Animation Spacing" at bounding box center [191, 280] width 227 height 26
click at [267, 283] on span "Spacing" at bounding box center [267, 282] width 31 height 10
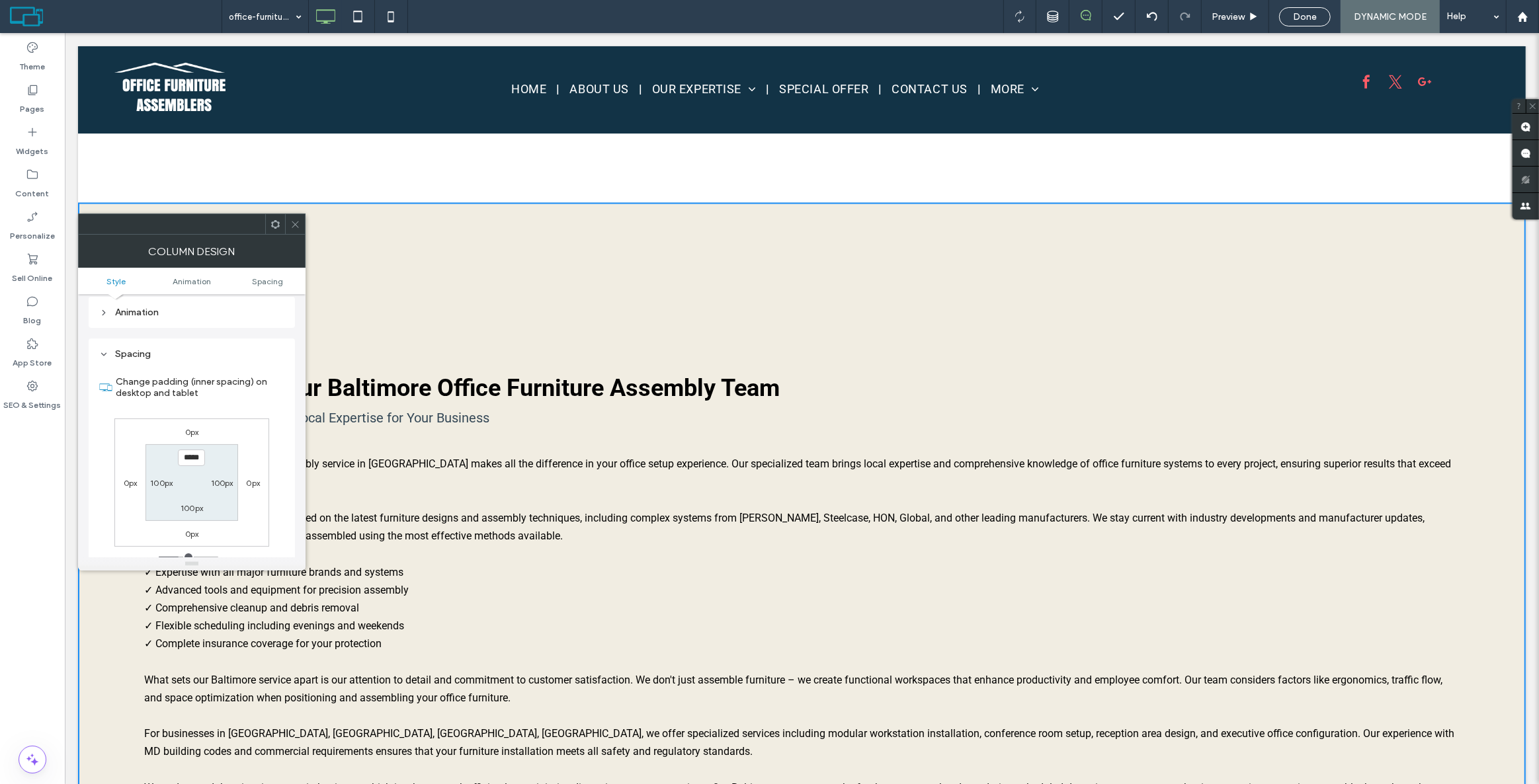
scroll to position [310, 0]
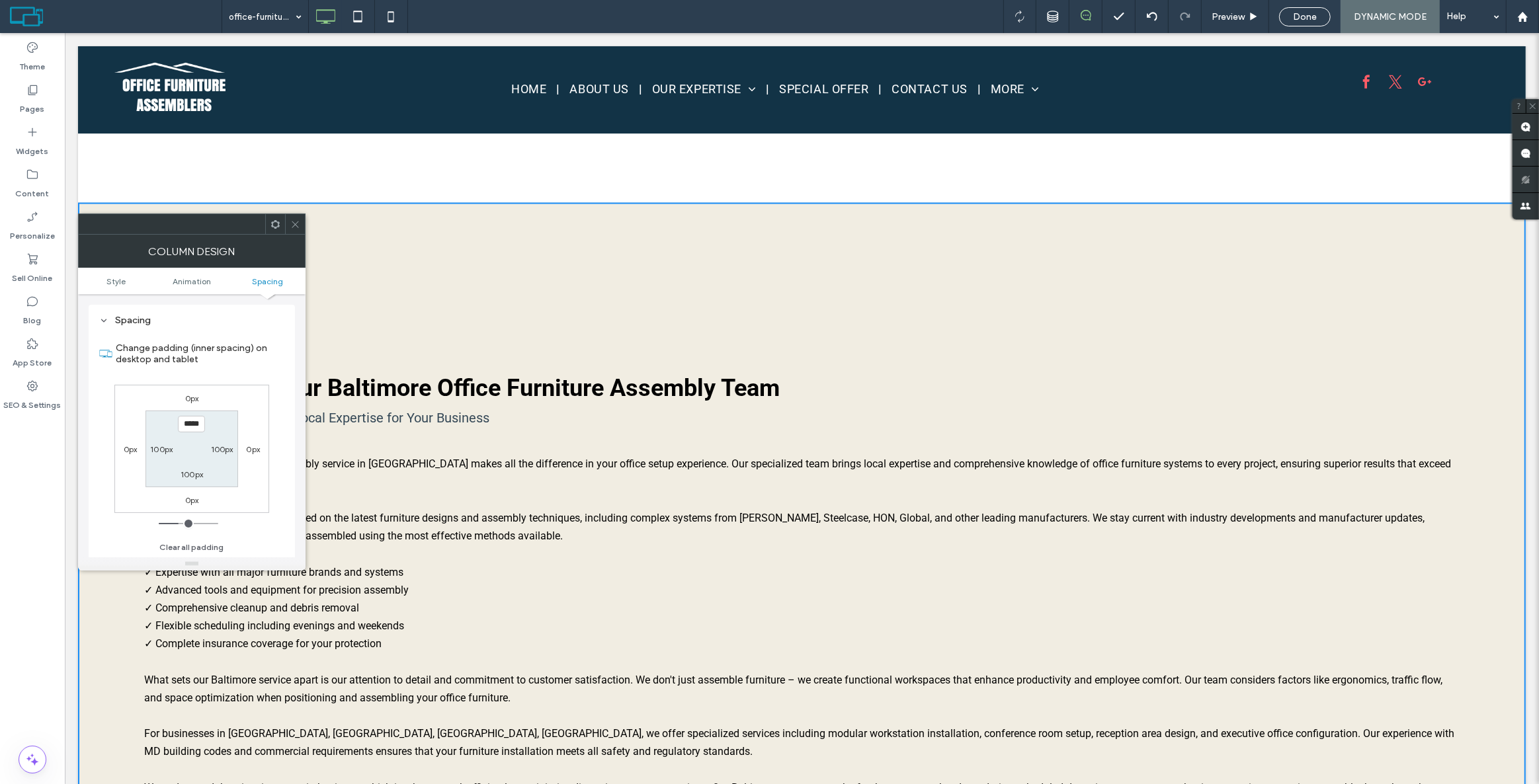
click at [191, 421] on input "*****" at bounding box center [191, 424] width 27 height 16
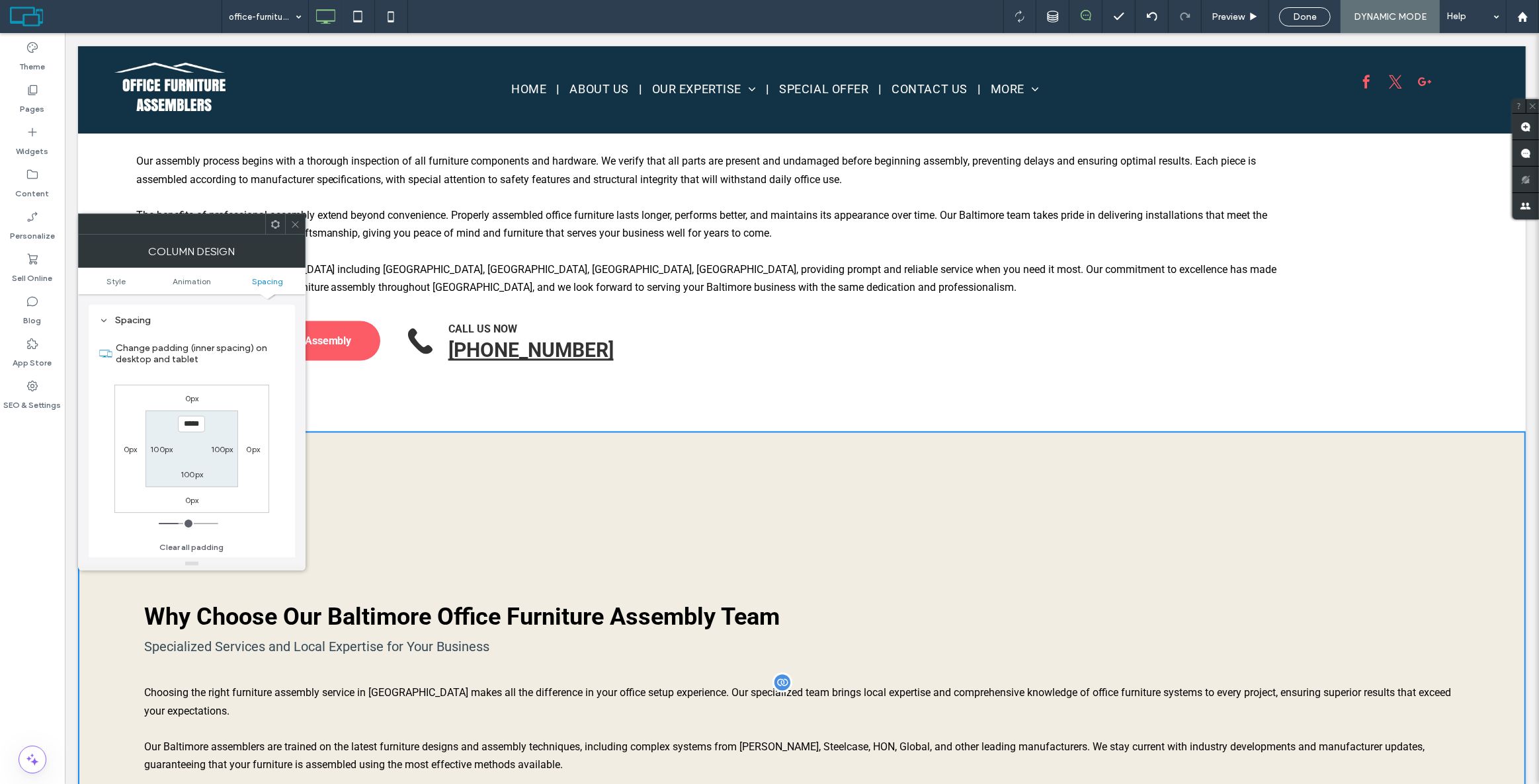
scroll to position [2684, 0]
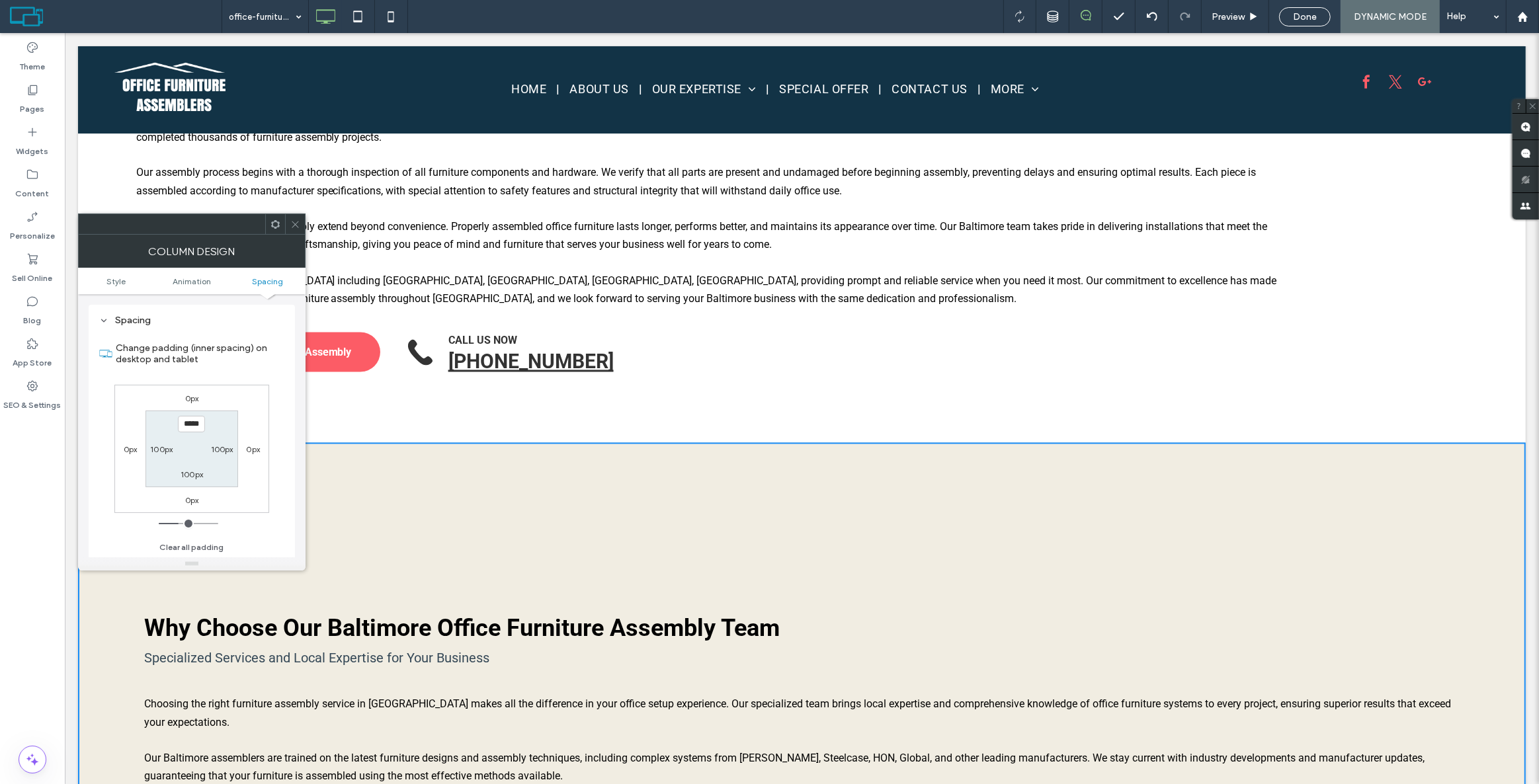
click at [191, 426] on input "*****" at bounding box center [191, 424] width 27 height 16
type input "****"
type input "**"
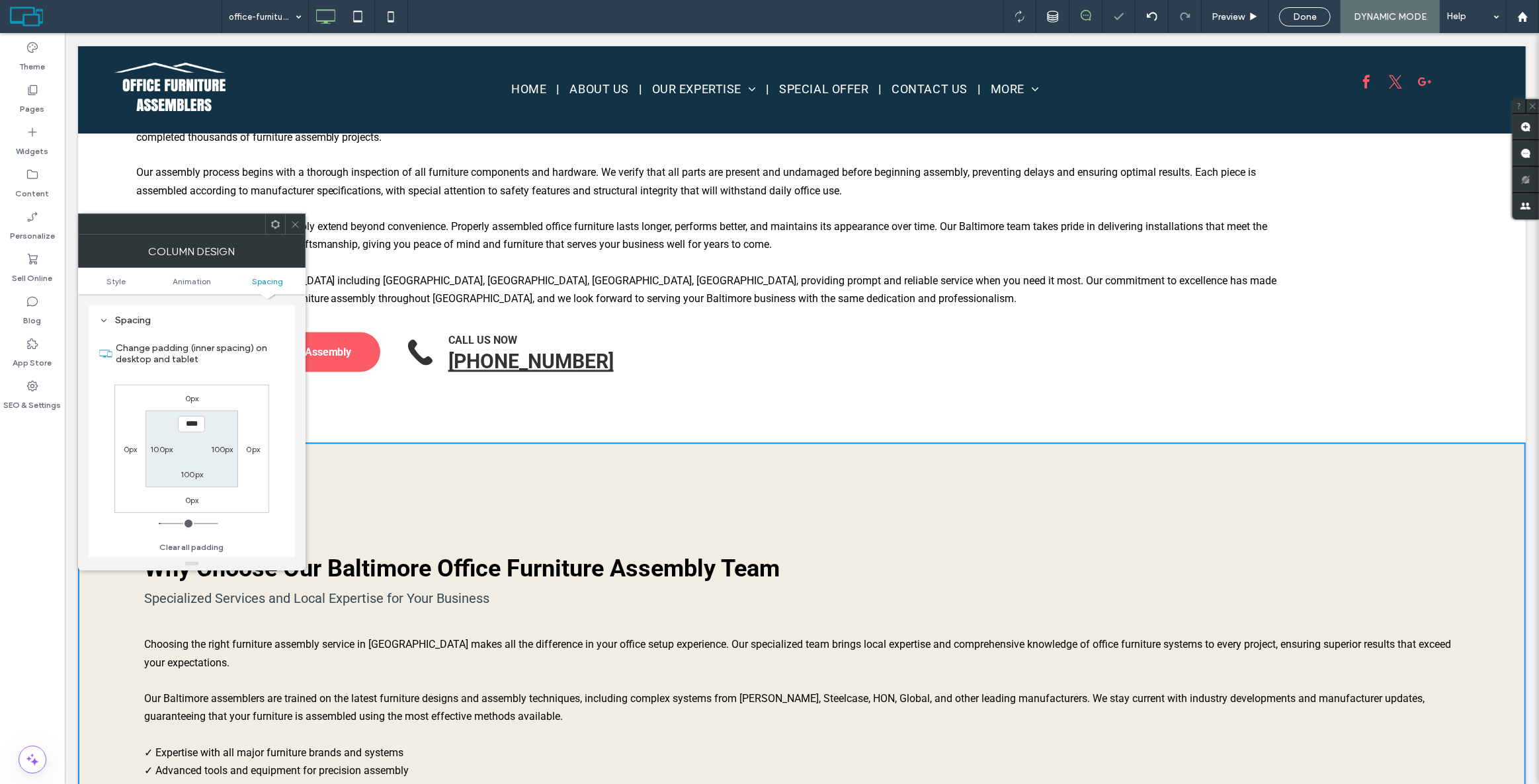
click at [294, 224] on icon at bounding box center [296, 225] width 10 height 10
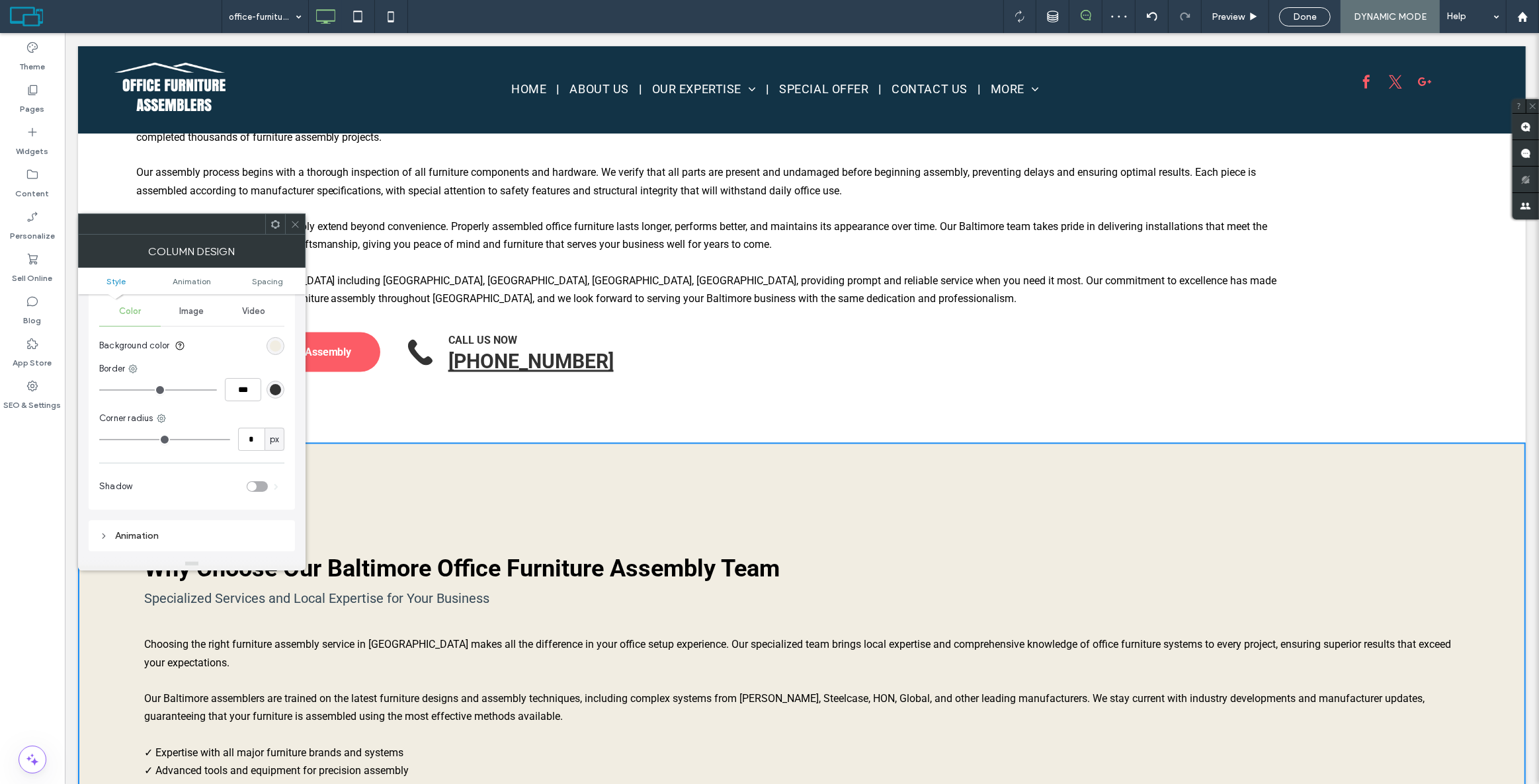
scroll to position [60, 0]
click at [292, 227] on icon at bounding box center [296, 225] width 10 height 10
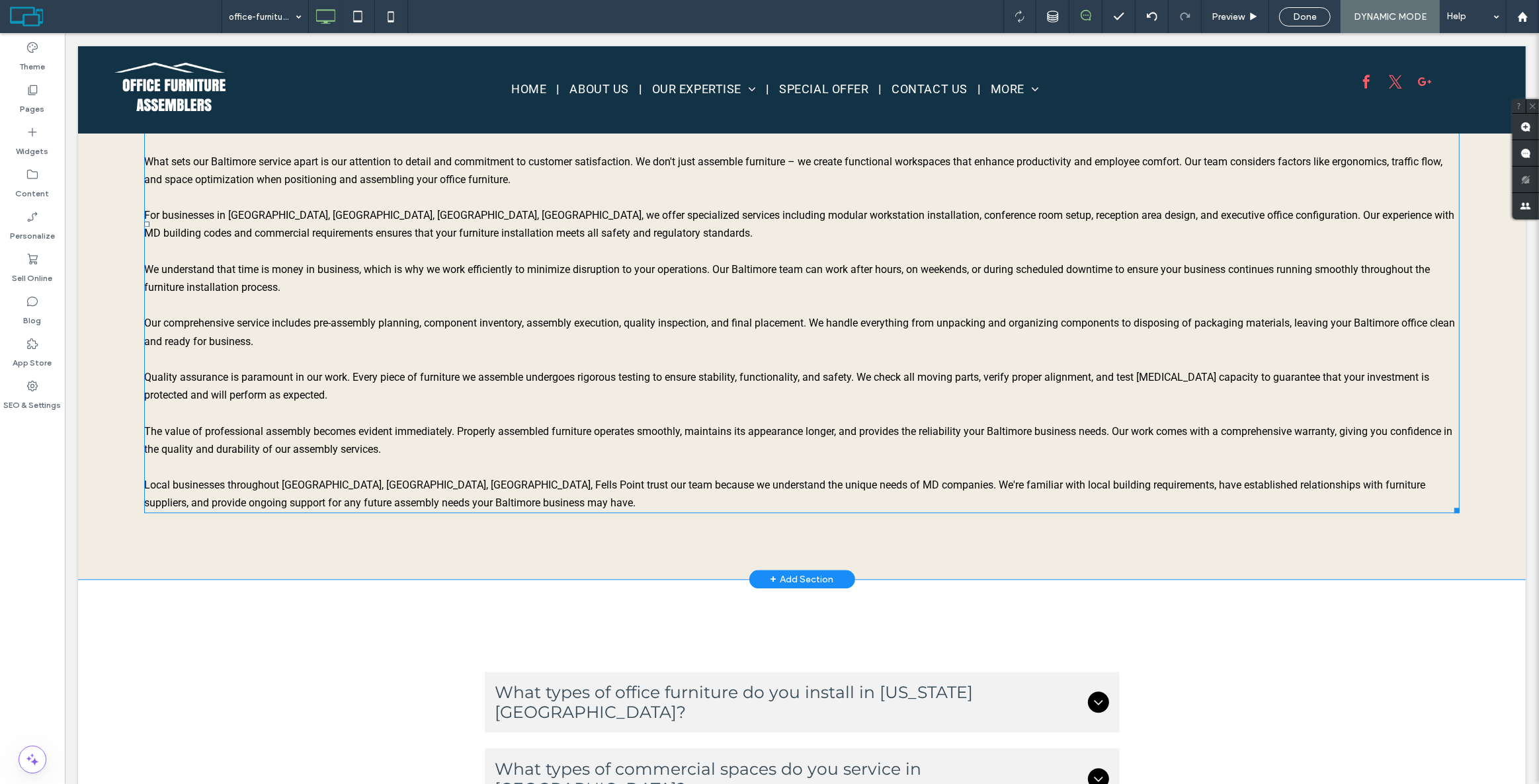
scroll to position [3466, 0]
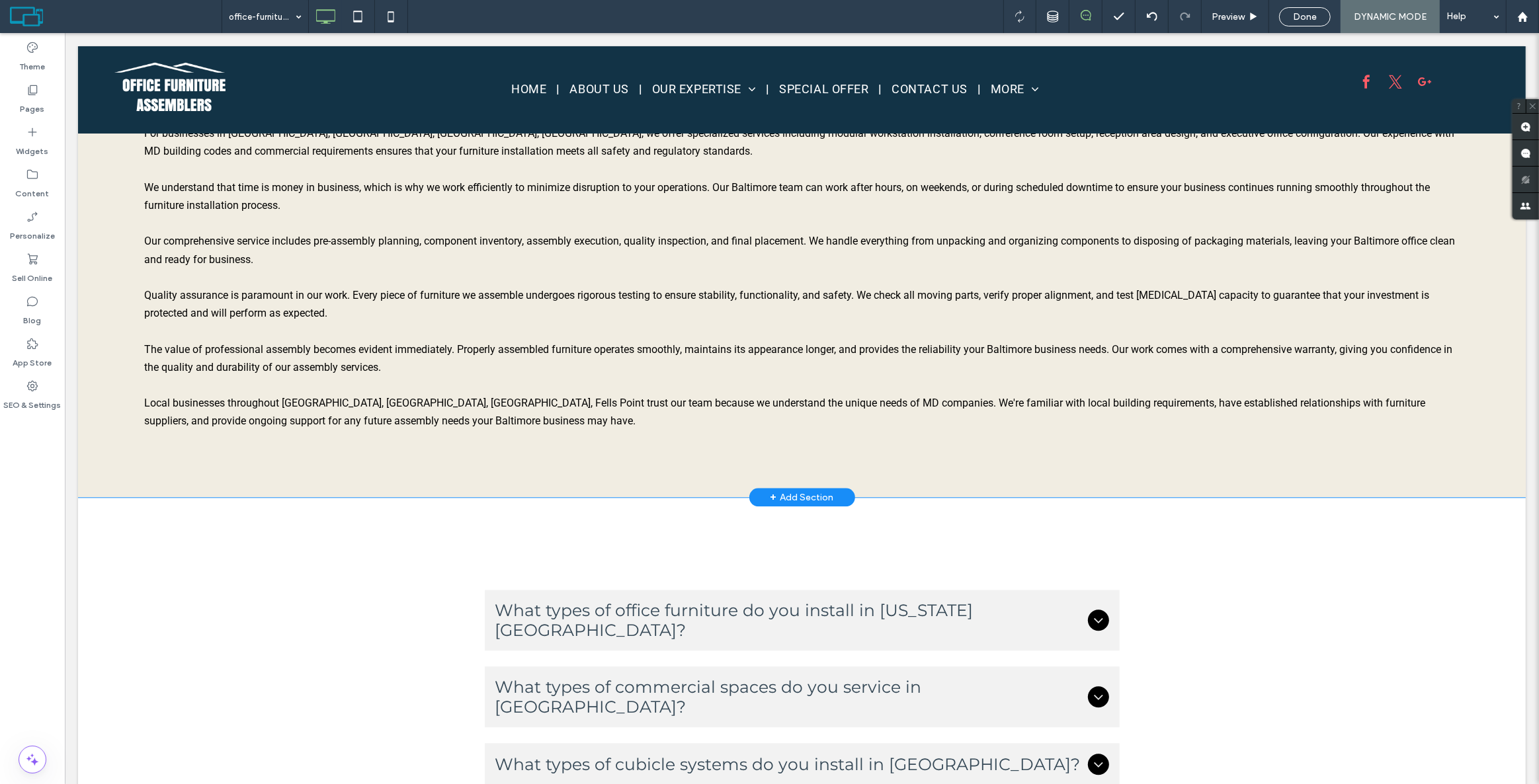
click at [125, 379] on div "Why Choose Our Baltimore Office Furniture Assembly Team Specialized Services an…" at bounding box center [802, 79] width 1448 height 835
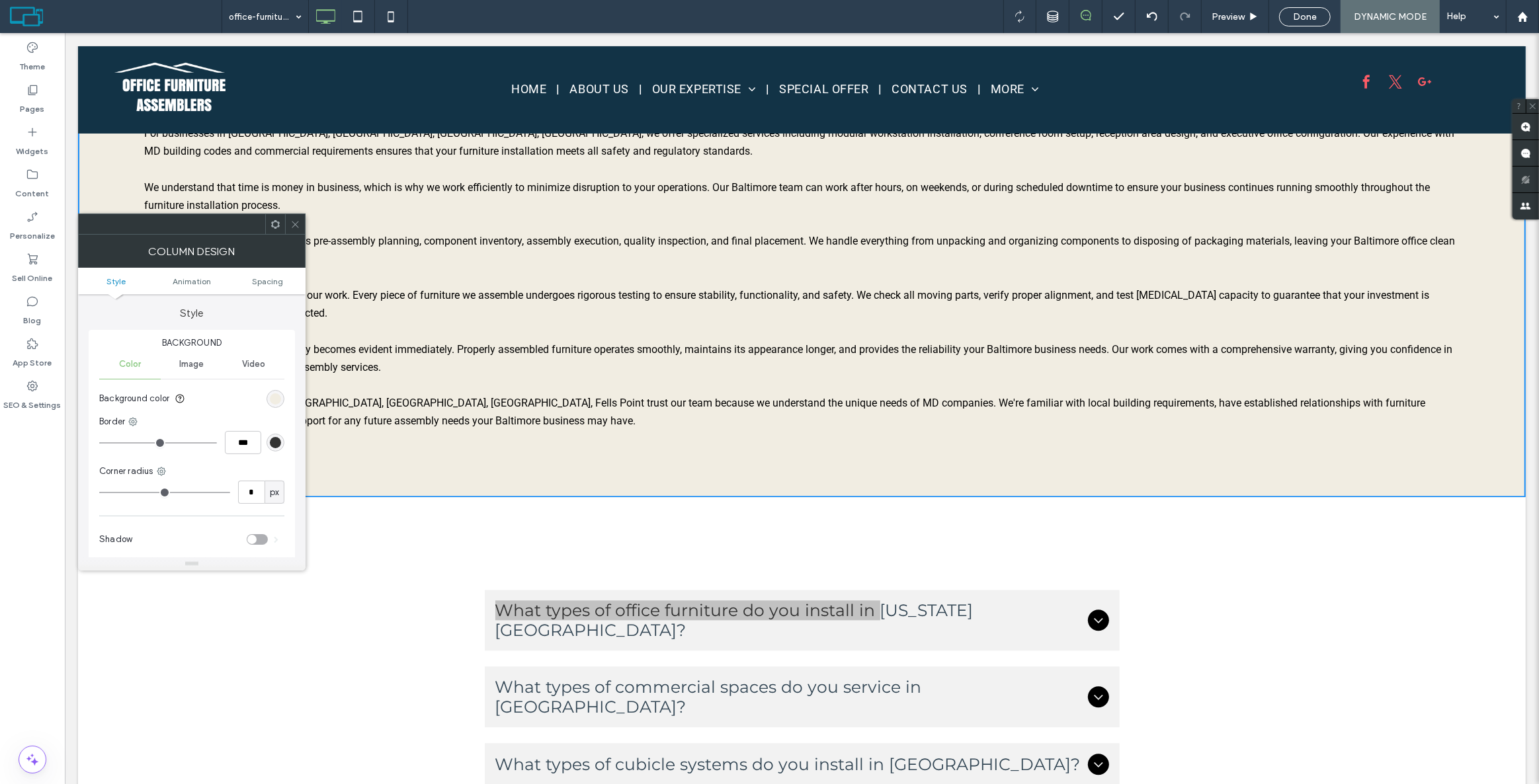
drag, startPoint x: 297, startPoint y: 219, endPoint x: 293, endPoint y: 226, distance: 8.1
click at [294, 221] on icon at bounding box center [296, 225] width 10 height 10
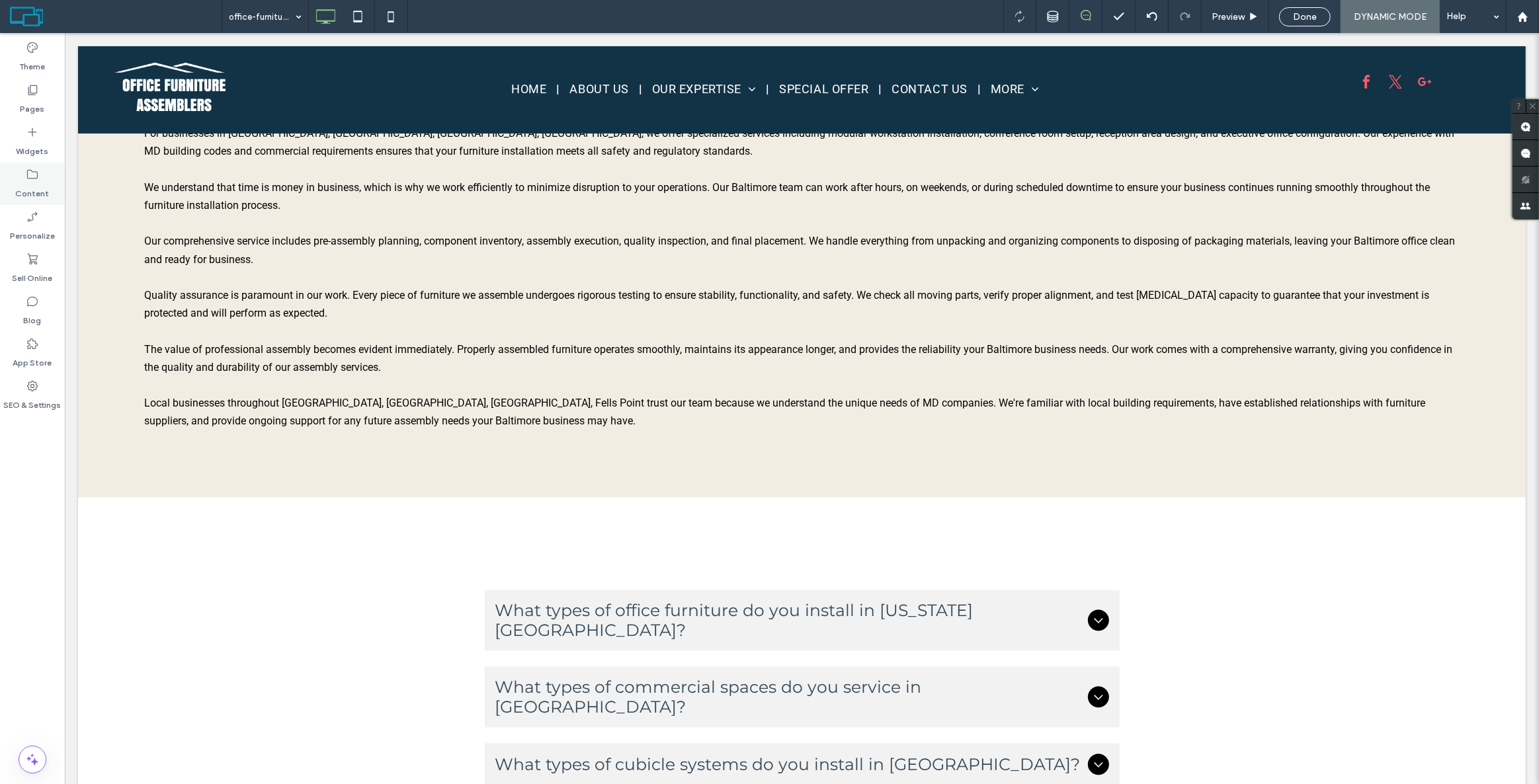
click at [45, 171] on div "Content" at bounding box center [32, 184] width 65 height 43
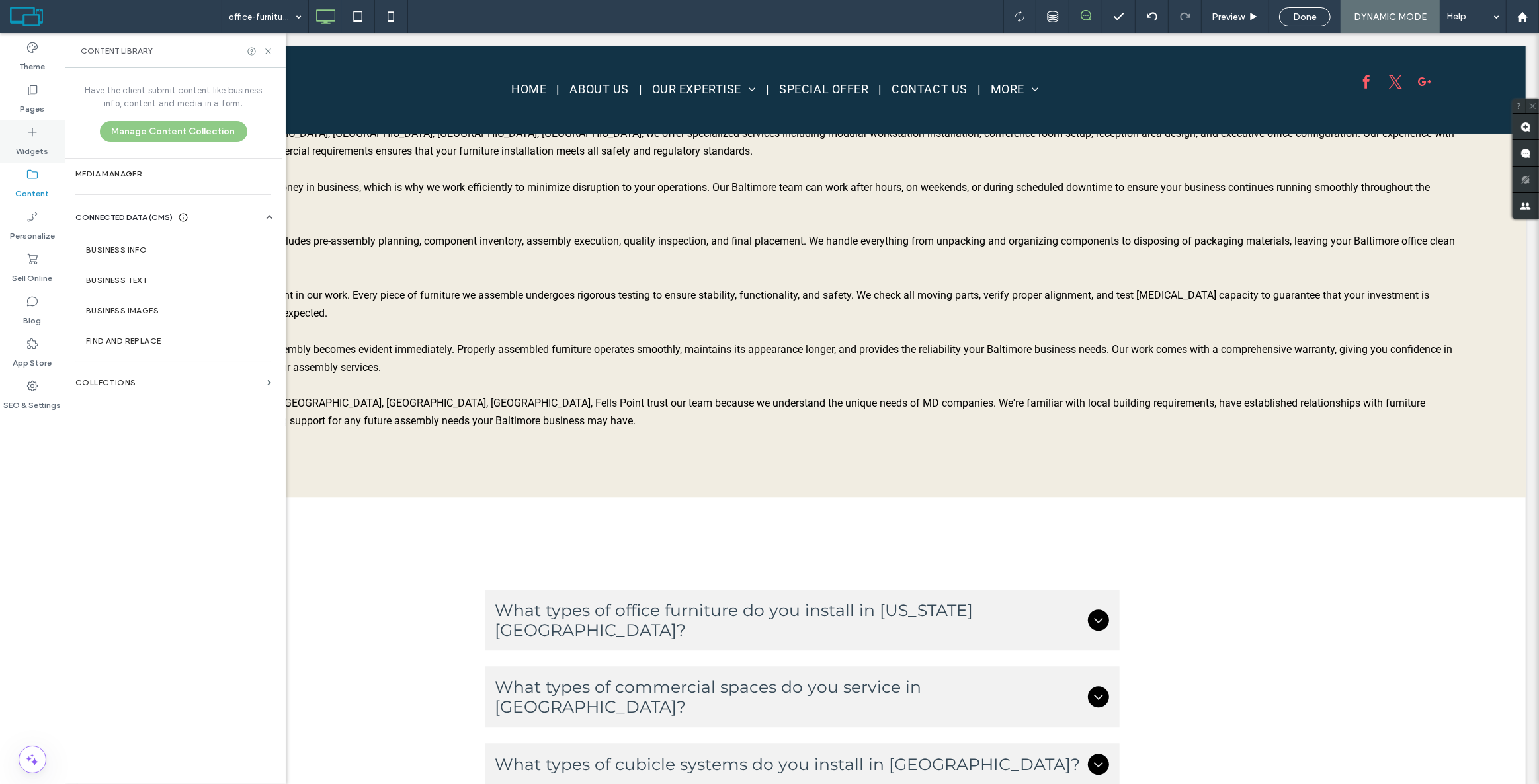
click at [44, 146] on label "Widgets" at bounding box center [32, 149] width 32 height 19
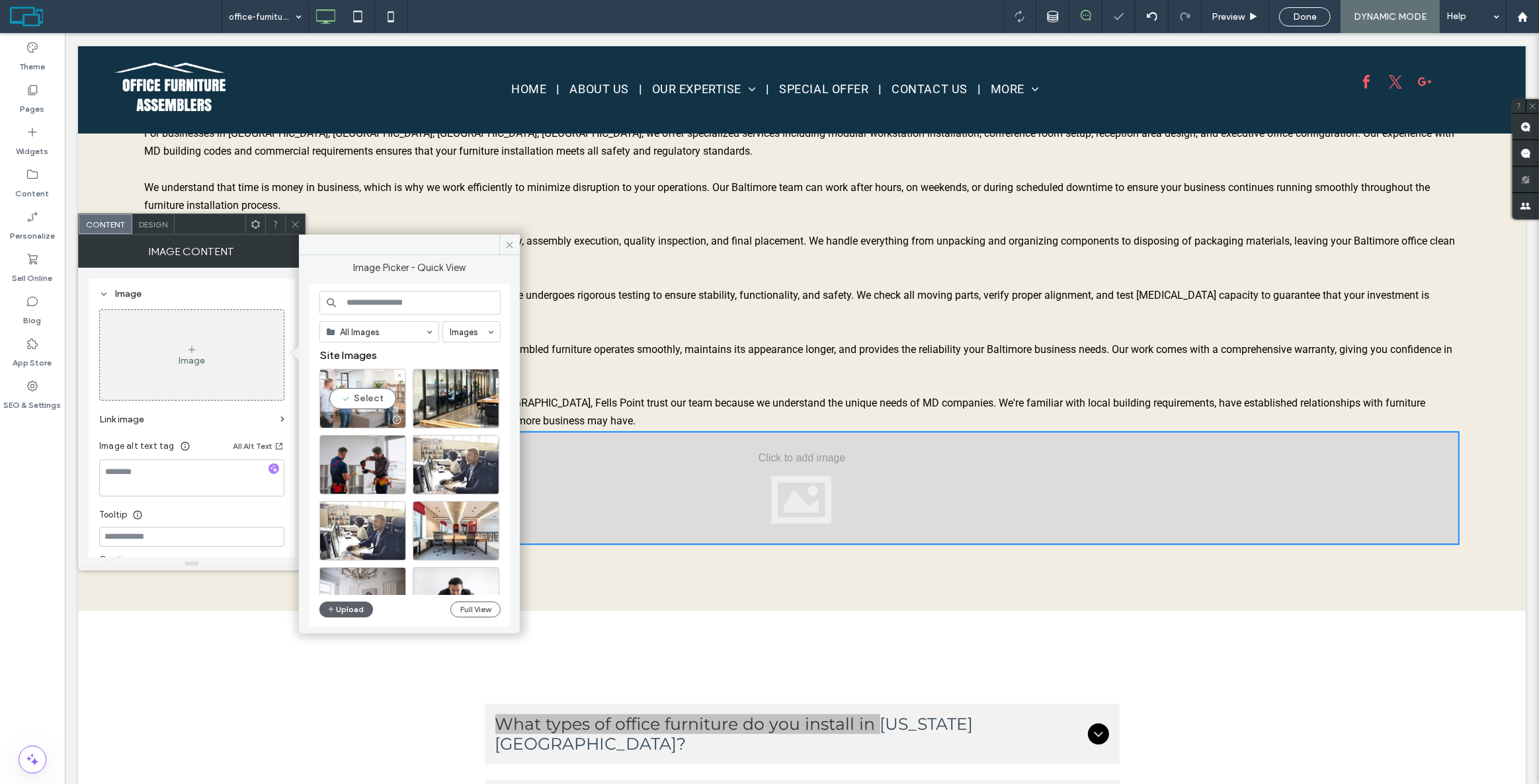
click at [370, 403] on div "Select" at bounding box center [362, 399] width 86 height 60
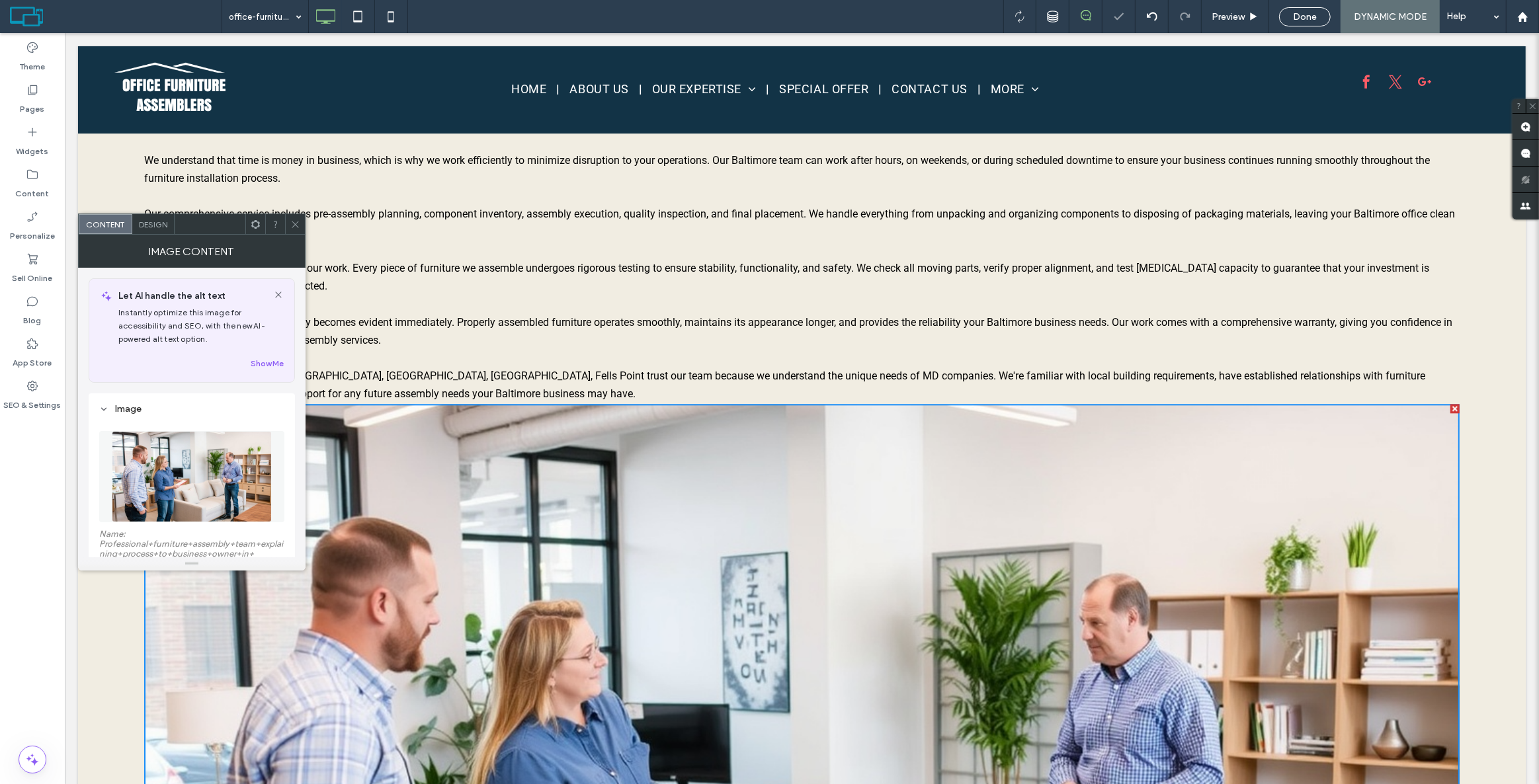
scroll to position [3647, 0]
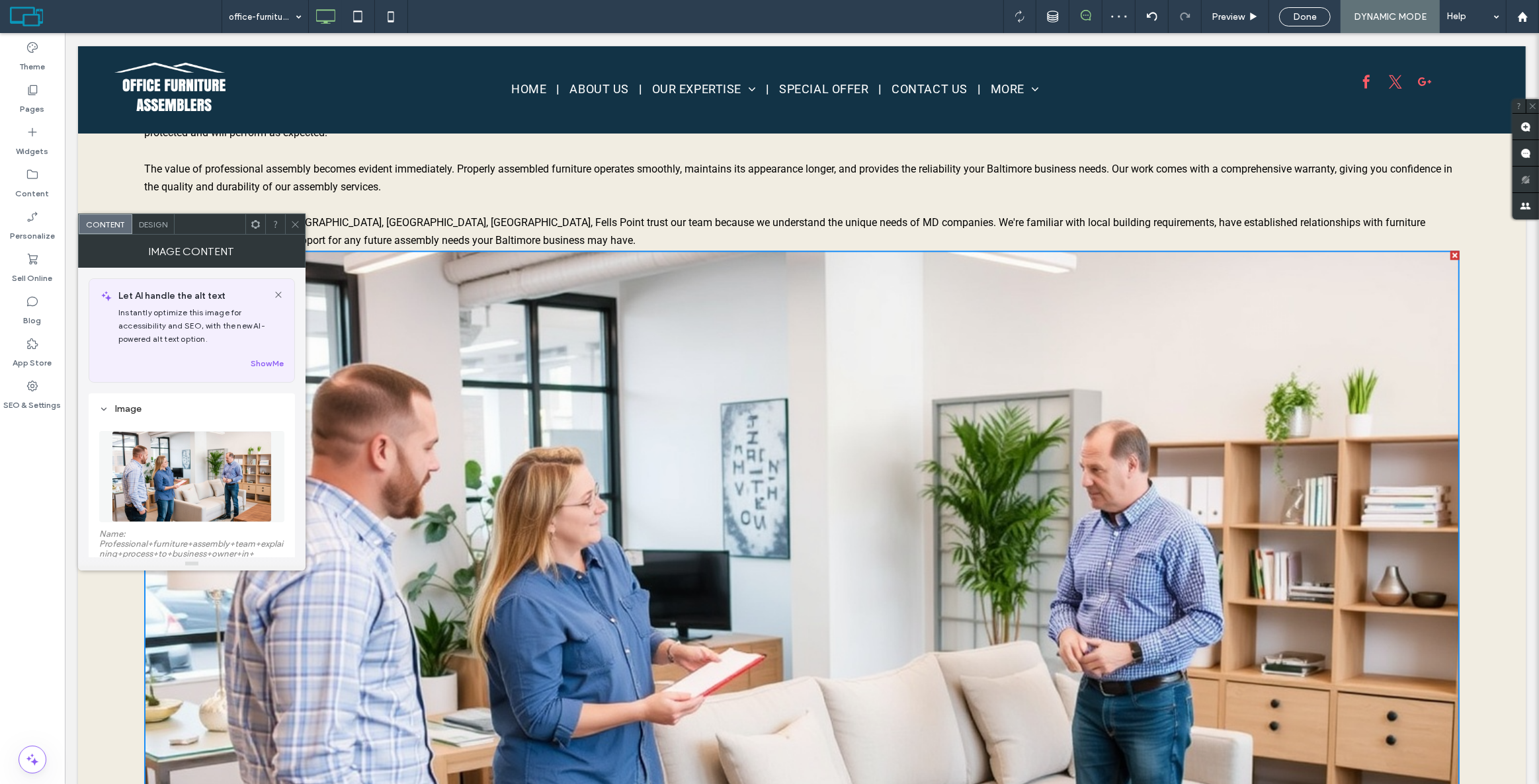
click at [156, 225] on span "Design" at bounding box center [153, 225] width 28 height 10
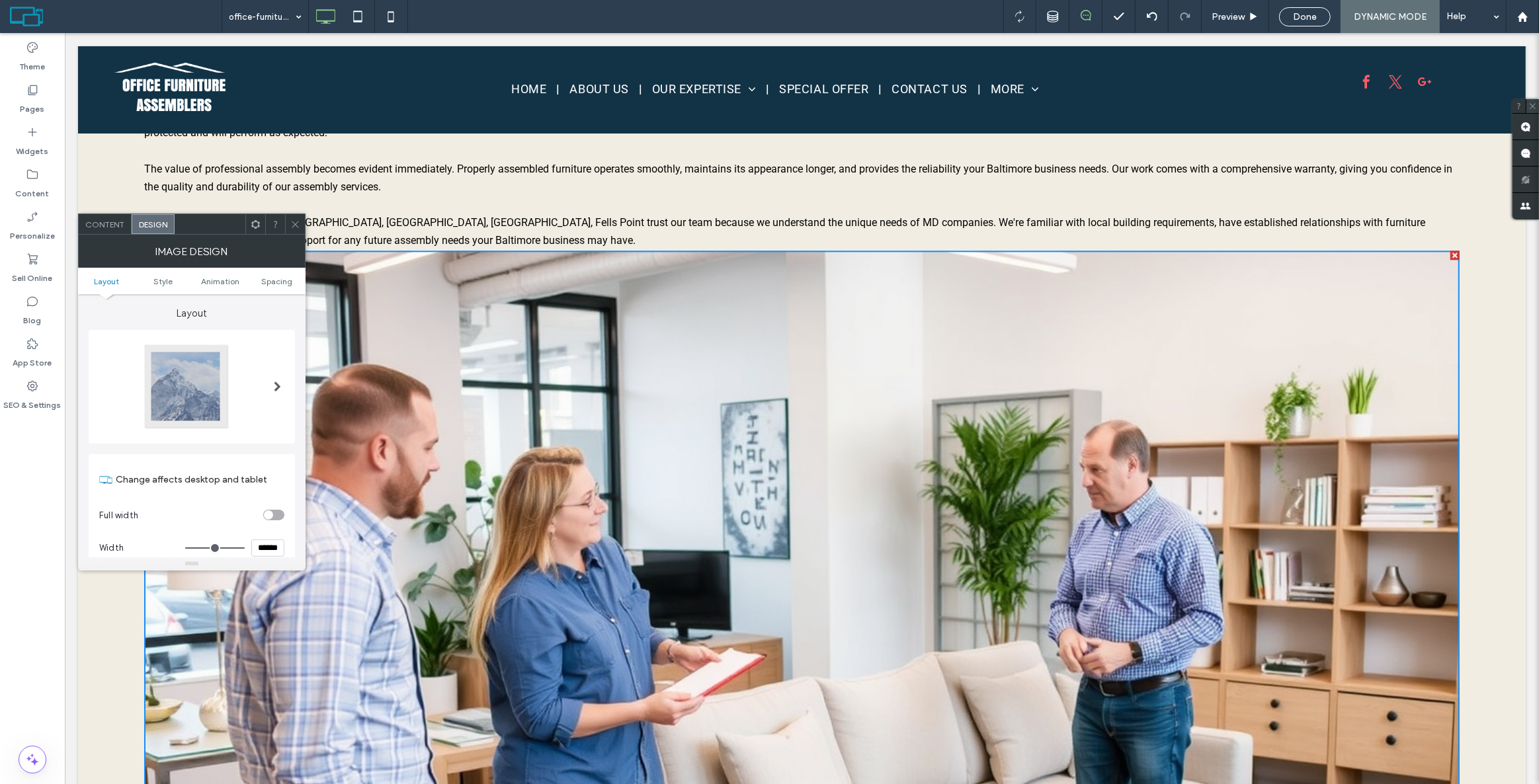
click at [1533, 102] on icon at bounding box center [1533, 106] width 9 height 9
click at [1296, 254] on img at bounding box center [802, 621] width 1316 height 742
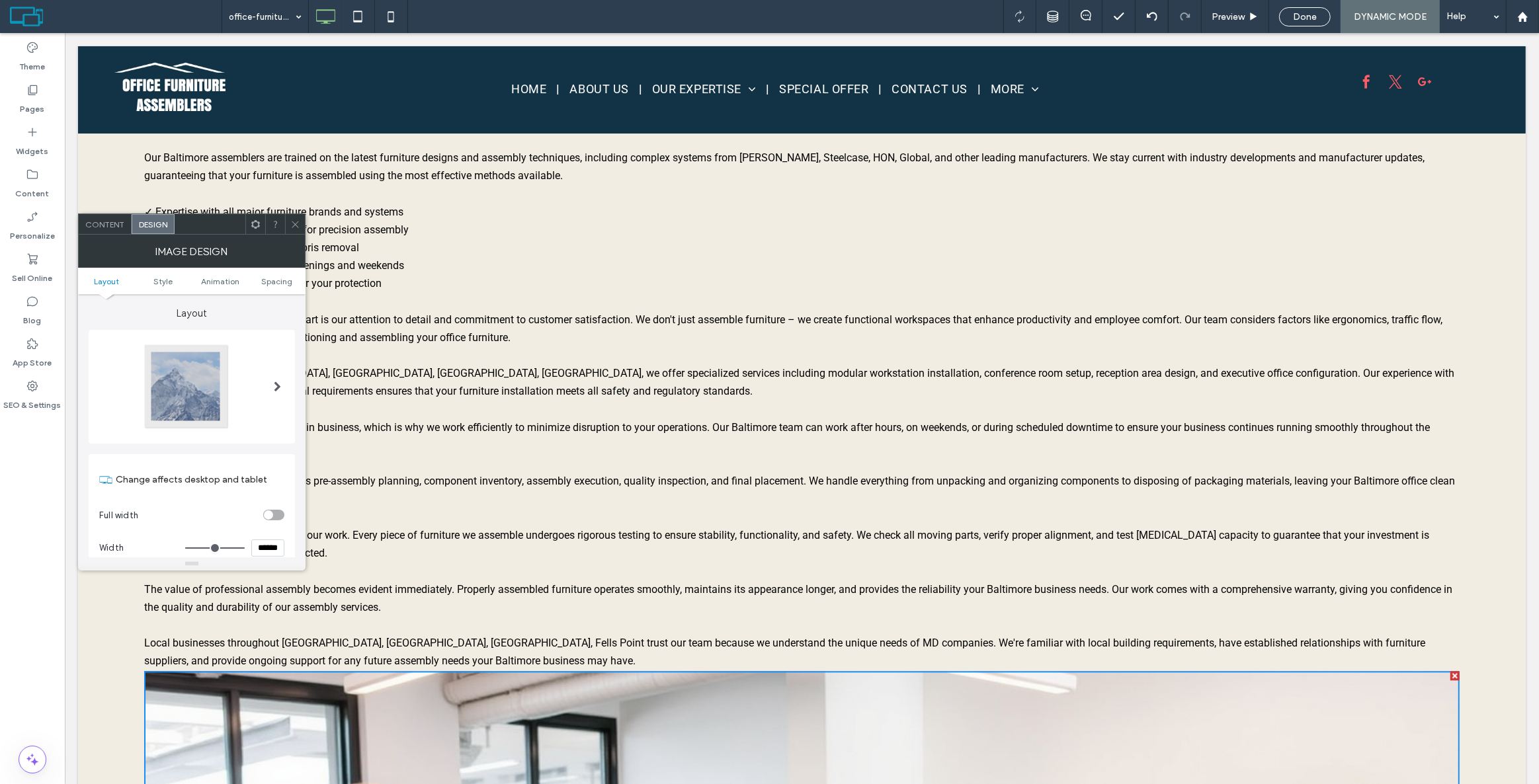
click at [298, 226] on icon at bounding box center [296, 225] width 10 height 10
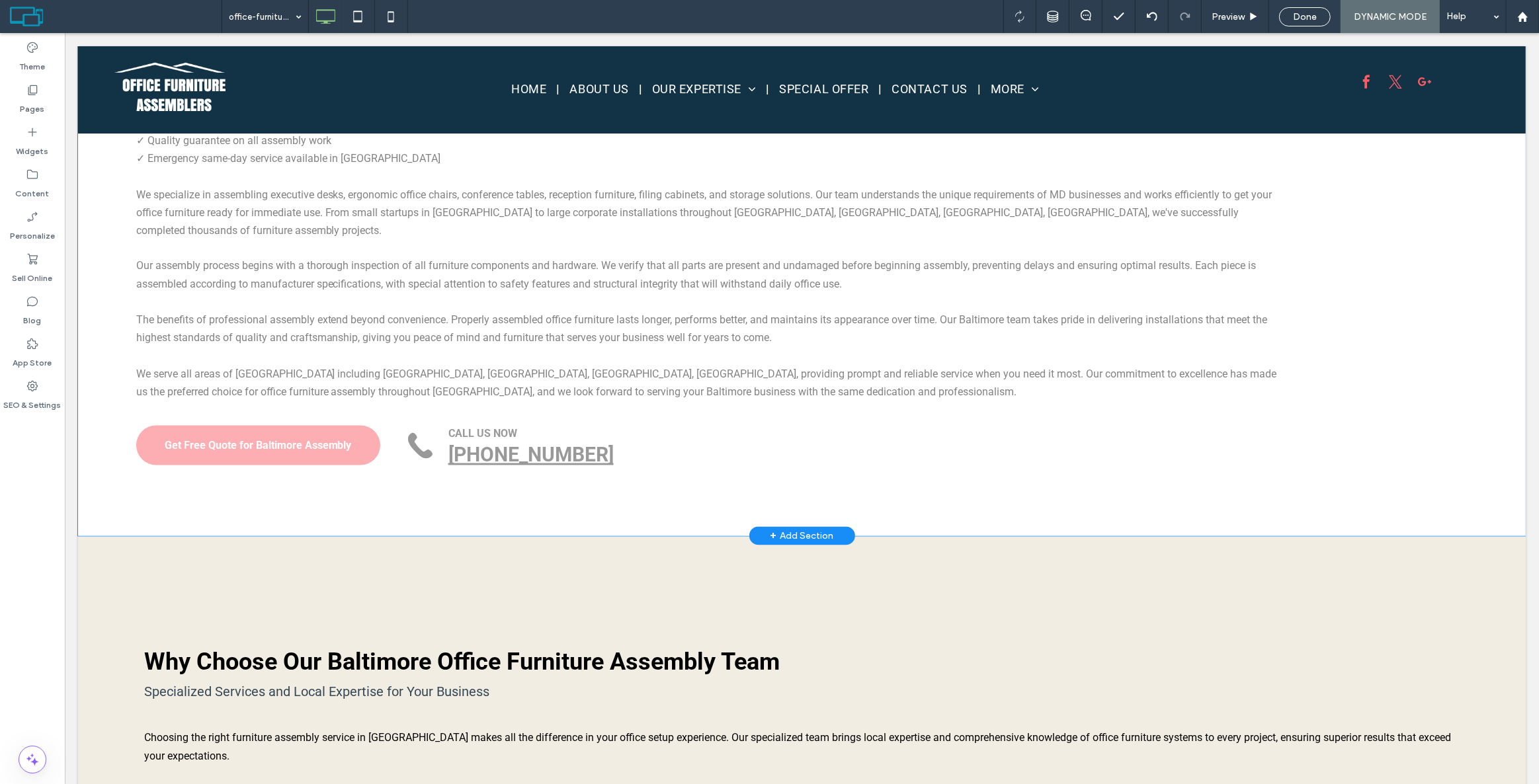
scroll to position [2565, 0]
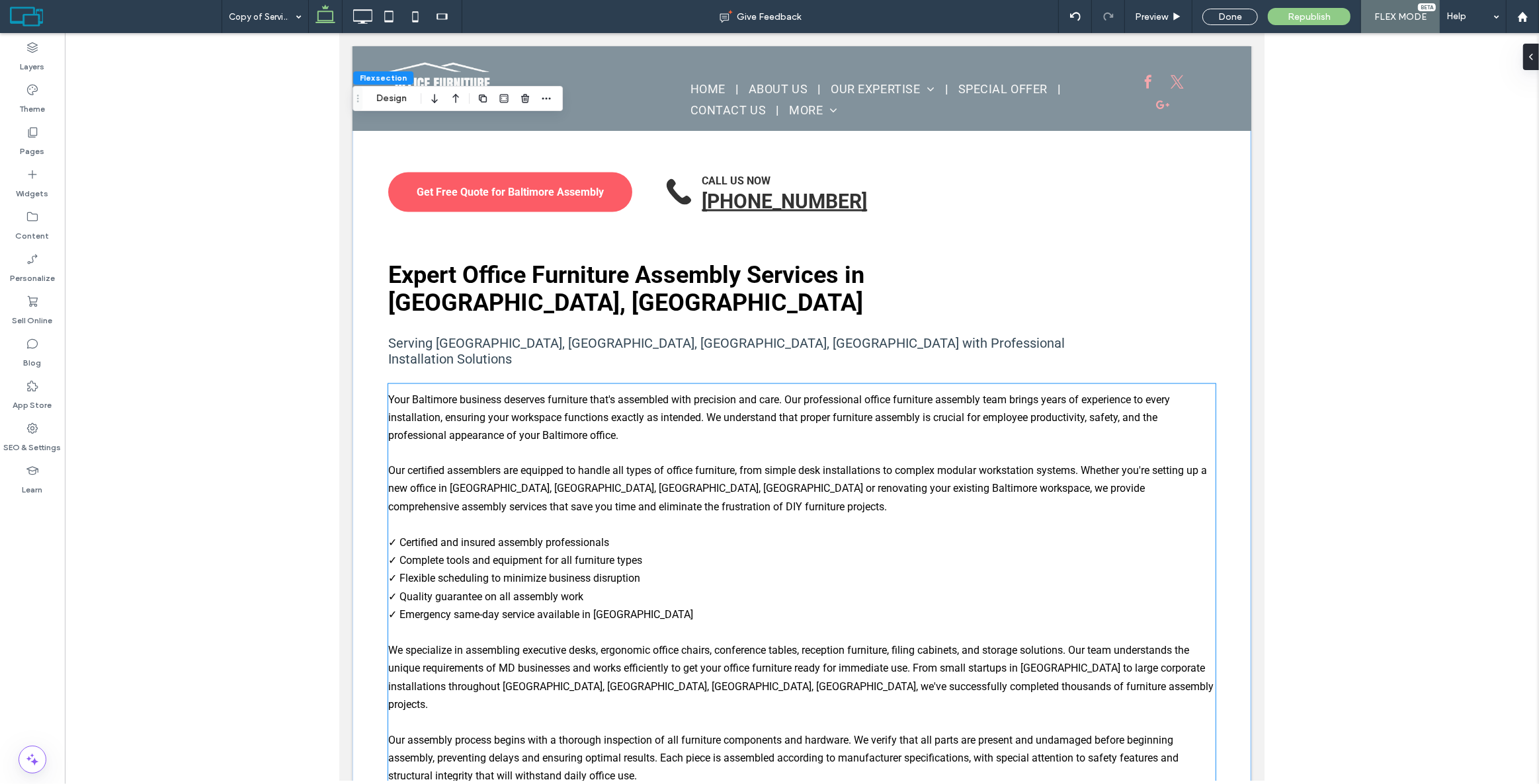
scroll to position [2204, 0]
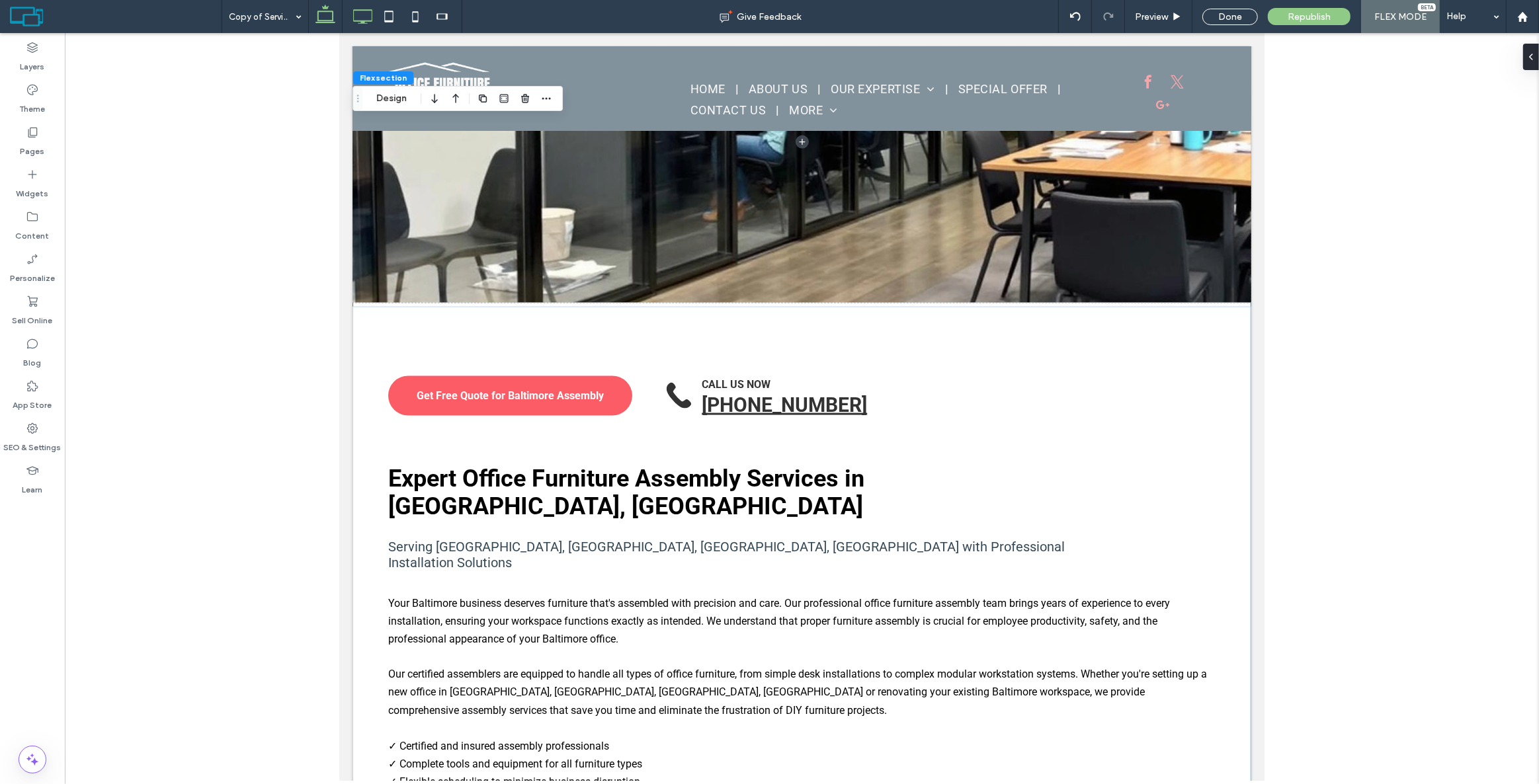
click at [370, 10] on icon at bounding box center [362, 16] width 26 height 26
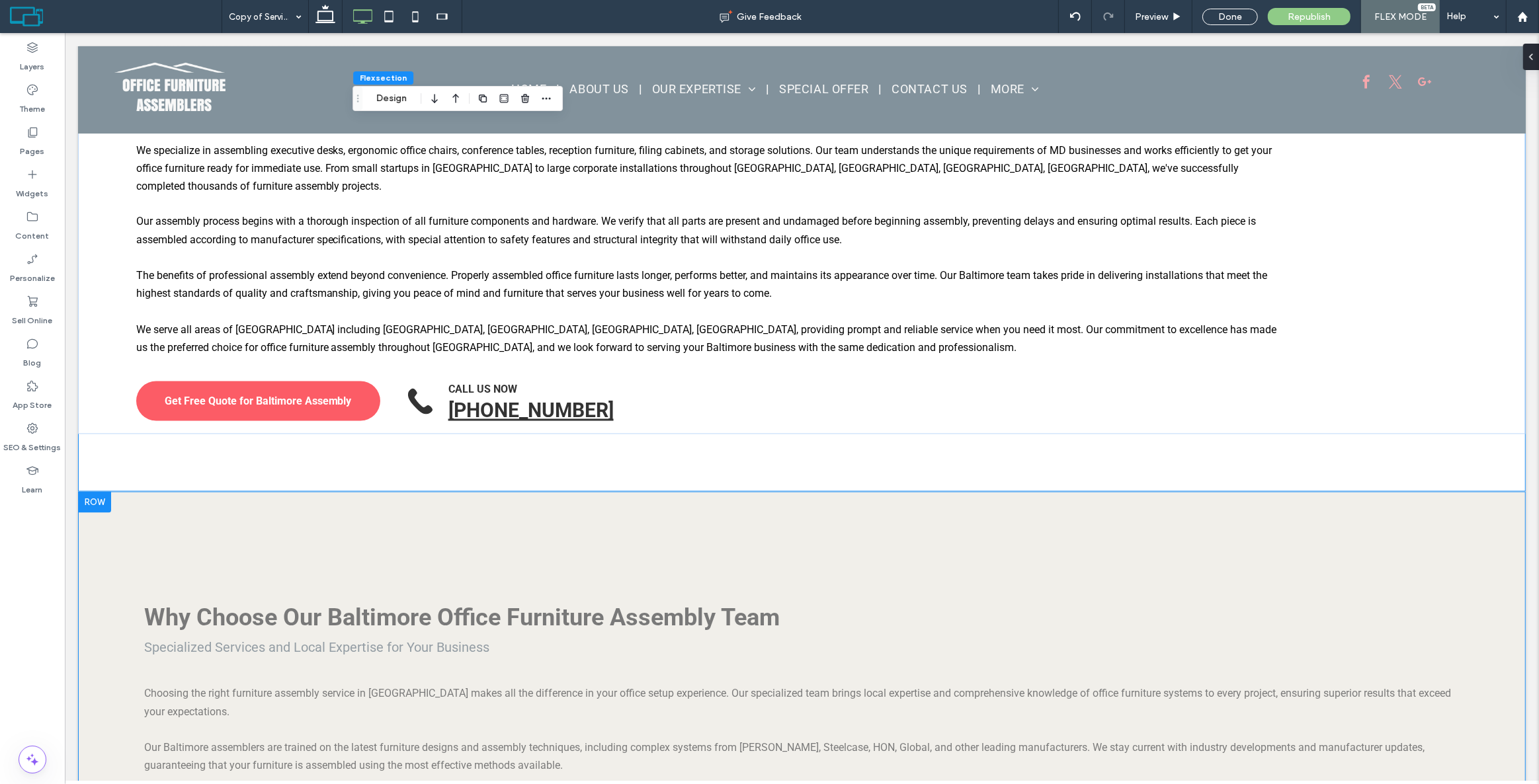
scroll to position [2624, 0]
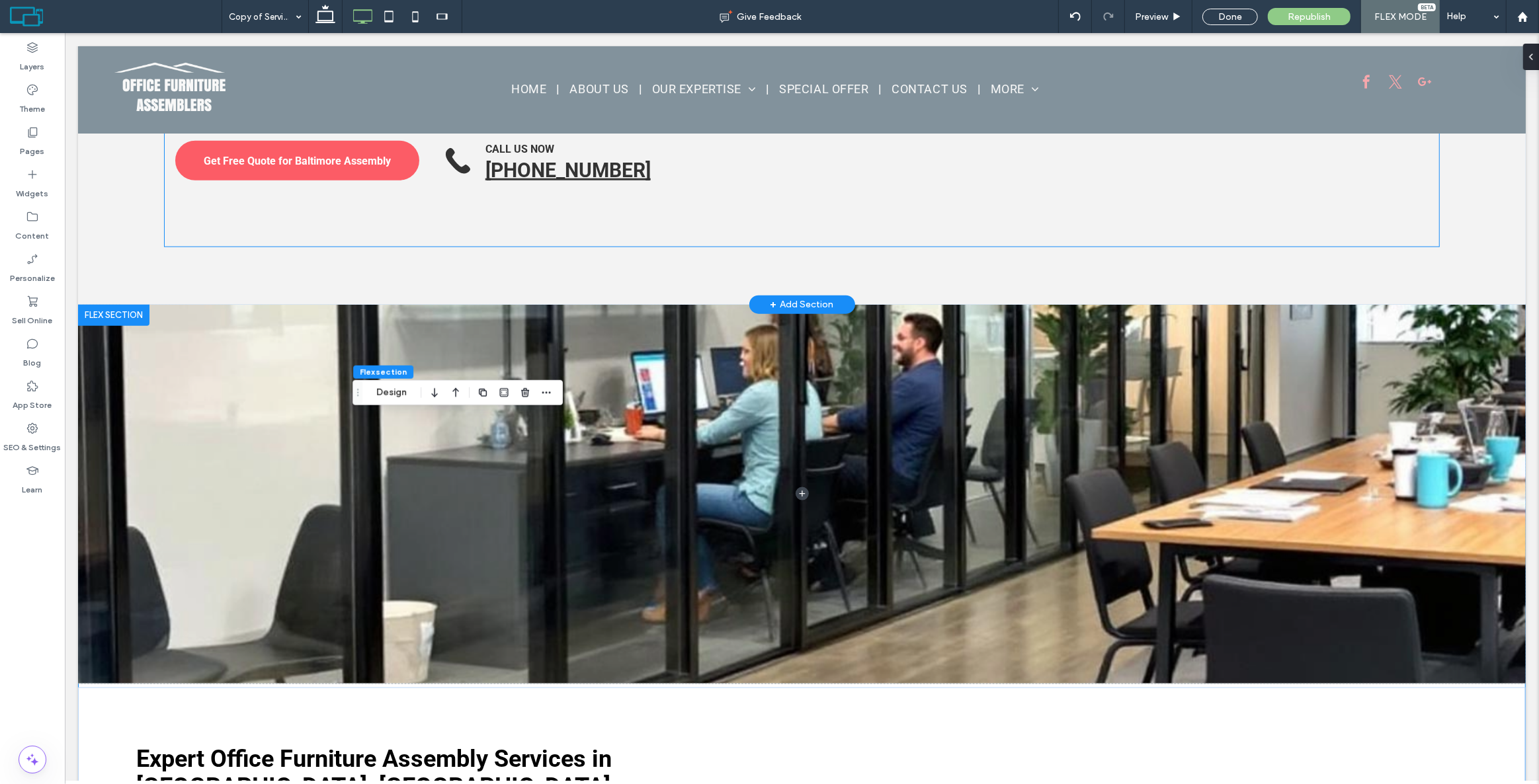
scroll to position [1723, 0]
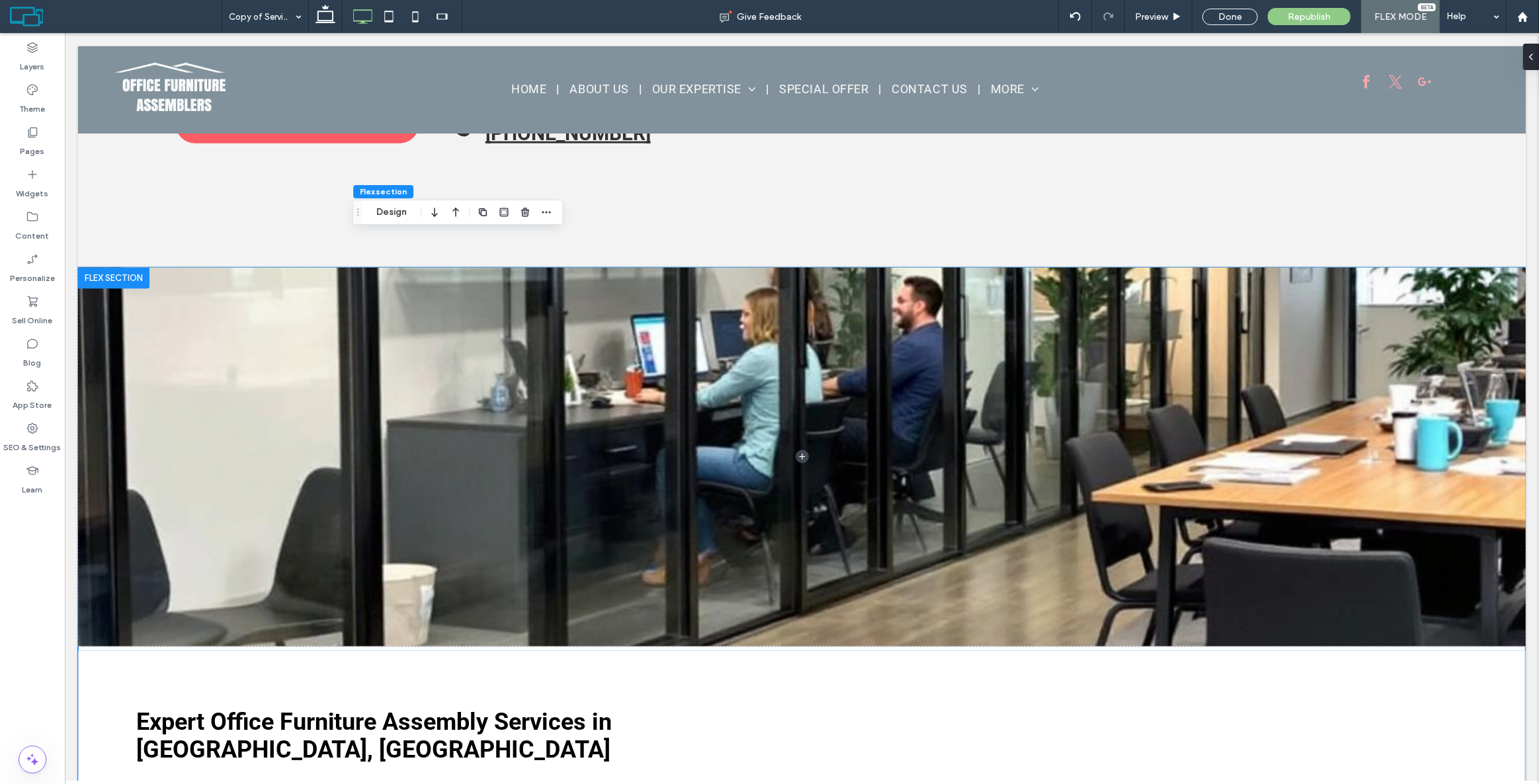
click at [109, 267] on div at bounding box center [114, 278] width 72 height 21
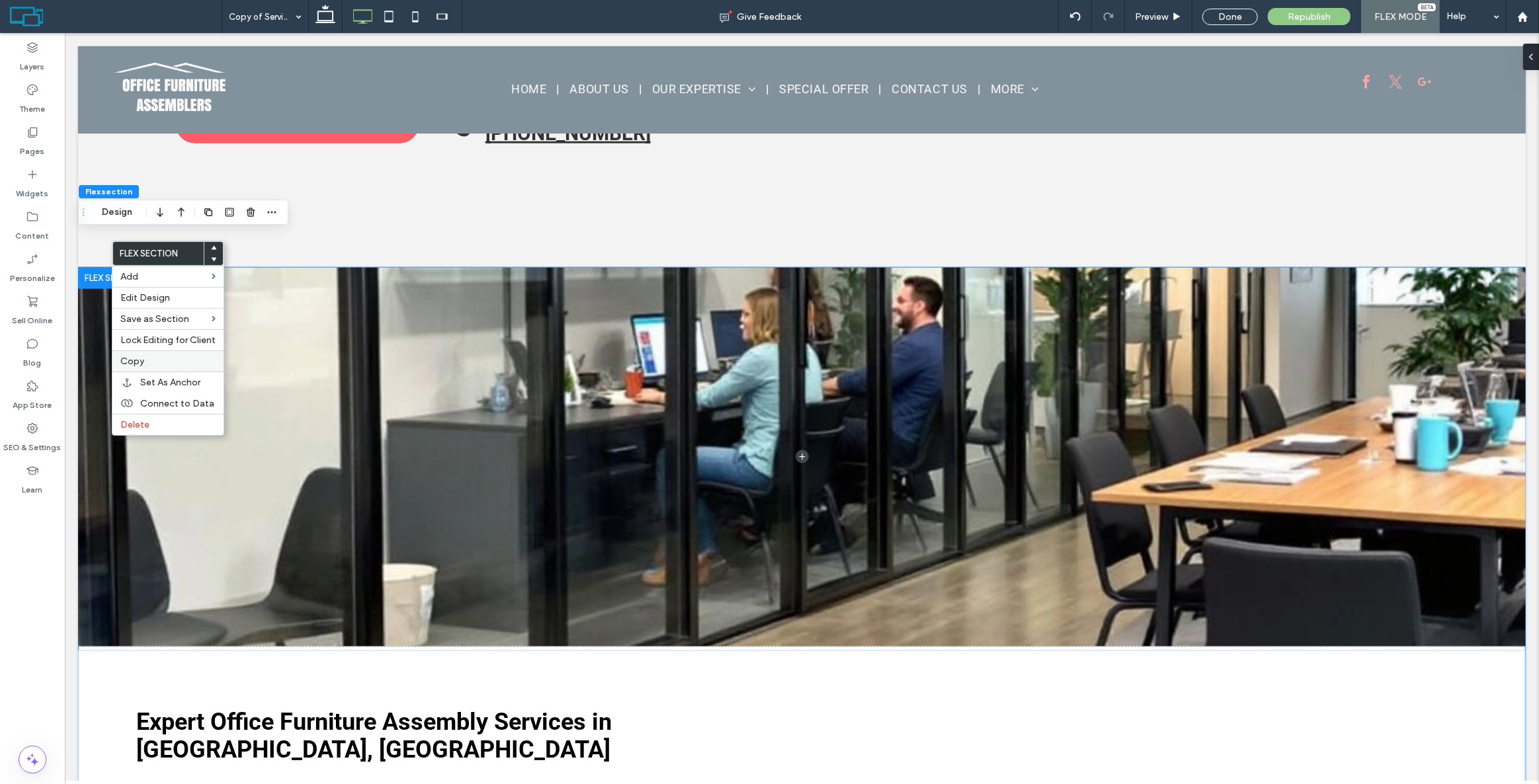
click at [139, 360] on span "Copy" at bounding box center [132, 360] width 24 height 11
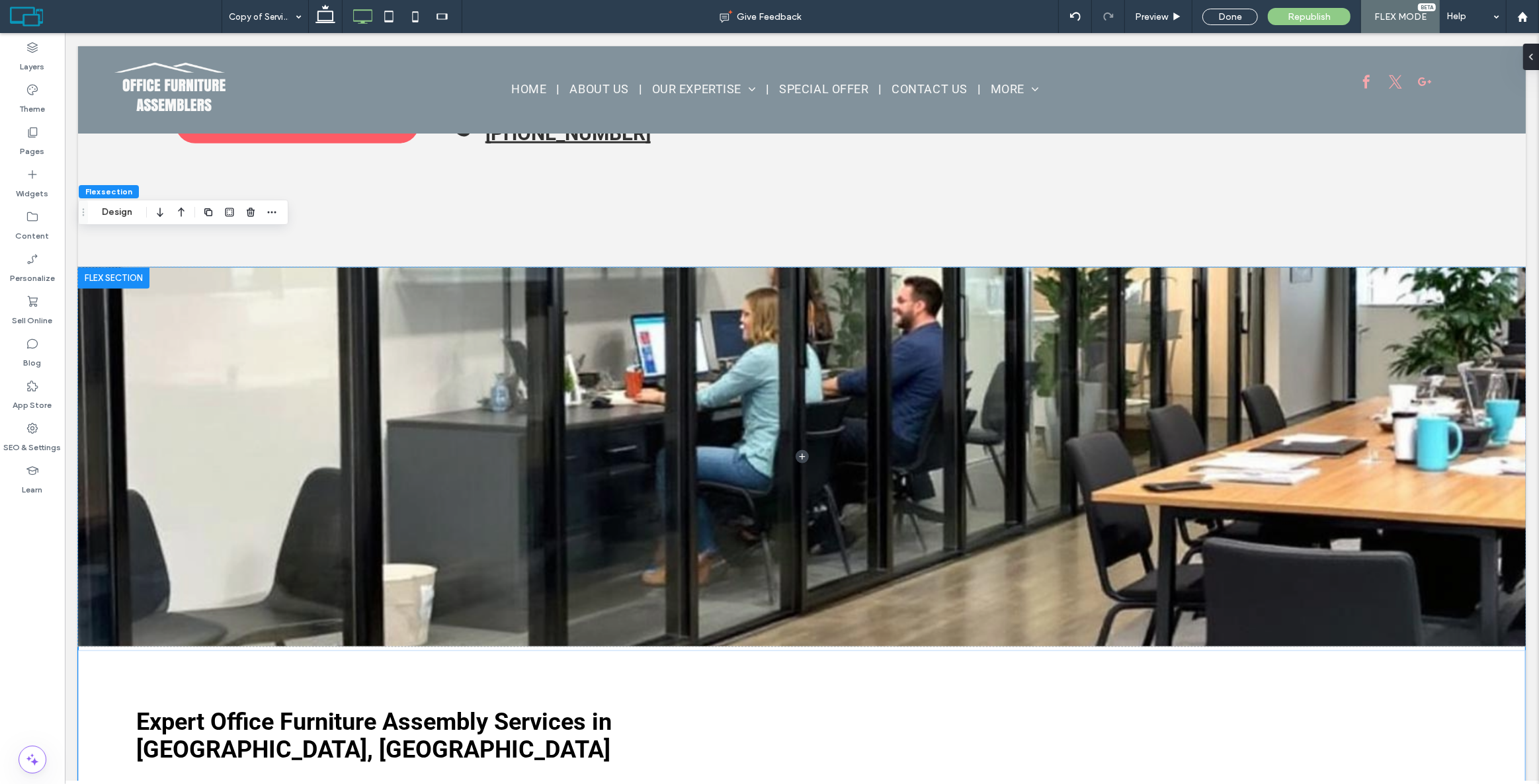
click at [110, 267] on div at bounding box center [114, 278] width 72 height 21
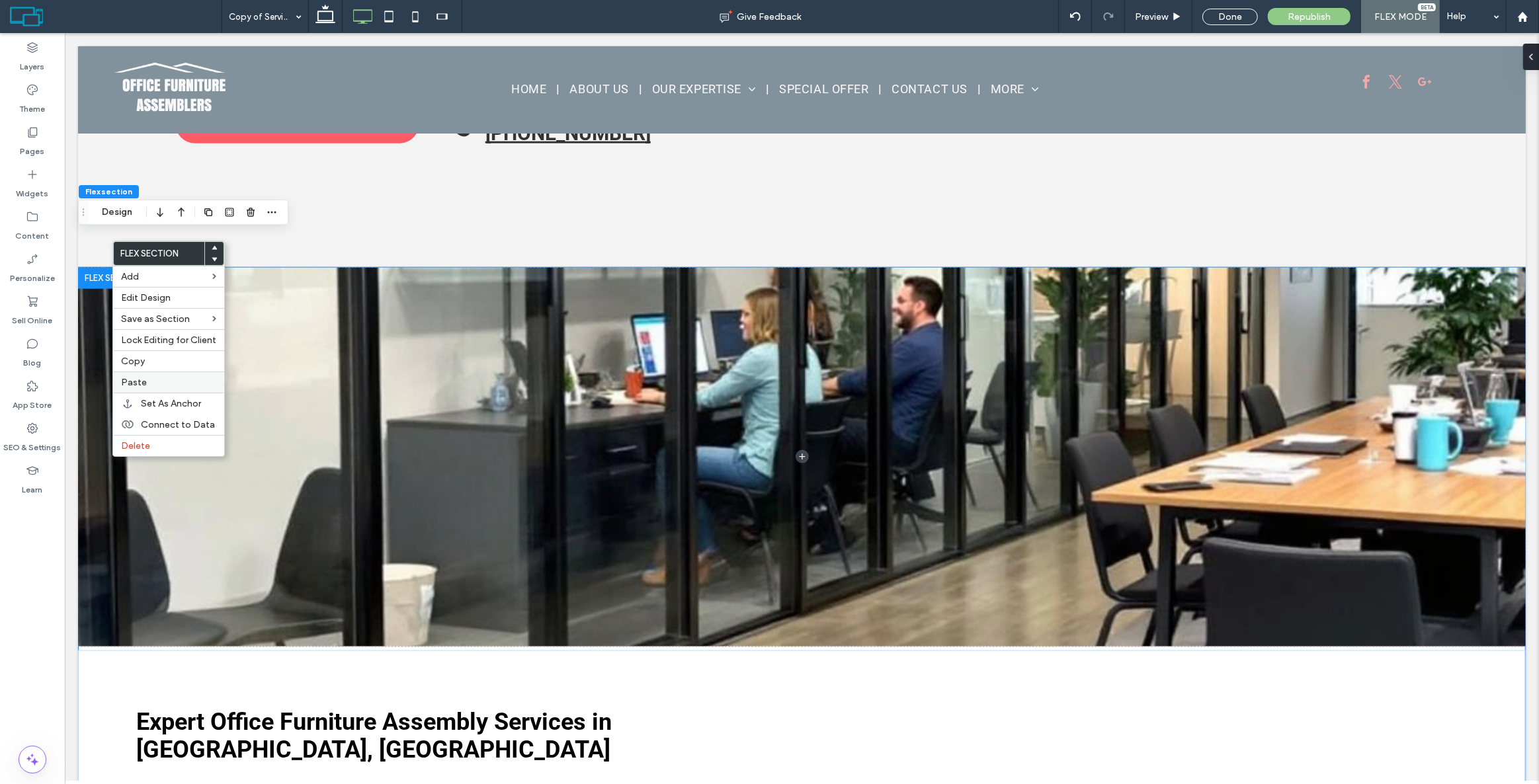
click at [136, 387] on span "Paste" at bounding box center [134, 382] width 26 height 11
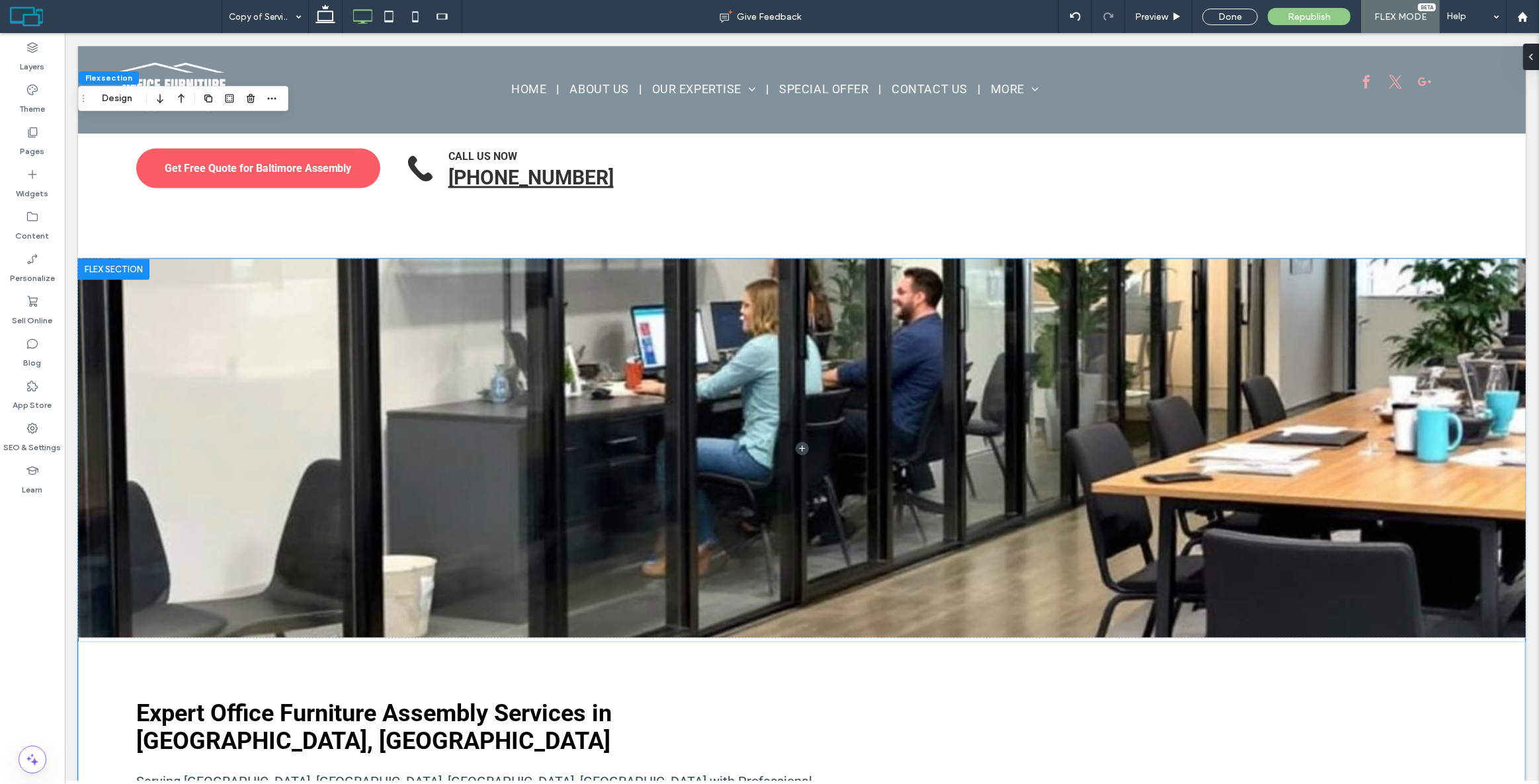
scroll to position [2803, 0]
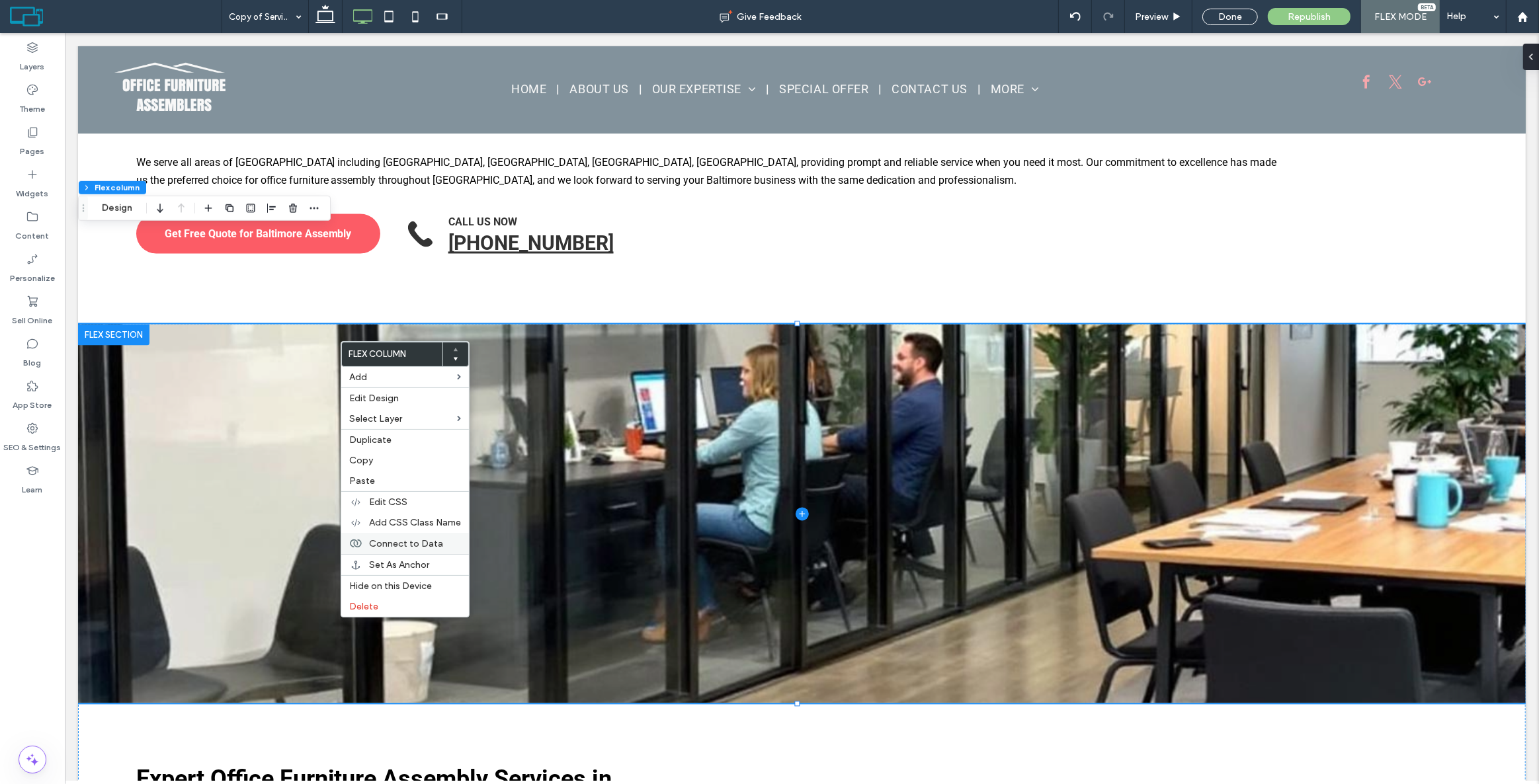
click at [414, 541] on span "Connect to Data" at bounding box center [406, 543] width 74 height 11
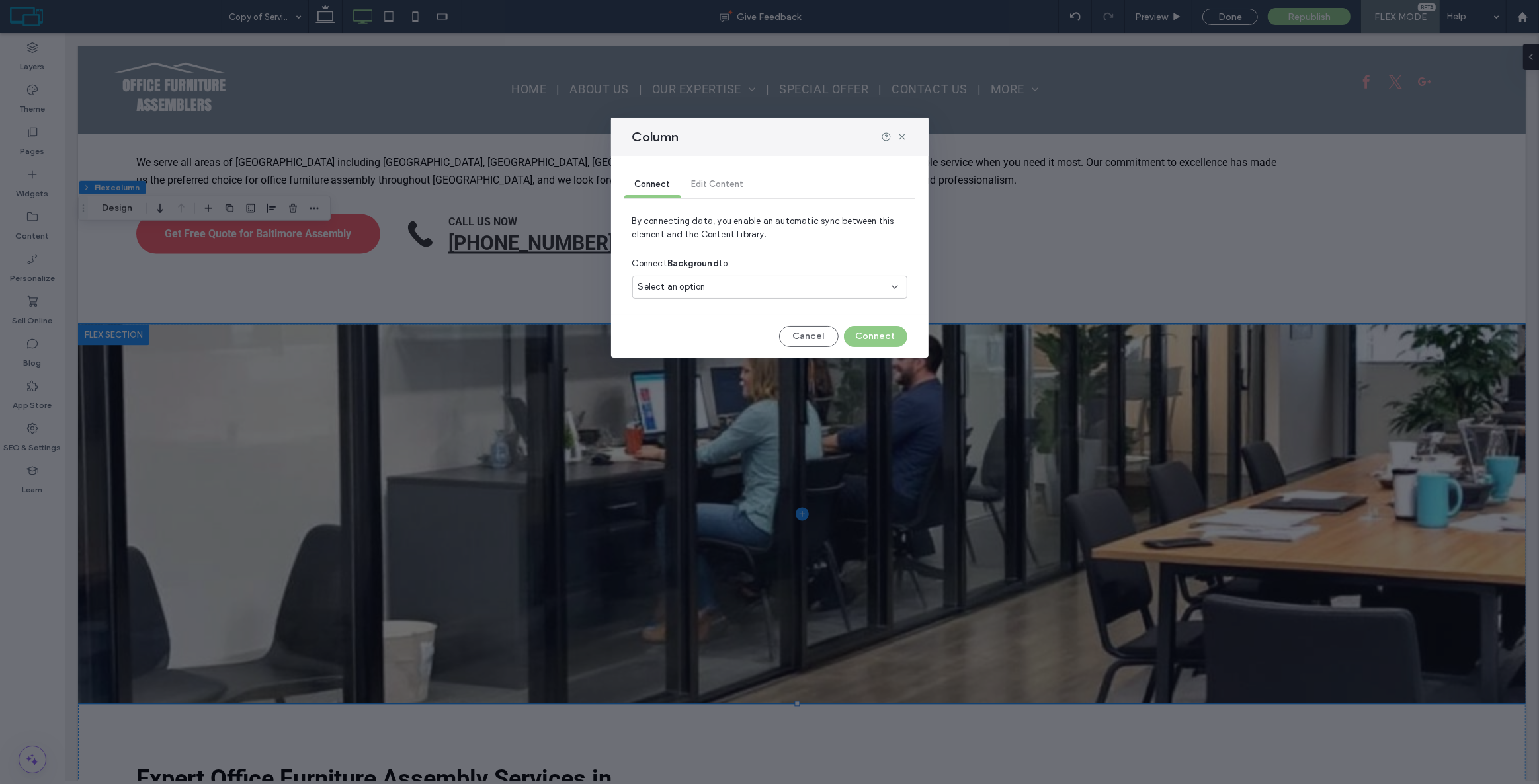
click at [704, 284] on div "Select an option" at bounding box center [761, 286] width 247 height 13
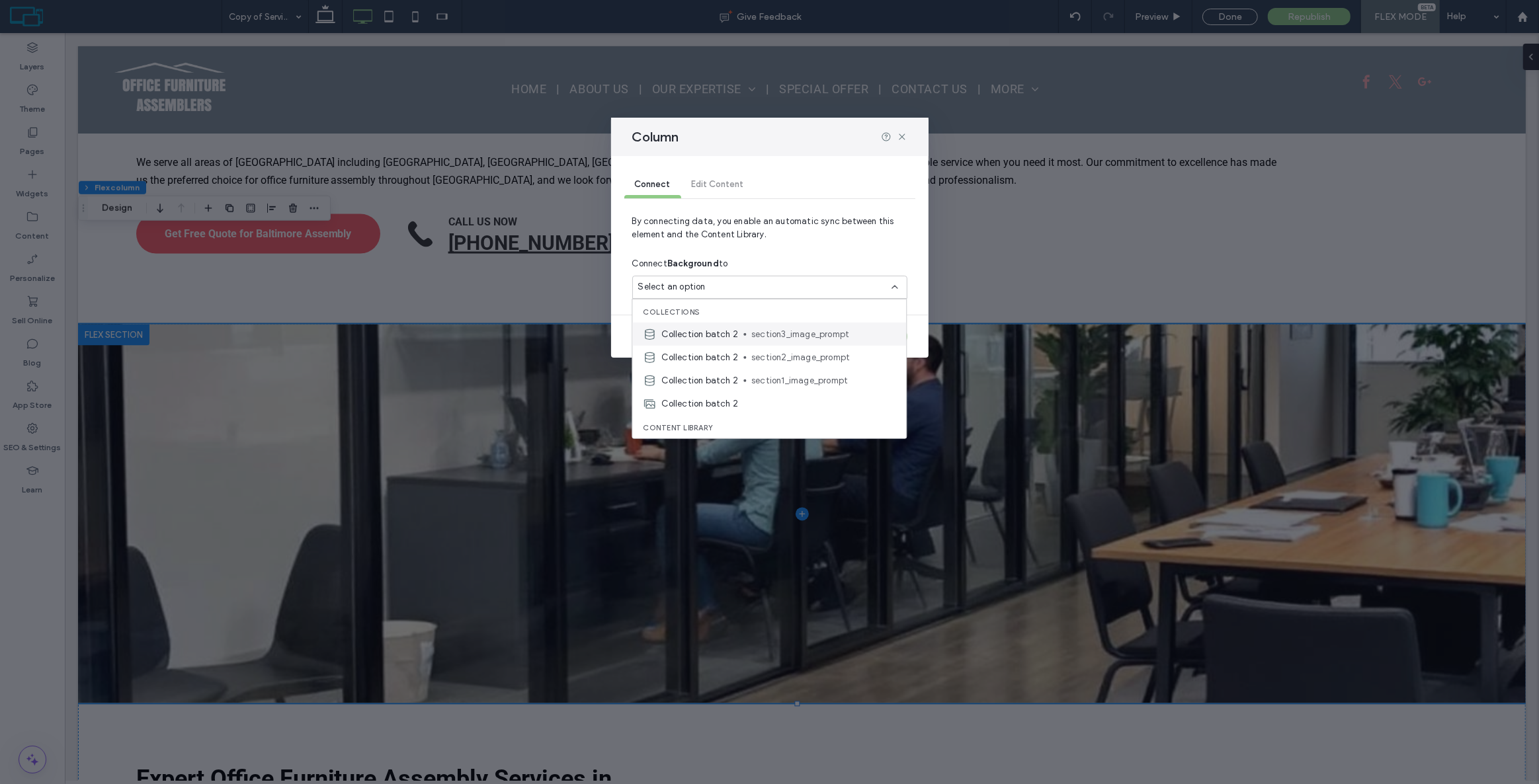
click at [815, 338] on span "section3_image_prompt" at bounding box center [823, 333] width 144 height 13
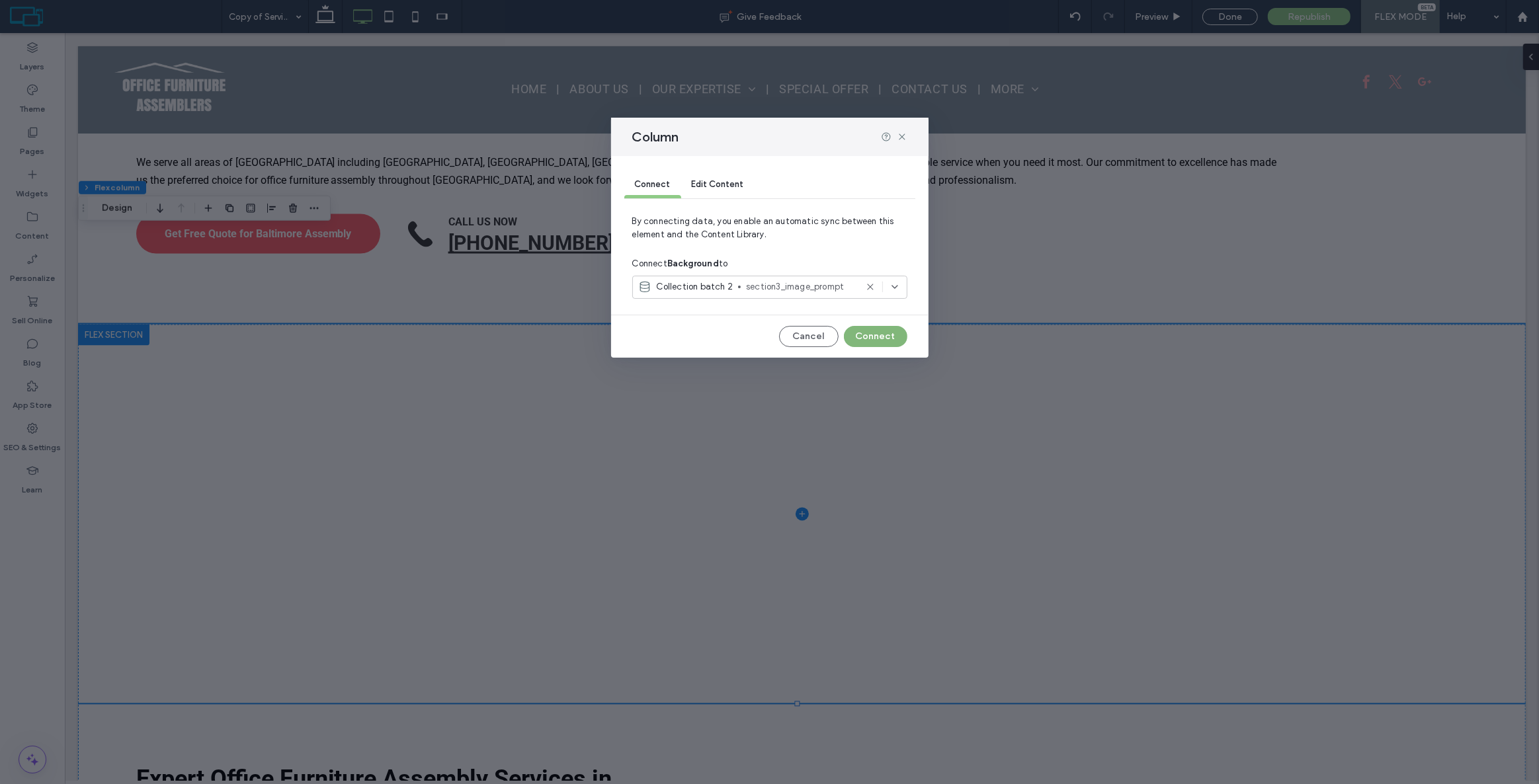
click at [866, 338] on button "Connect" at bounding box center [876, 336] width 63 height 21
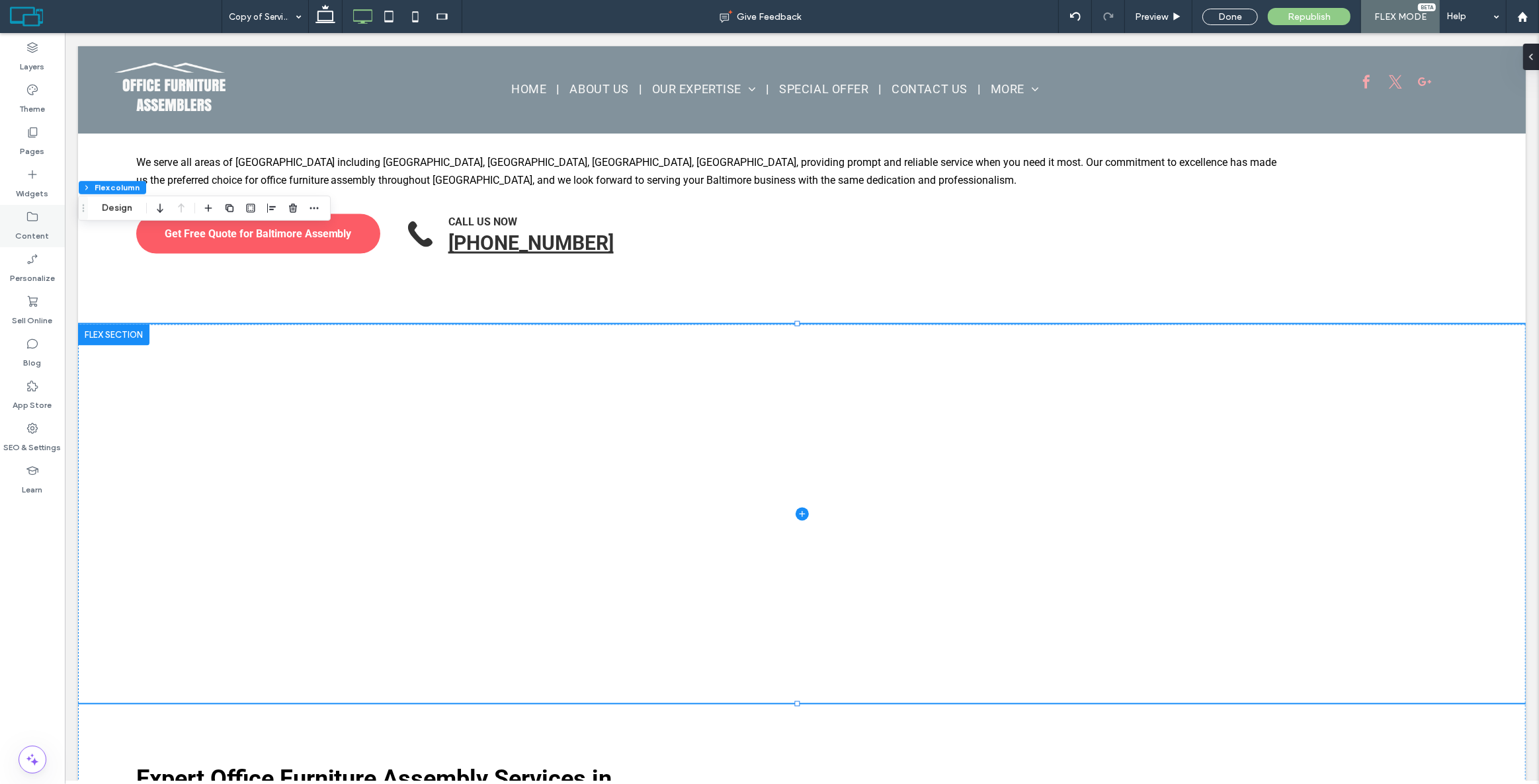
click at [37, 220] on use at bounding box center [32, 216] width 10 height 9
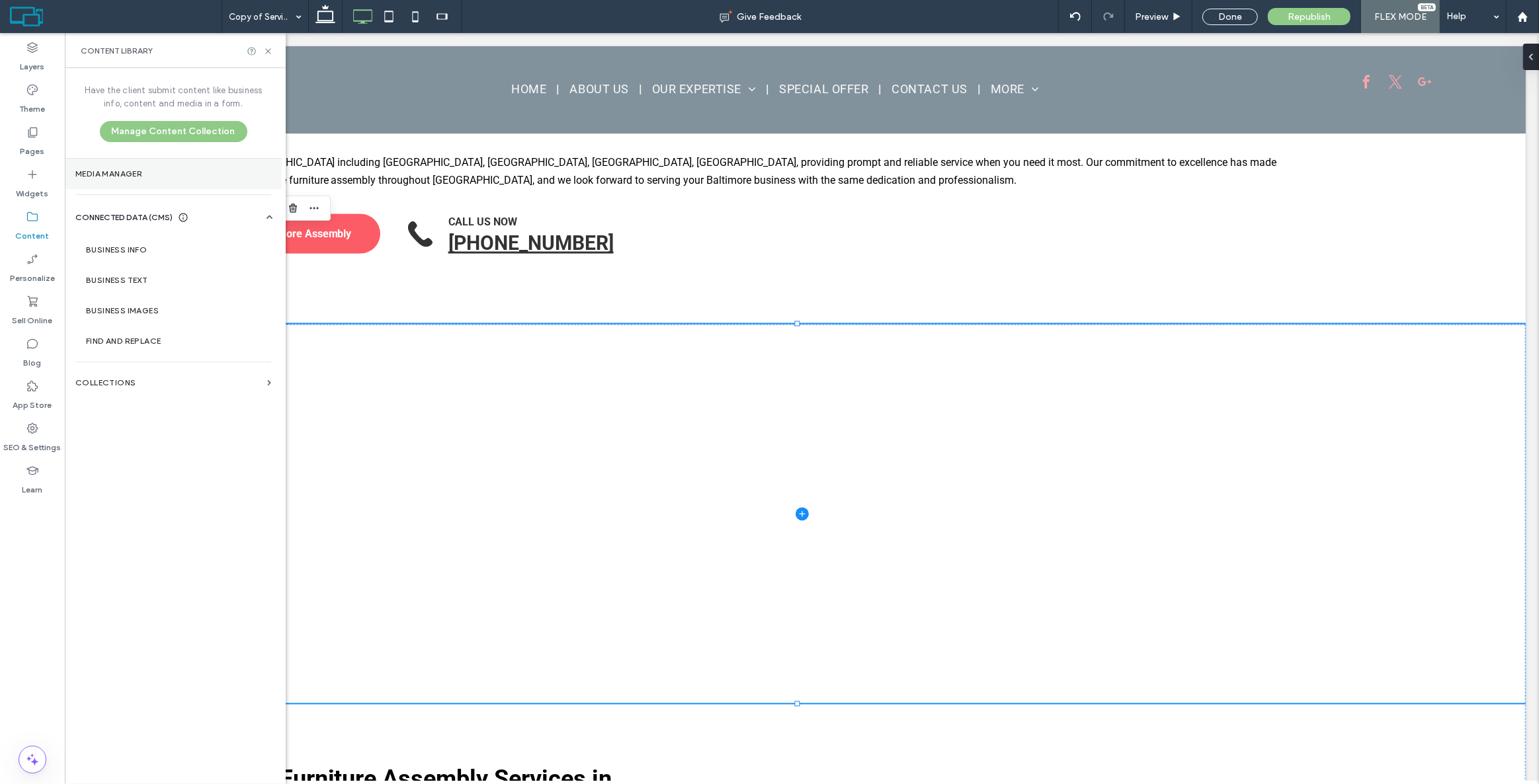
click at [142, 171] on label "Media Manager" at bounding box center [173, 173] width 196 height 9
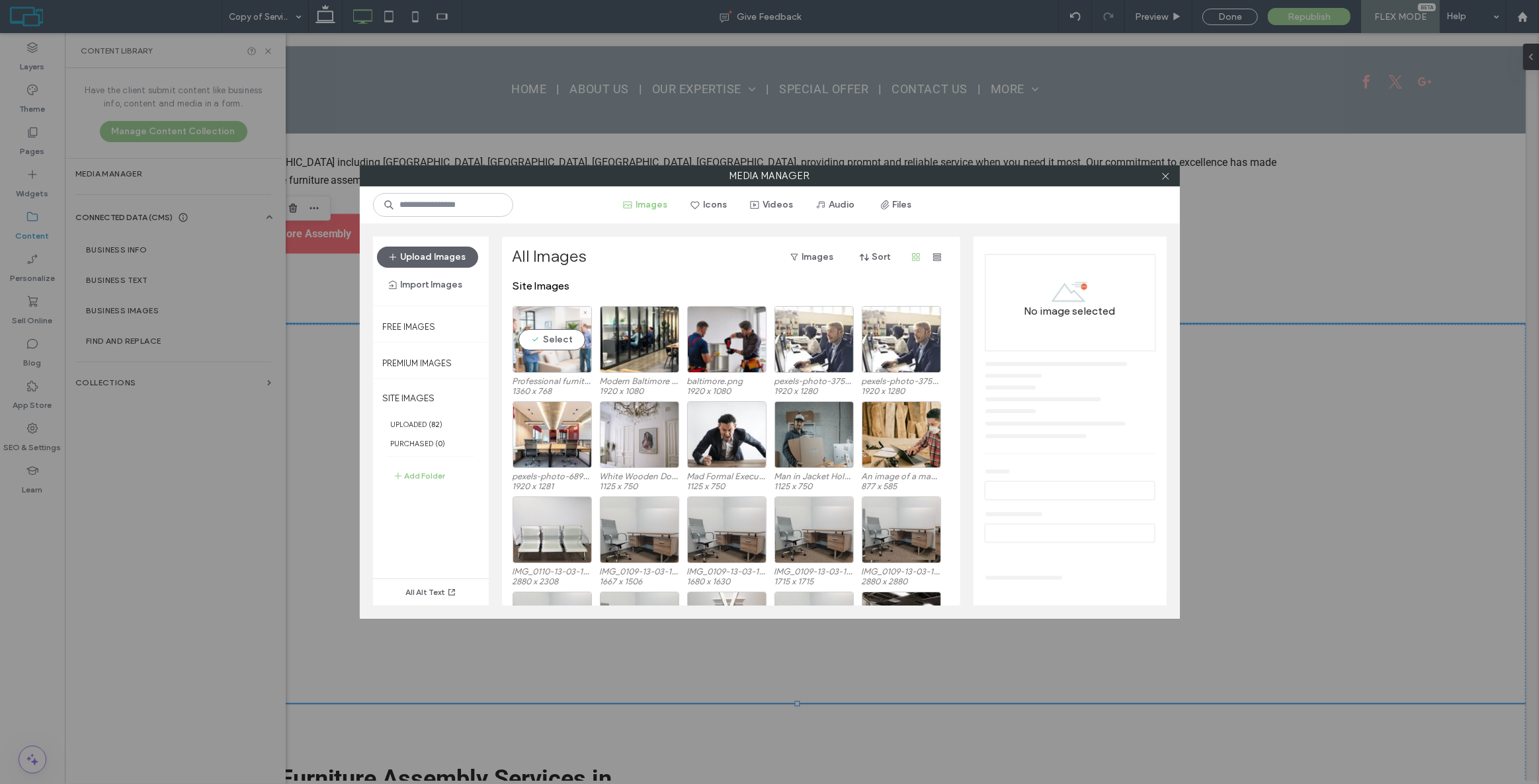
click at [554, 318] on div "Select" at bounding box center [552, 339] width 79 height 67
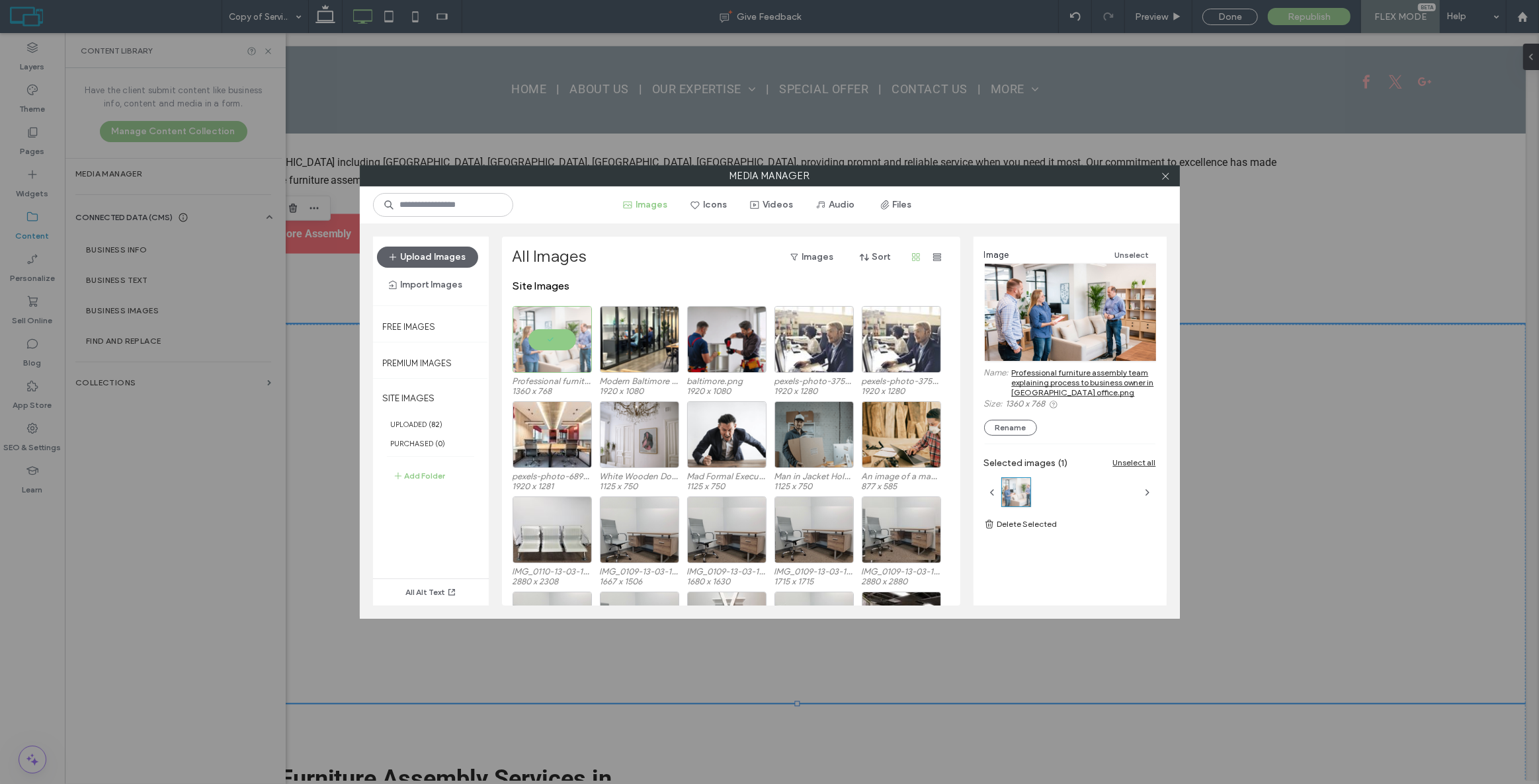
click at [1064, 379] on link "Professional furniture assembly team explaining process to business owner in [G…" at bounding box center [1084, 382] width 144 height 30
click at [1165, 177] on icon at bounding box center [1166, 176] width 10 height 10
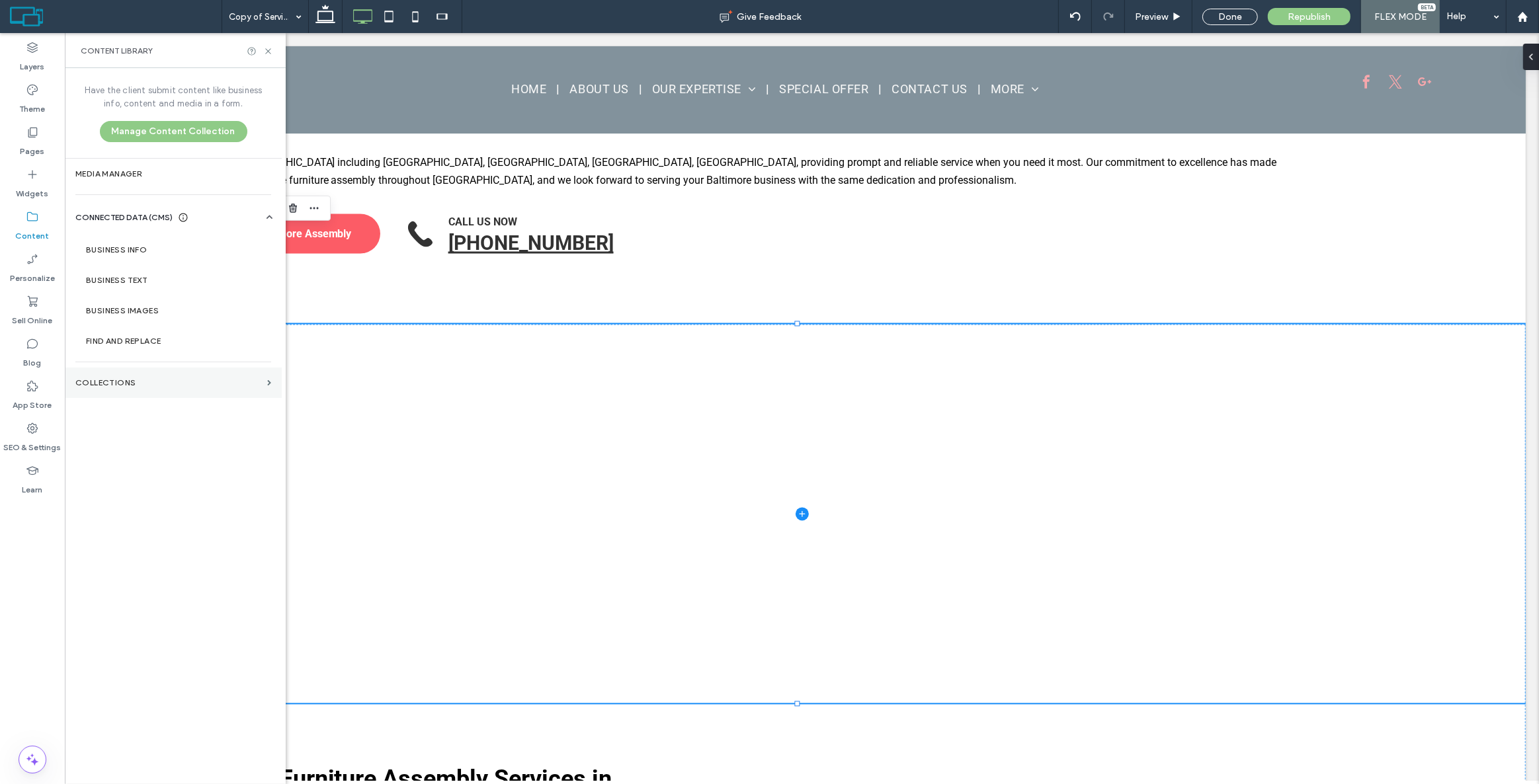
click at [118, 386] on label "Collections" at bounding box center [168, 383] width 186 height 9
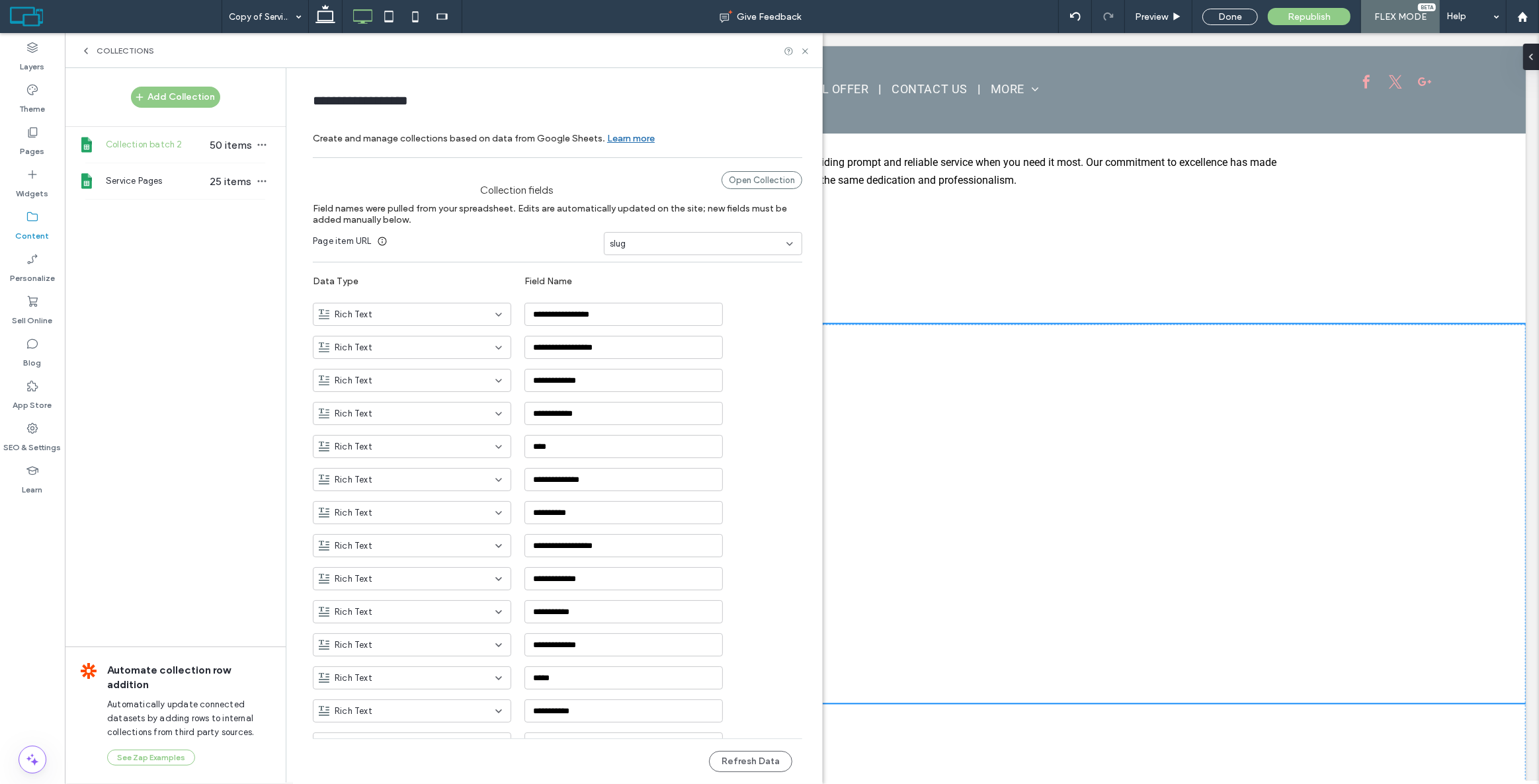
click at [26, 237] on label "Content" at bounding box center [32, 233] width 33 height 19
click at [30, 257] on icon at bounding box center [32, 259] width 13 height 13
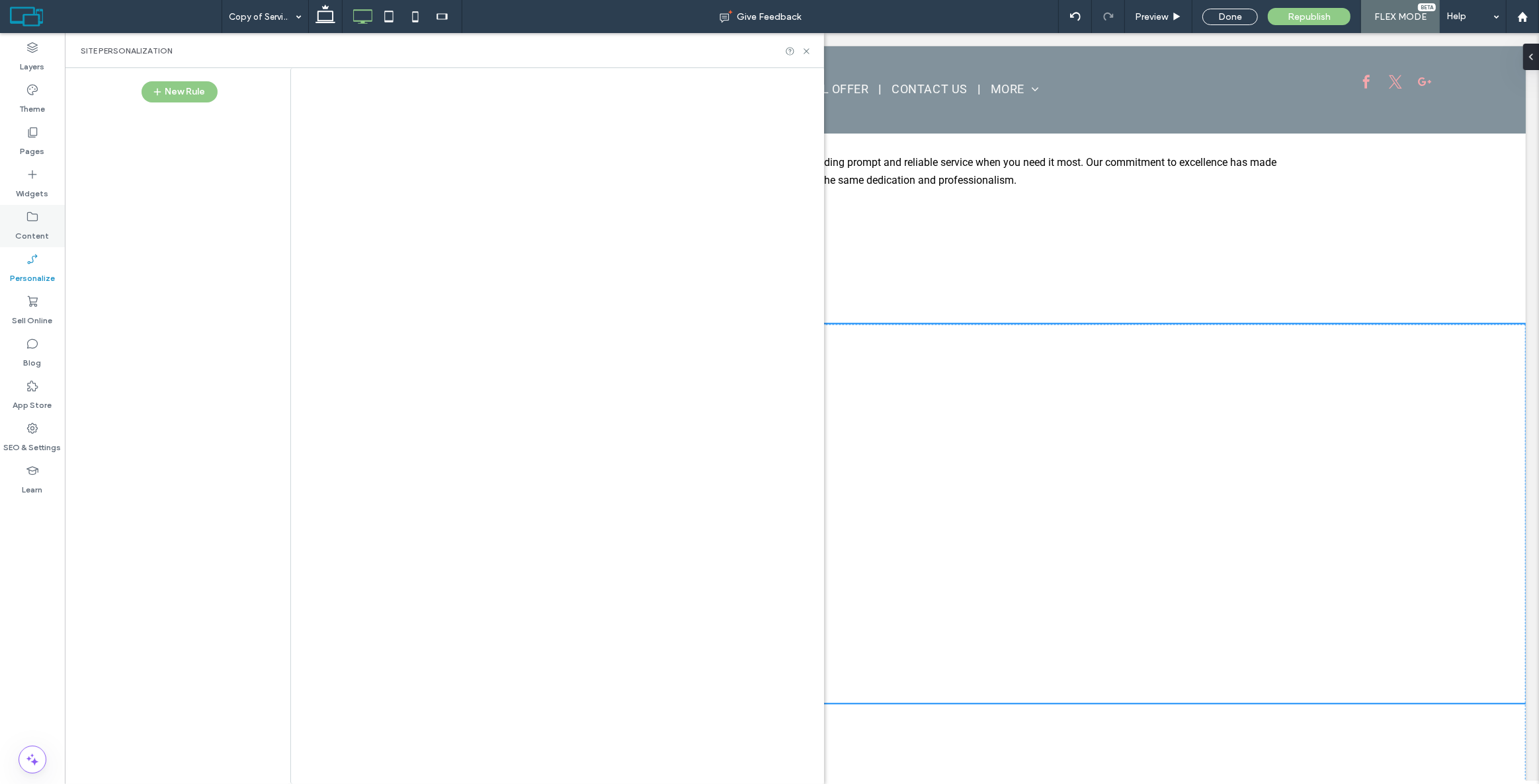
click at [39, 215] on div "**********" at bounding box center [769, 392] width 1539 height 784
click at [35, 230] on div at bounding box center [769, 392] width 1539 height 784
click at [38, 223] on div at bounding box center [769, 392] width 1539 height 784
click at [33, 224] on div at bounding box center [769, 392] width 1539 height 784
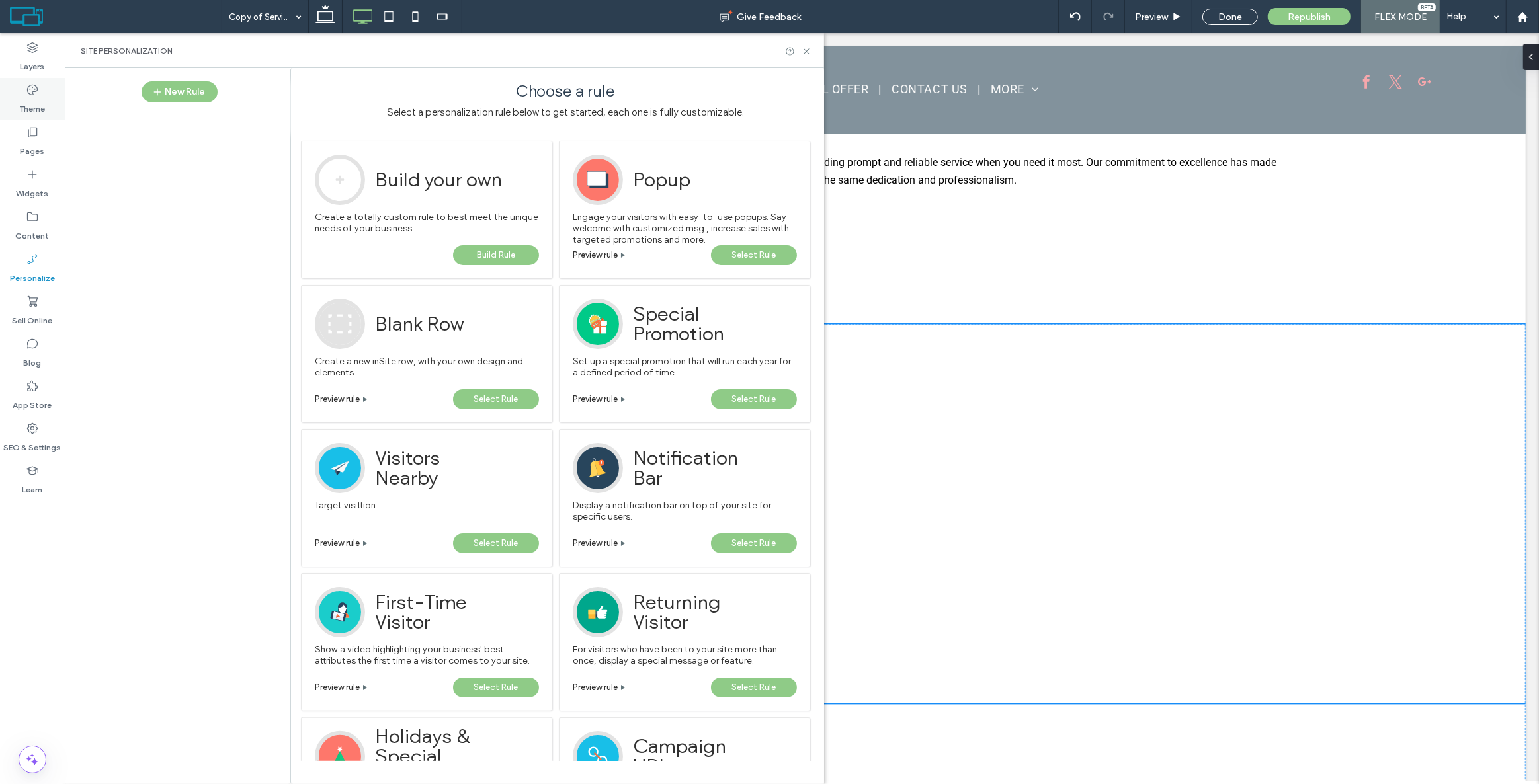
click at [24, 98] on label "Theme" at bounding box center [32, 106] width 26 height 19
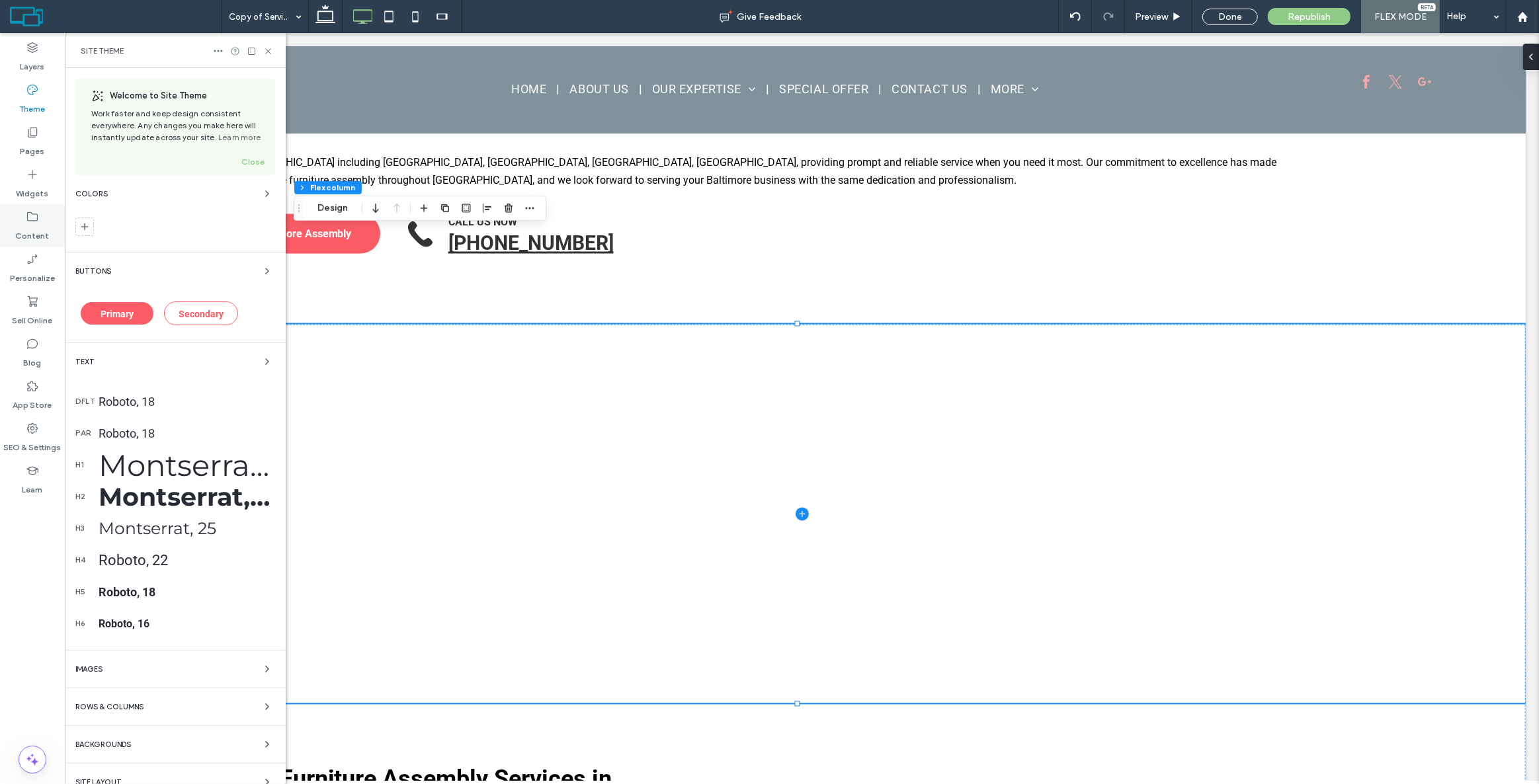
click at [36, 228] on label "Content" at bounding box center [32, 233] width 33 height 19
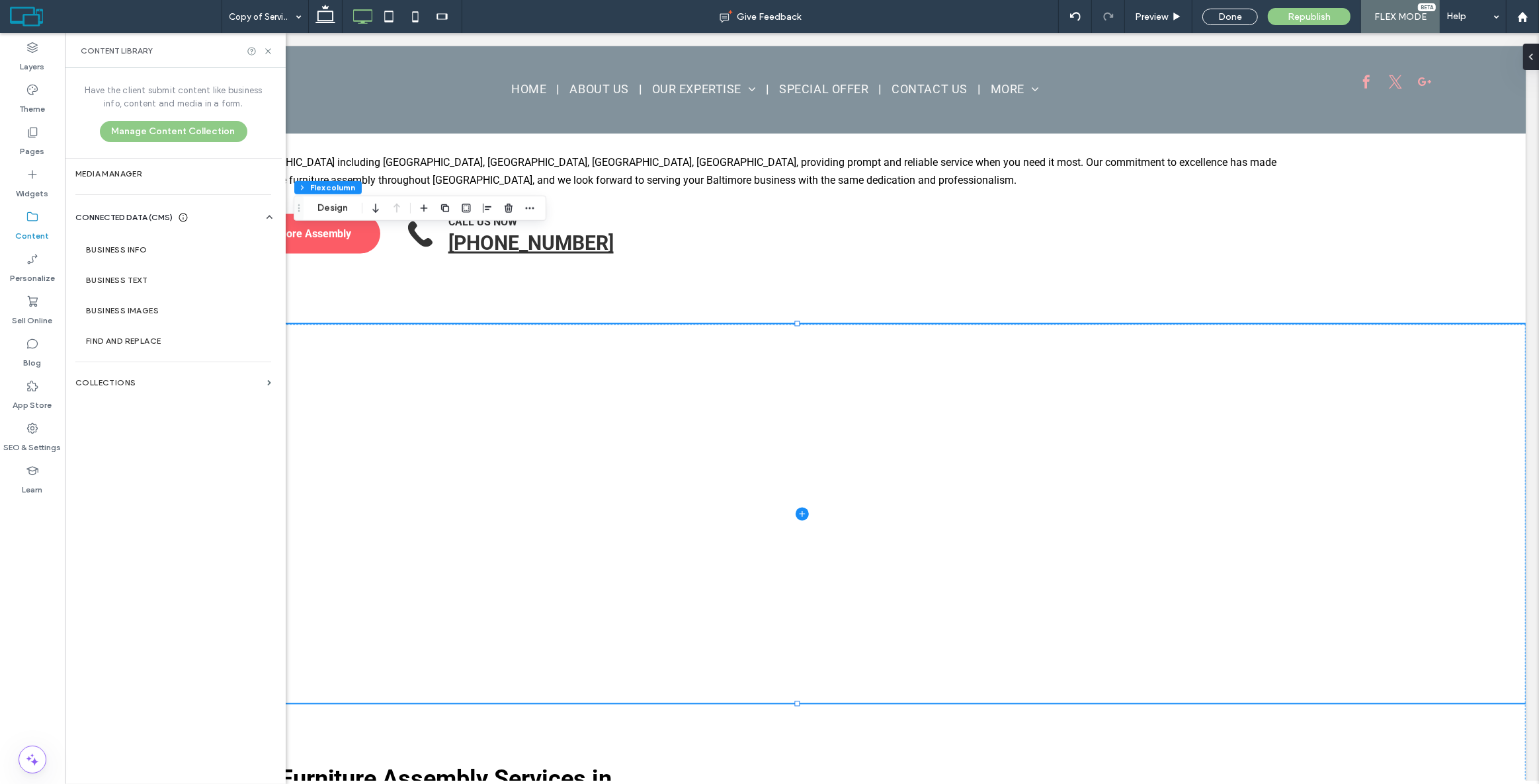
click at [160, 178] on section "Media Manager" at bounding box center [173, 174] width 217 height 31
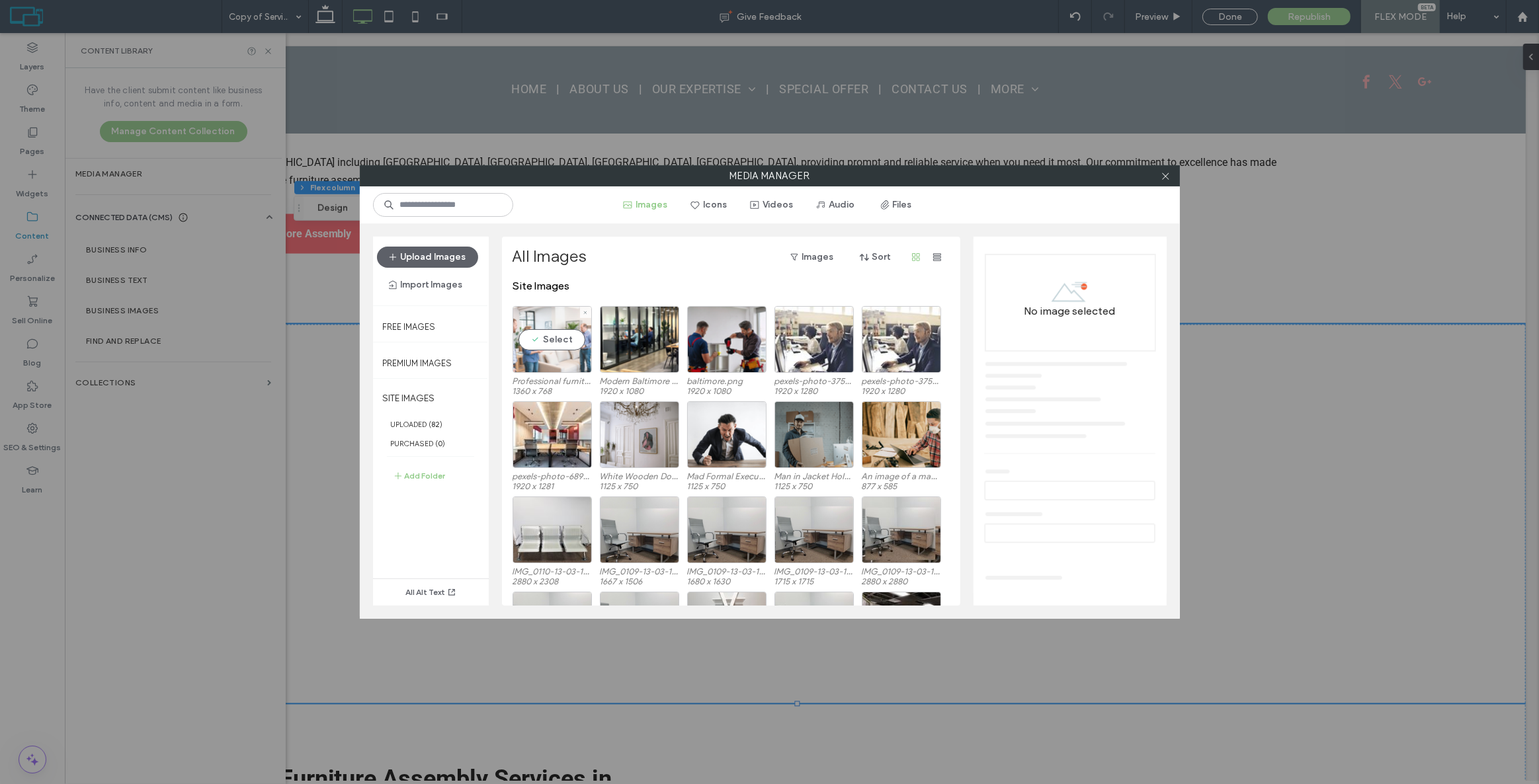
click at [555, 336] on div "Select" at bounding box center [552, 339] width 79 height 67
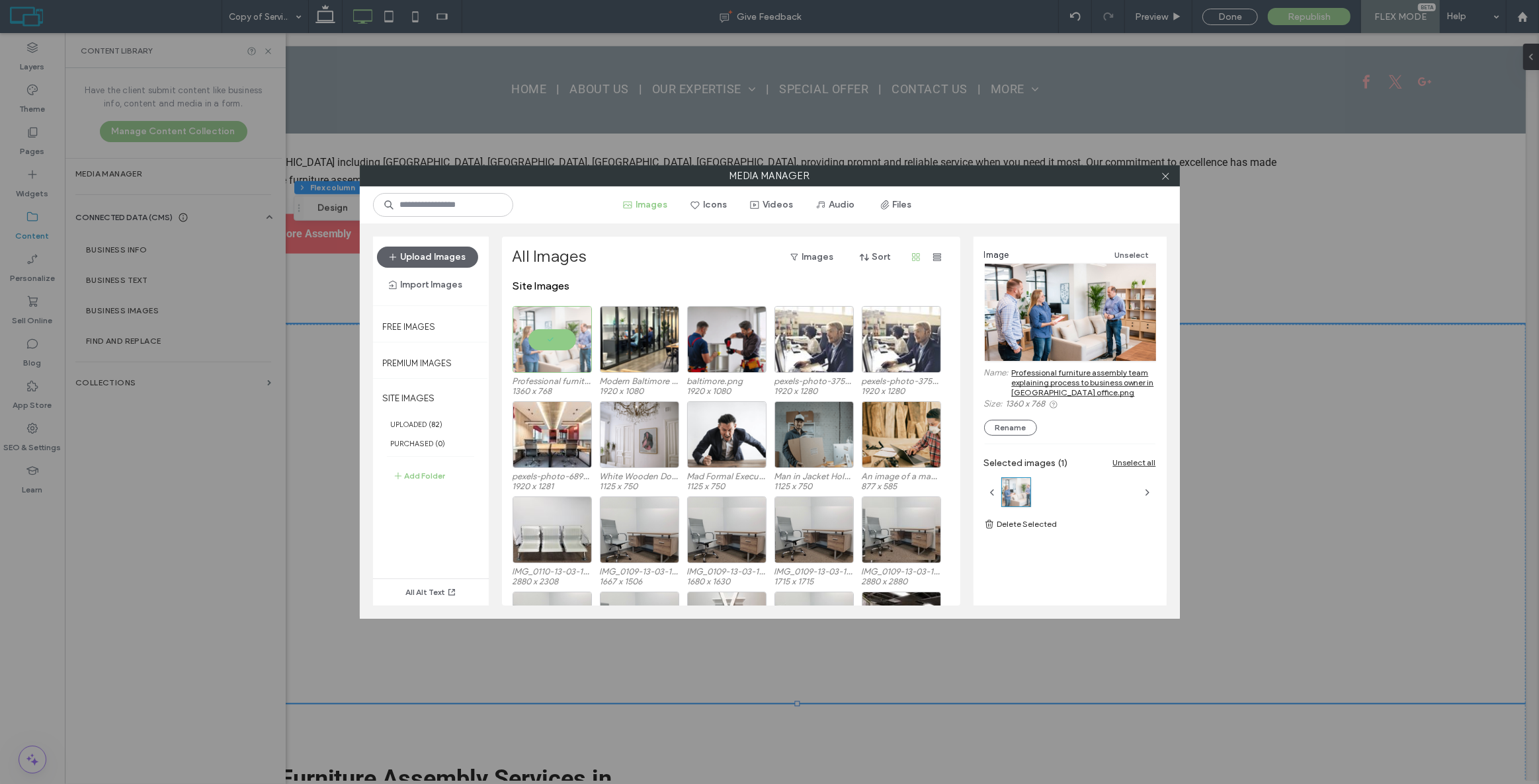
click at [1080, 372] on link "Professional furniture assembly team explaining process to business owner in [G…" at bounding box center [1084, 382] width 144 height 30
click at [1169, 177] on icon at bounding box center [1166, 176] width 10 height 10
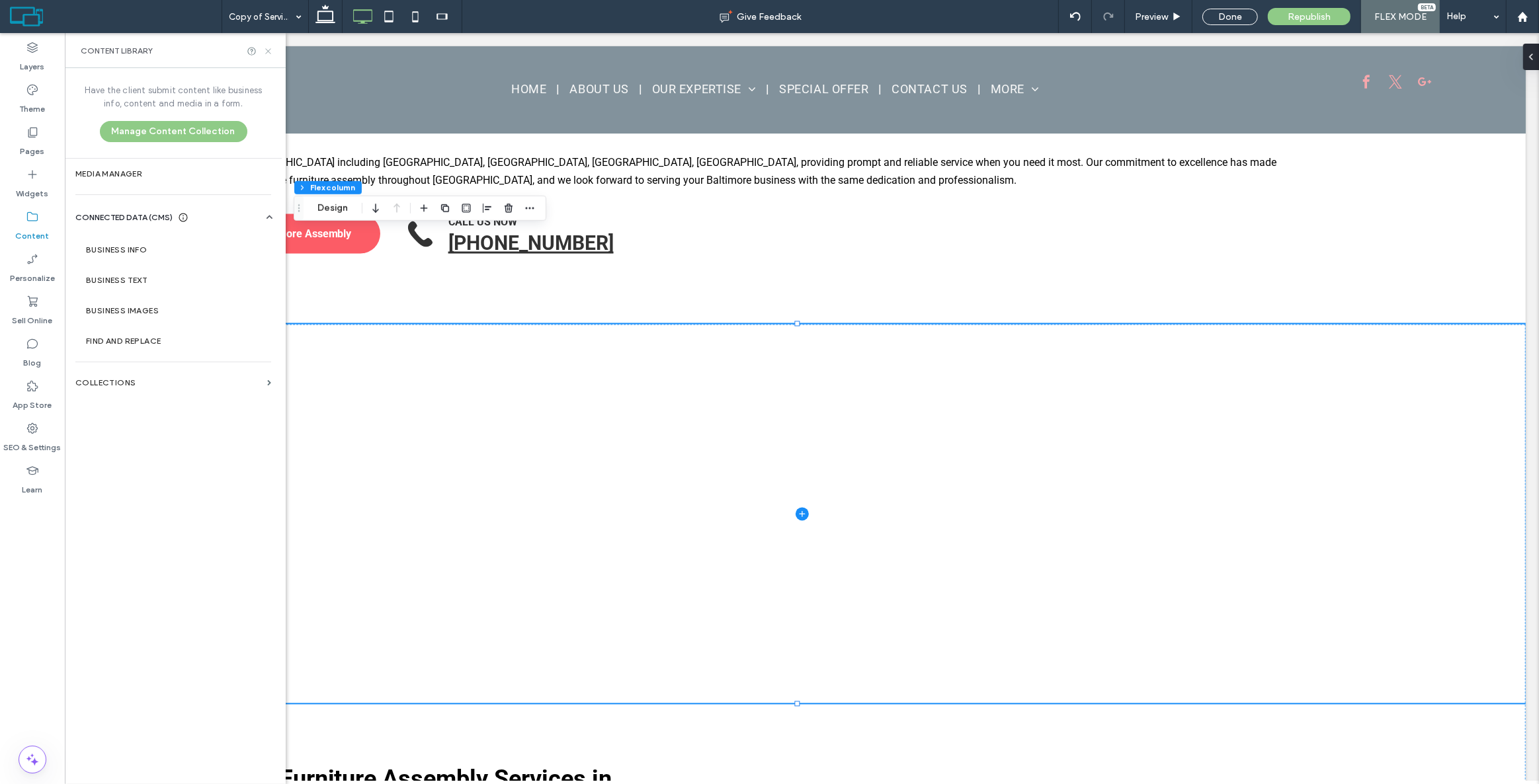
click at [265, 54] on icon at bounding box center [268, 51] width 10 height 10
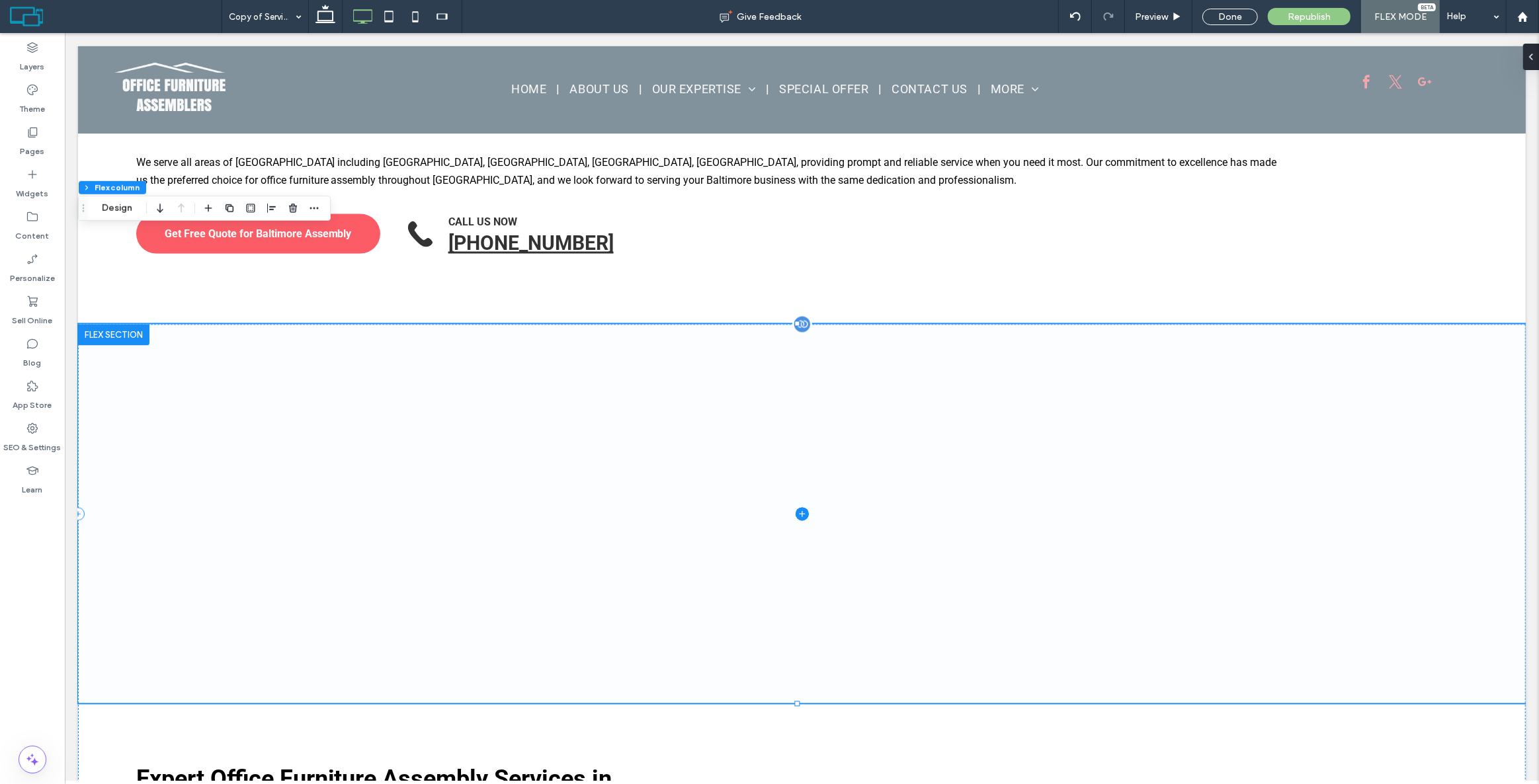
click at [300, 325] on span at bounding box center [802, 514] width 1448 height 379
click at [33, 240] on label "Content" at bounding box center [32, 233] width 33 height 19
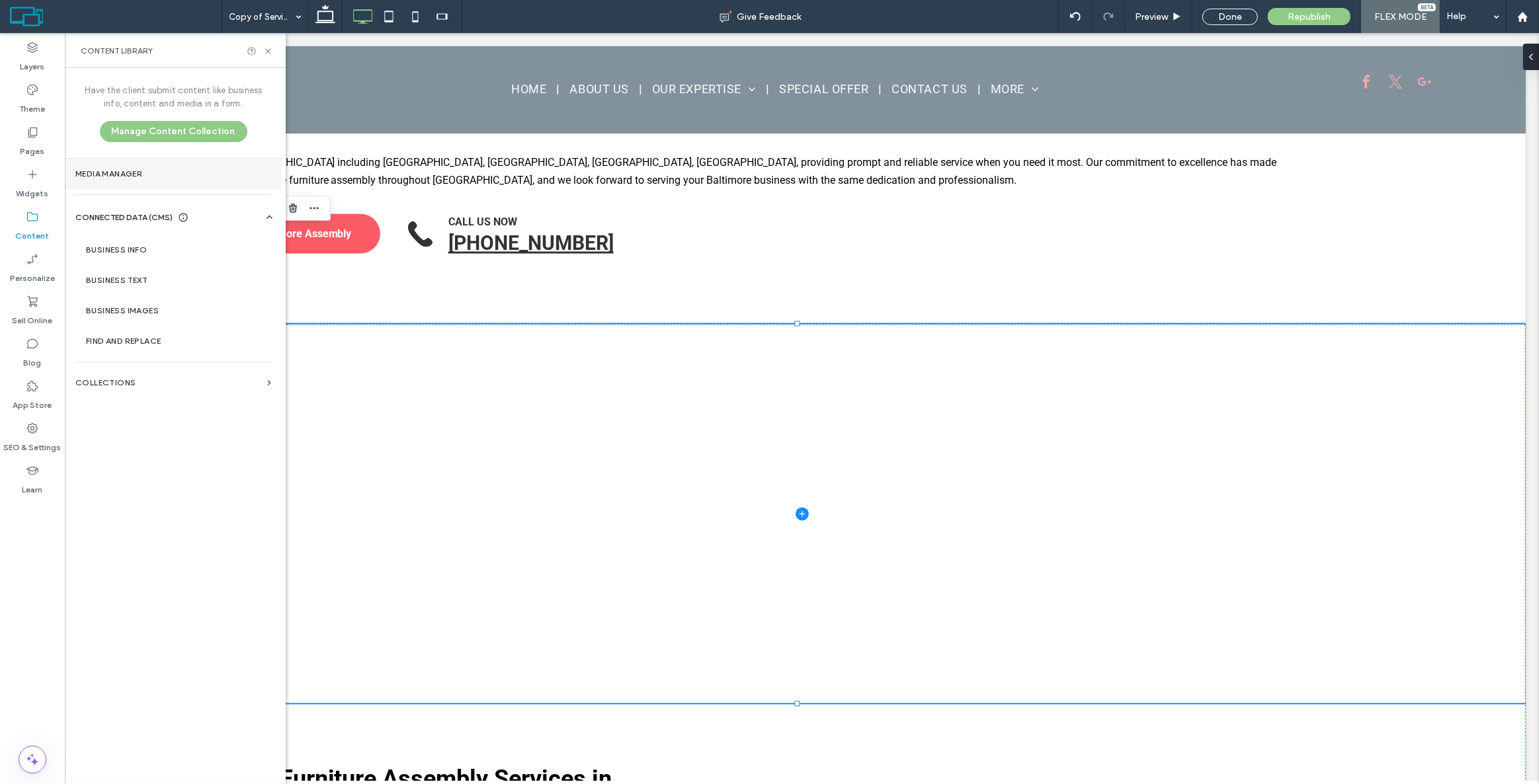
click at [160, 178] on label "Media Manager" at bounding box center [173, 173] width 196 height 9
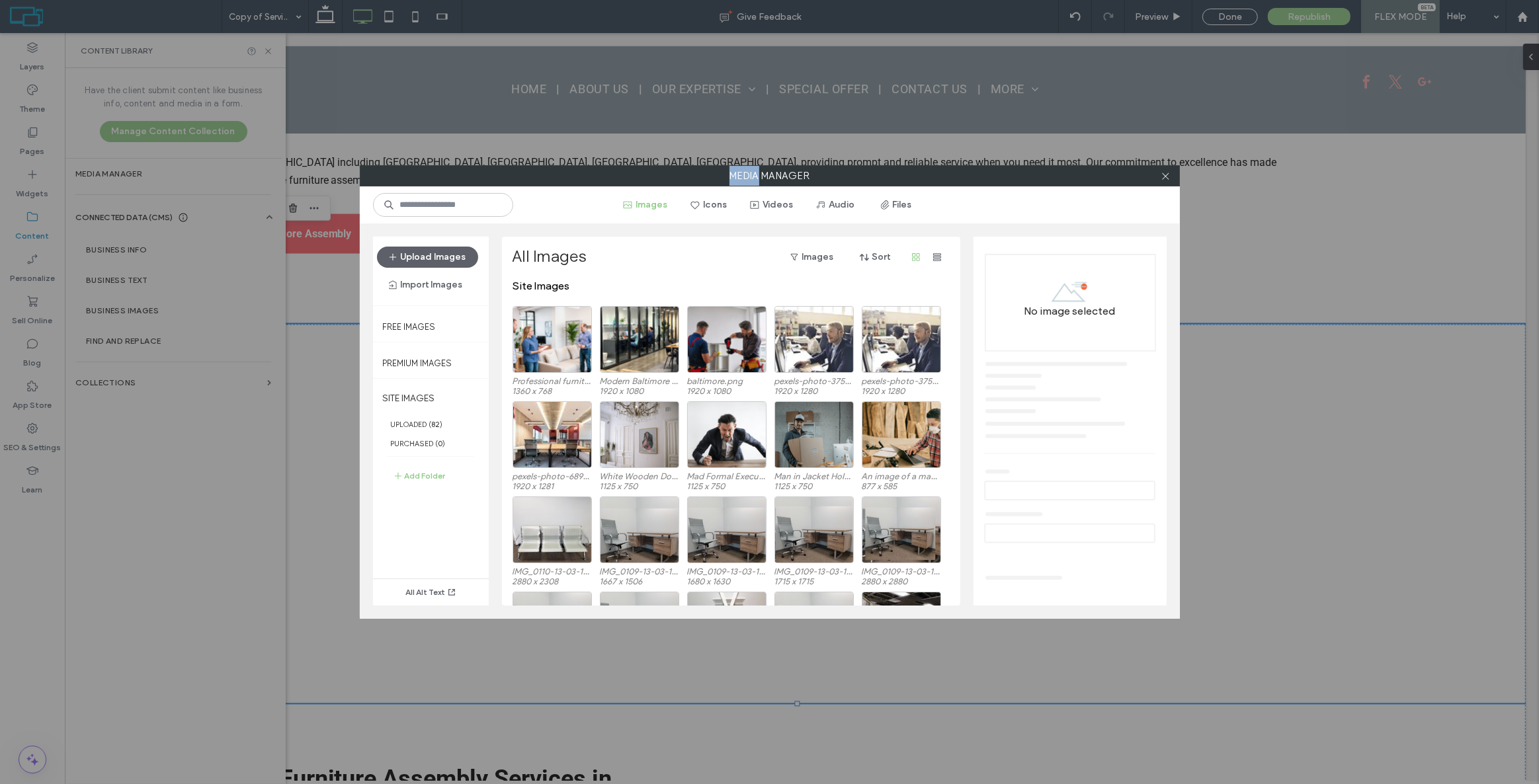
click at [187, 176] on div "Media Manager Images Icons Videos Audio Files Upload Images Import Images Free …" at bounding box center [769, 392] width 1539 height 784
click at [1165, 173] on icon at bounding box center [1166, 176] width 10 height 10
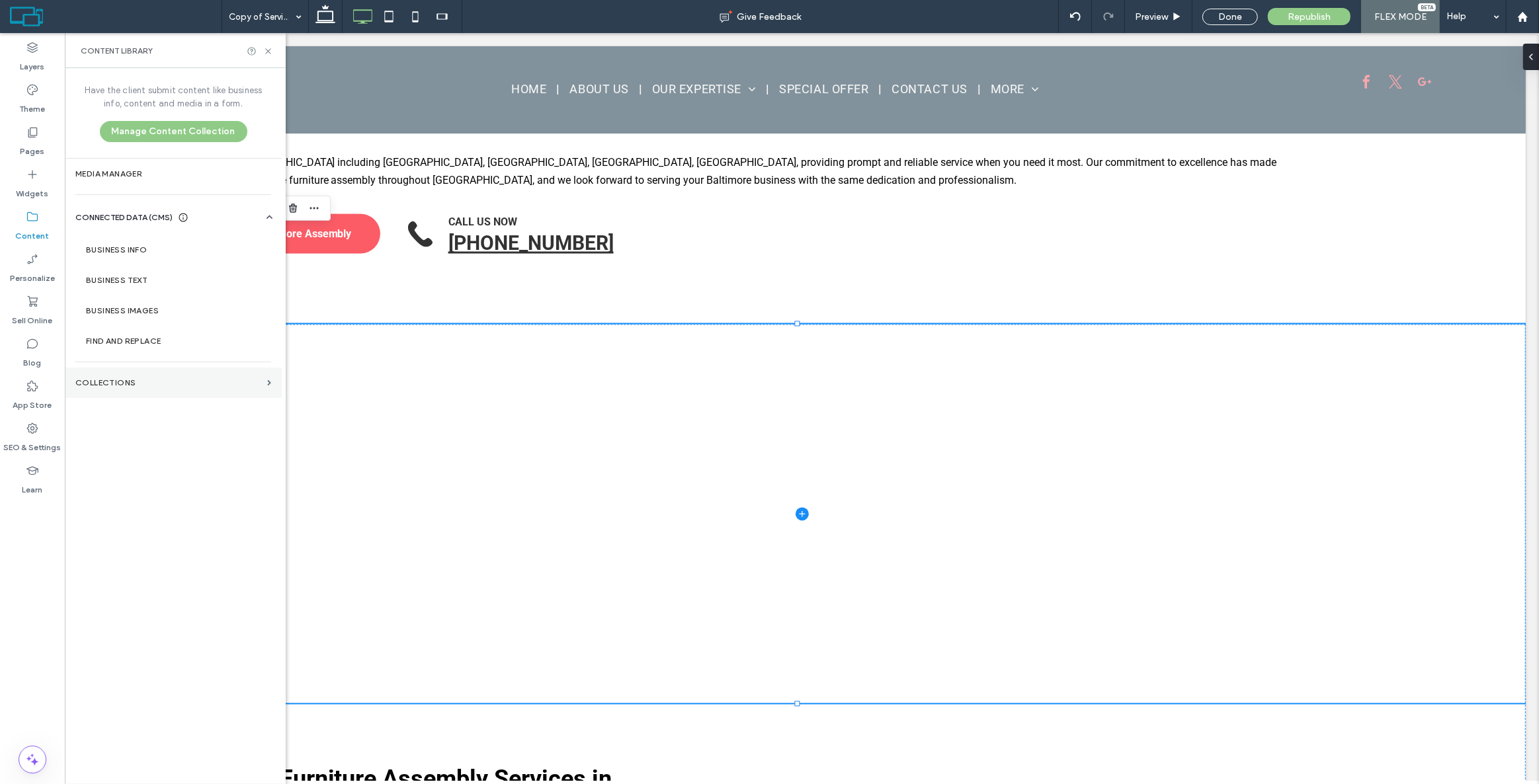
click at [120, 378] on label "Collections" at bounding box center [168, 383] width 186 height 9
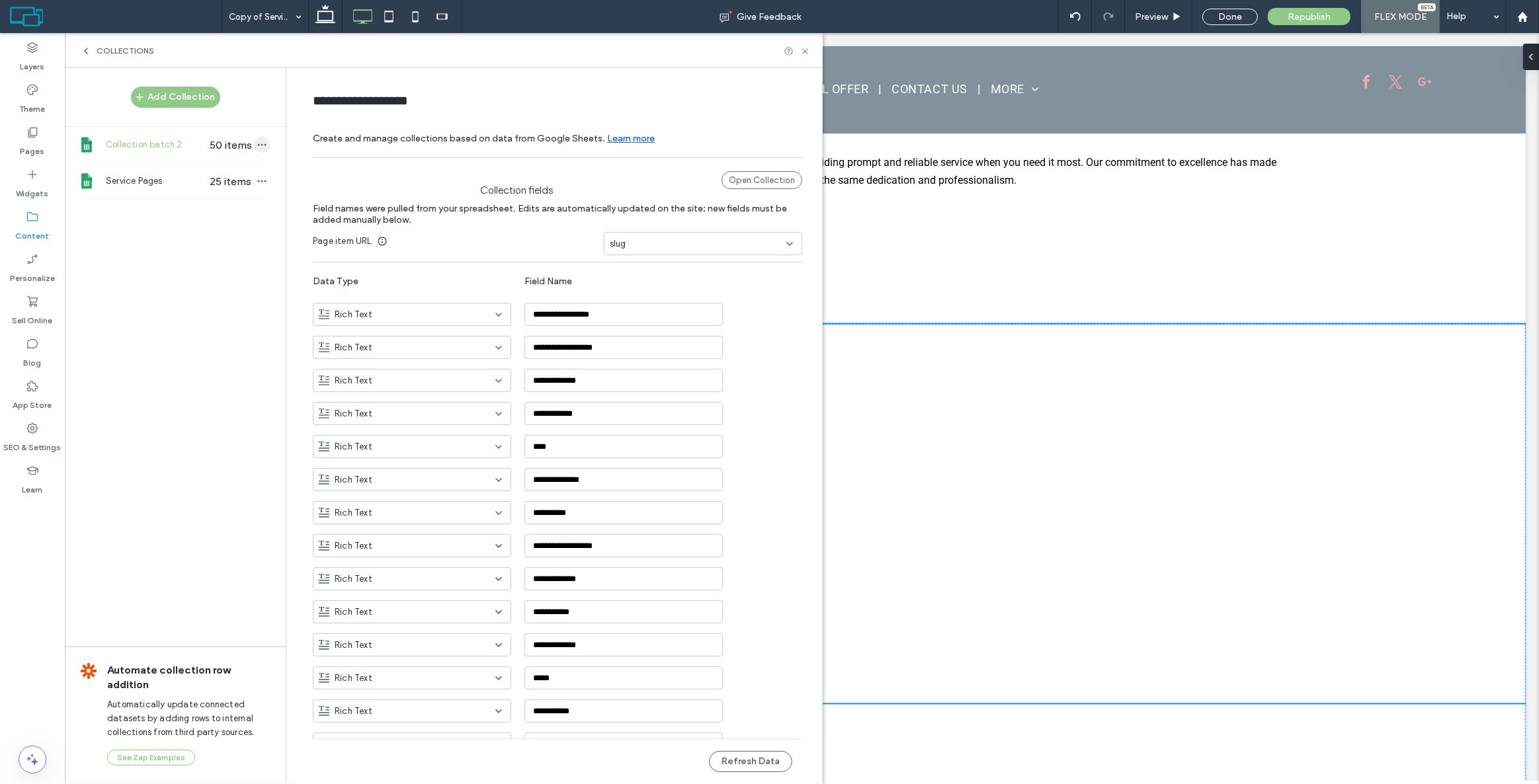
click at [256, 146] on icon "button" at bounding box center [261, 144] width 10 height 10
click at [332, 96] on span "Refresh Data" at bounding box center [322, 94] width 53 height 13
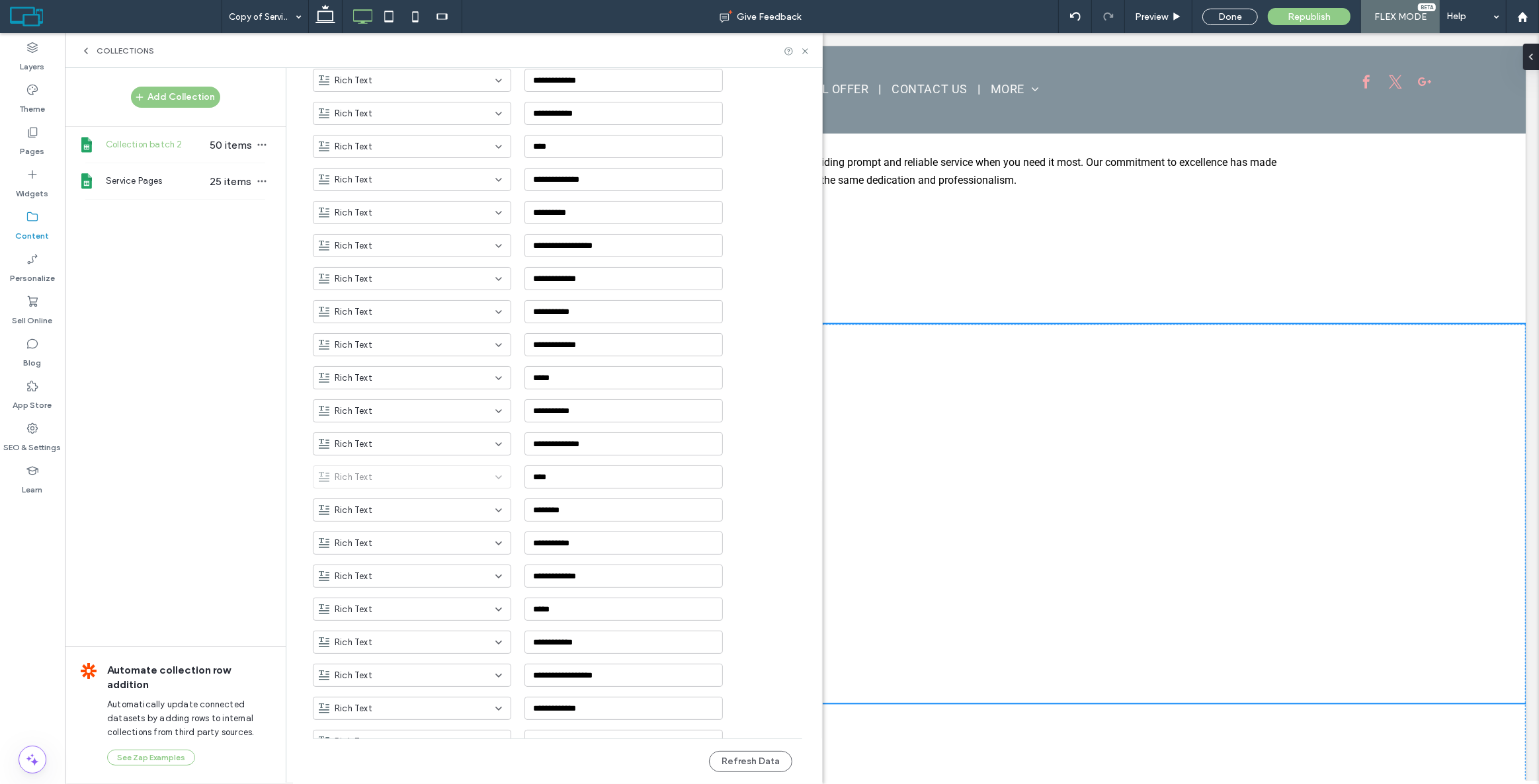
scroll to position [601, 0]
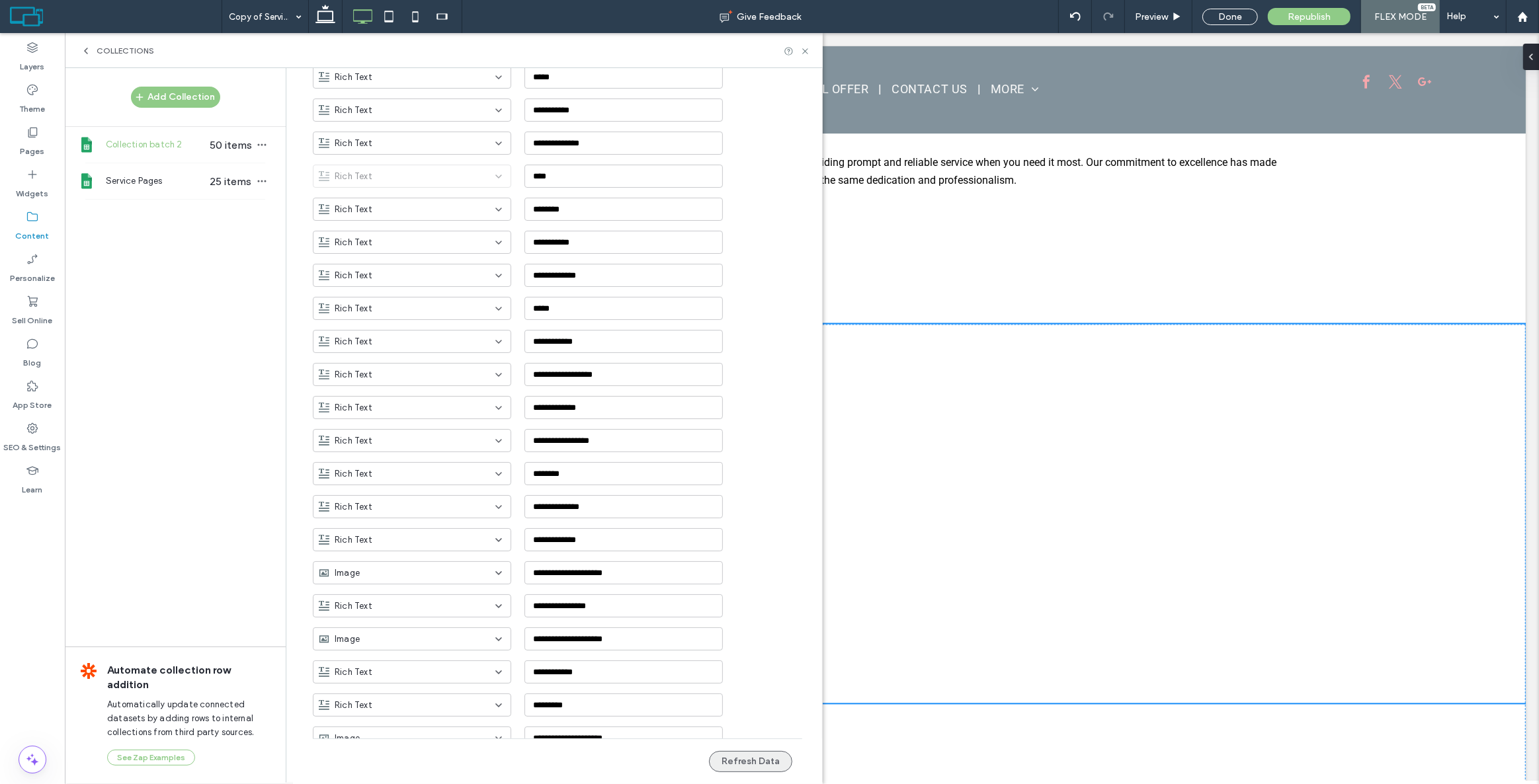
click at [758, 757] on button "Refresh Data" at bounding box center [751, 761] width 84 height 21
click at [803, 51] on icon at bounding box center [806, 51] width 10 height 10
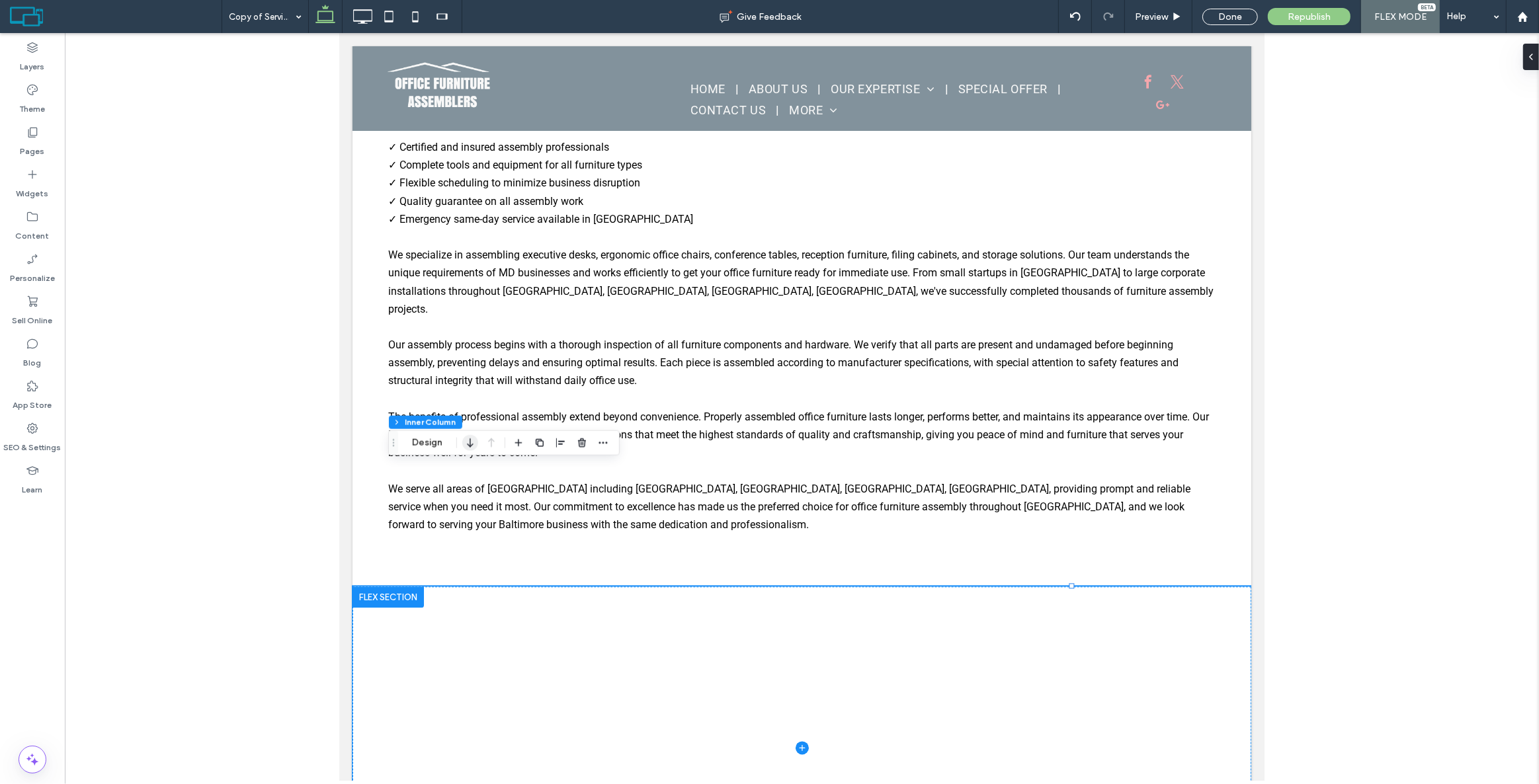
click at [477, 435] on icon "button" at bounding box center [470, 443] width 16 height 24
click at [473, 484] on icon "button" at bounding box center [470, 489] width 16 height 24
click at [472, 414] on icon "button" at bounding box center [470, 402] width 16 height 24
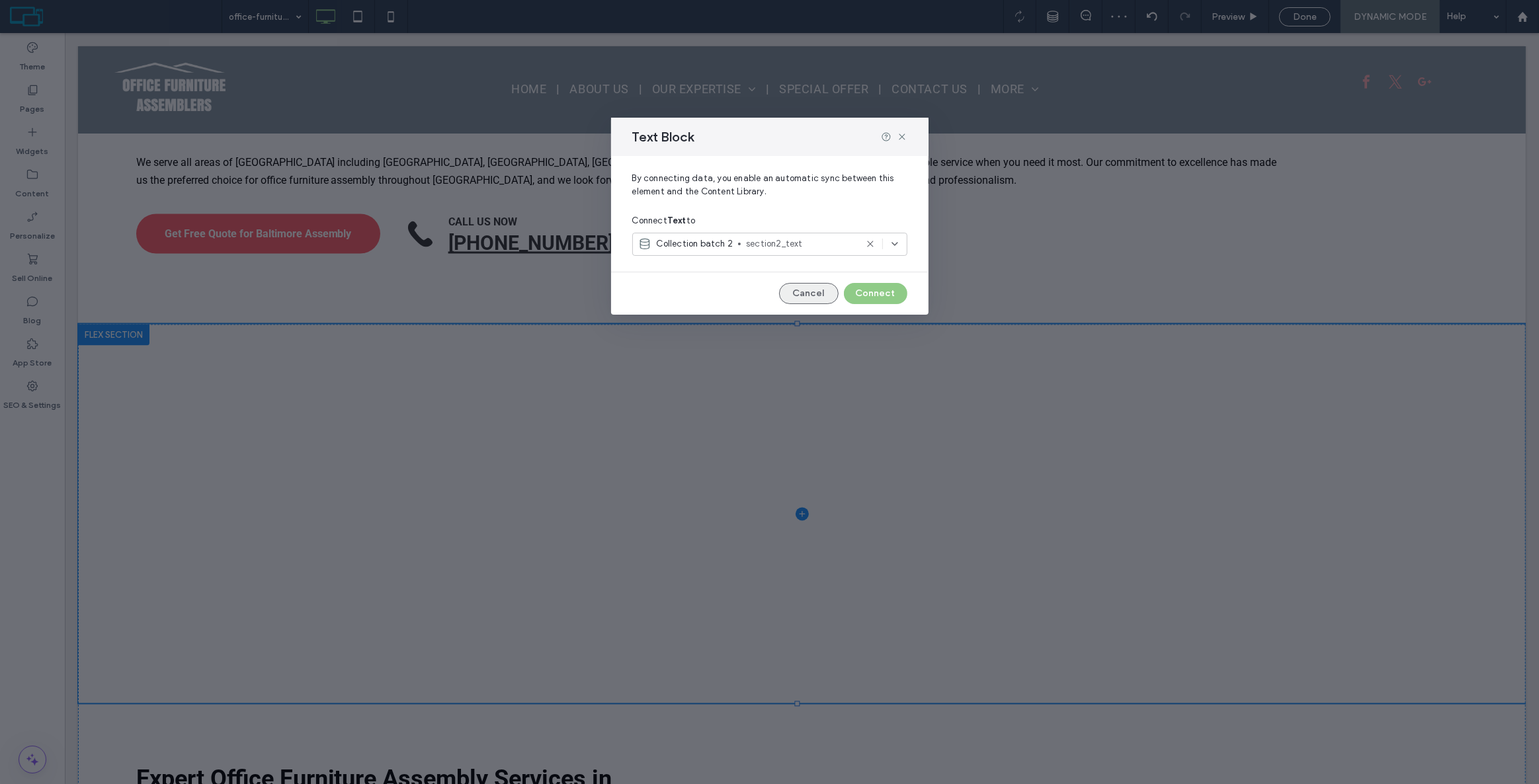
click at [804, 294] on button "Cancel" at bounding box center [809, 293] width 60 height 21
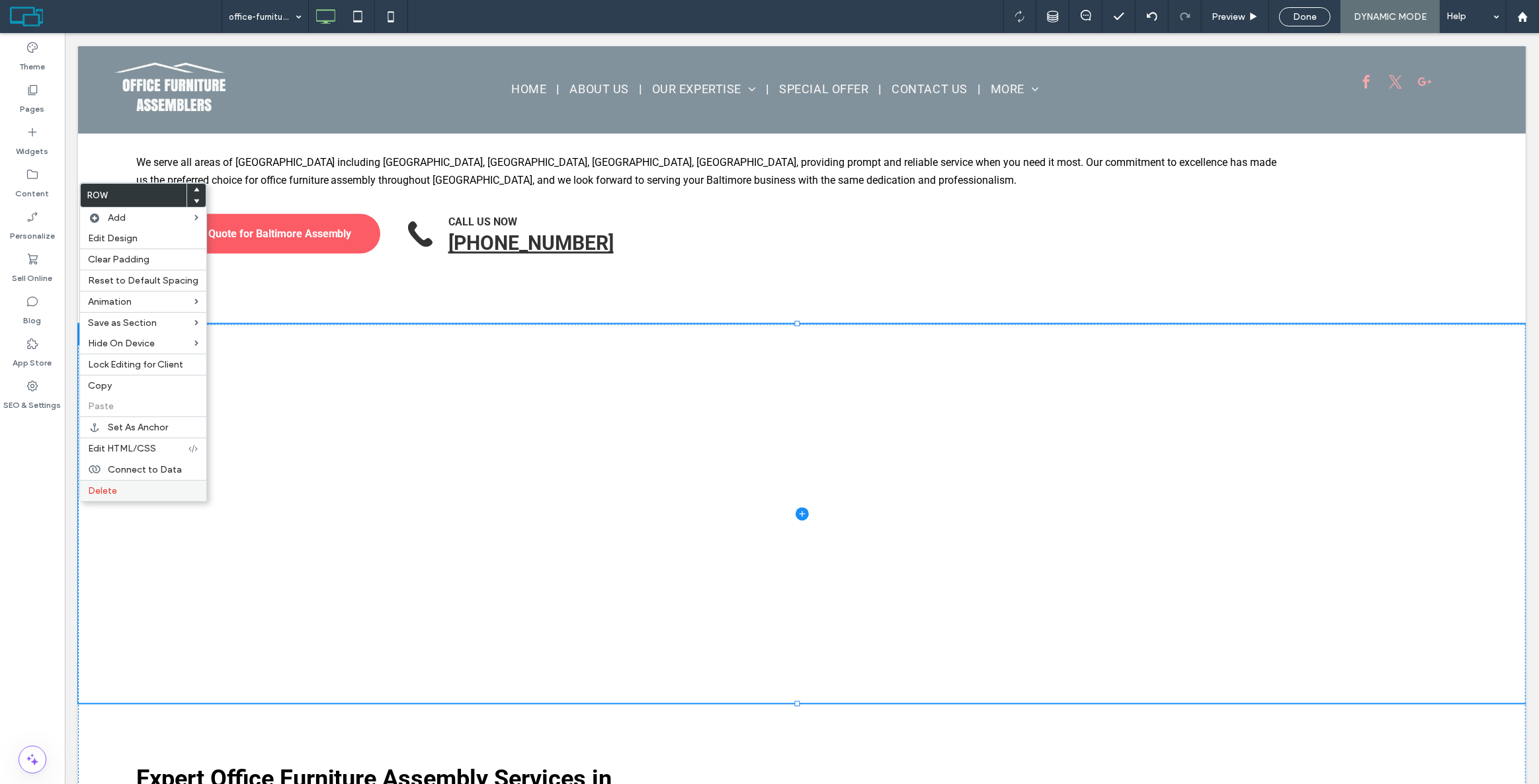
click at [120, 490] on label "Delete" at bounding box center [143, 490] width 110 height 11
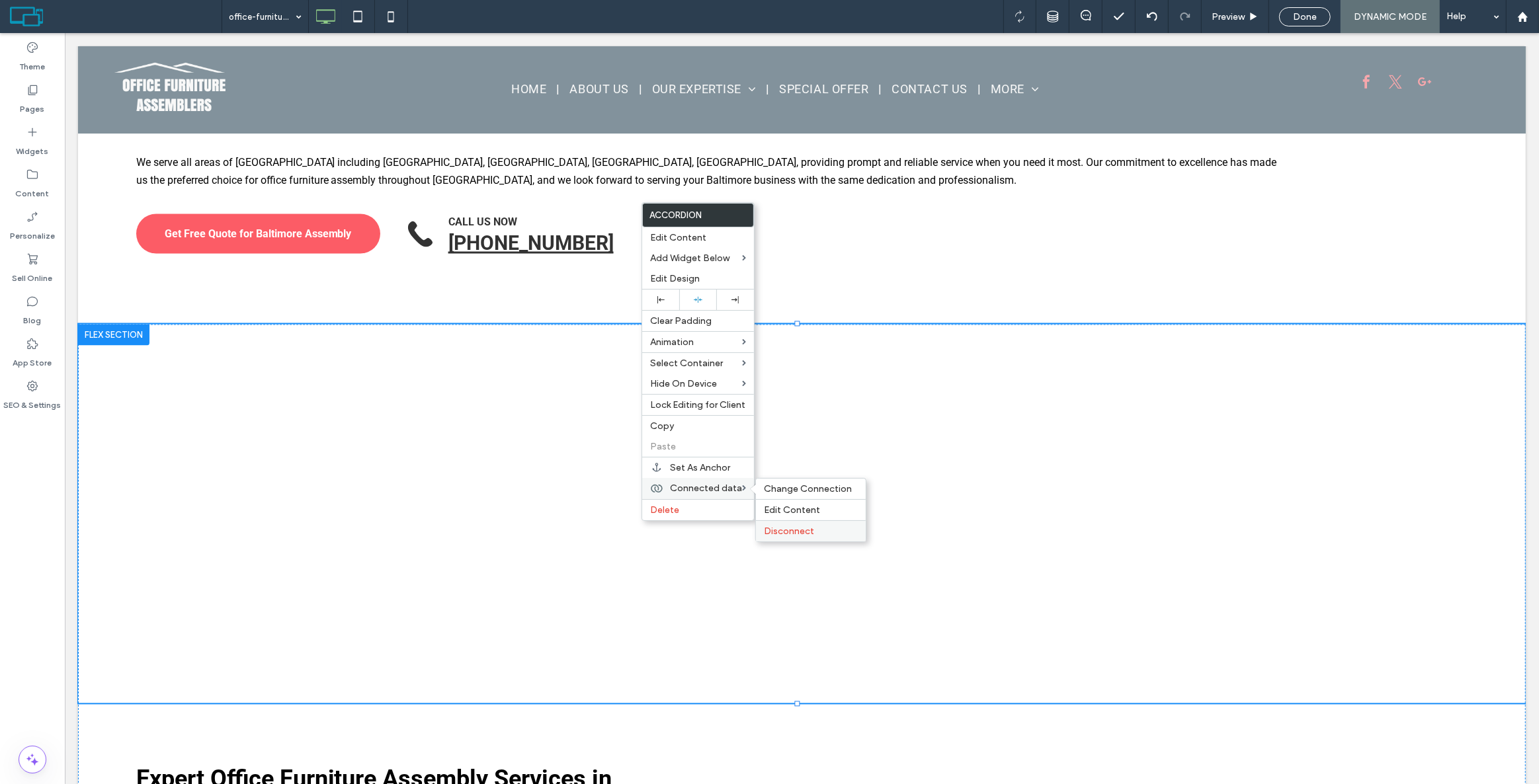
click at [802, 533] on span "Disconnect" at bounding box center [789, 530] width 50 height 11
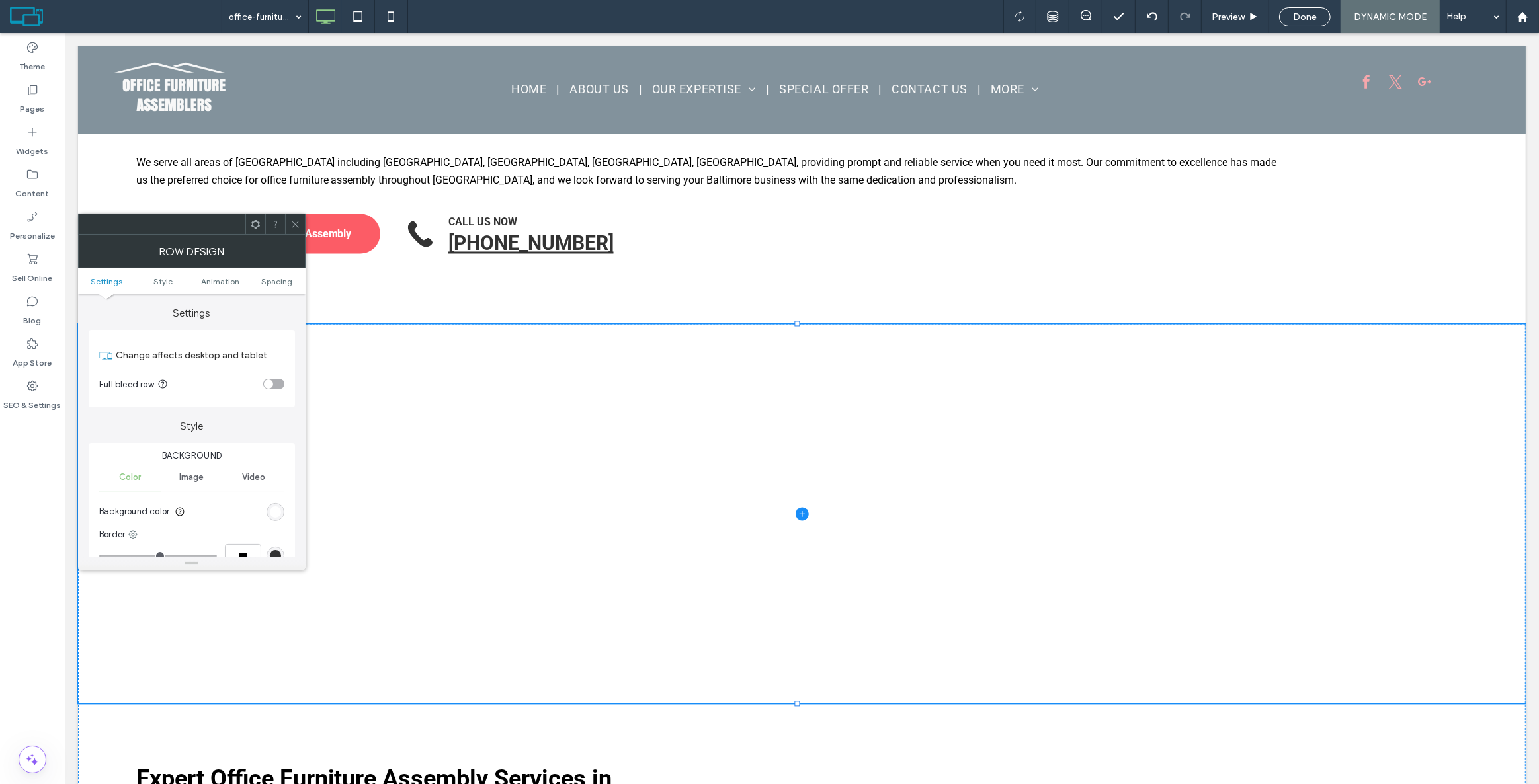
click at [254, 224] on icon at bounding box center [256, 225] width 10 height 10
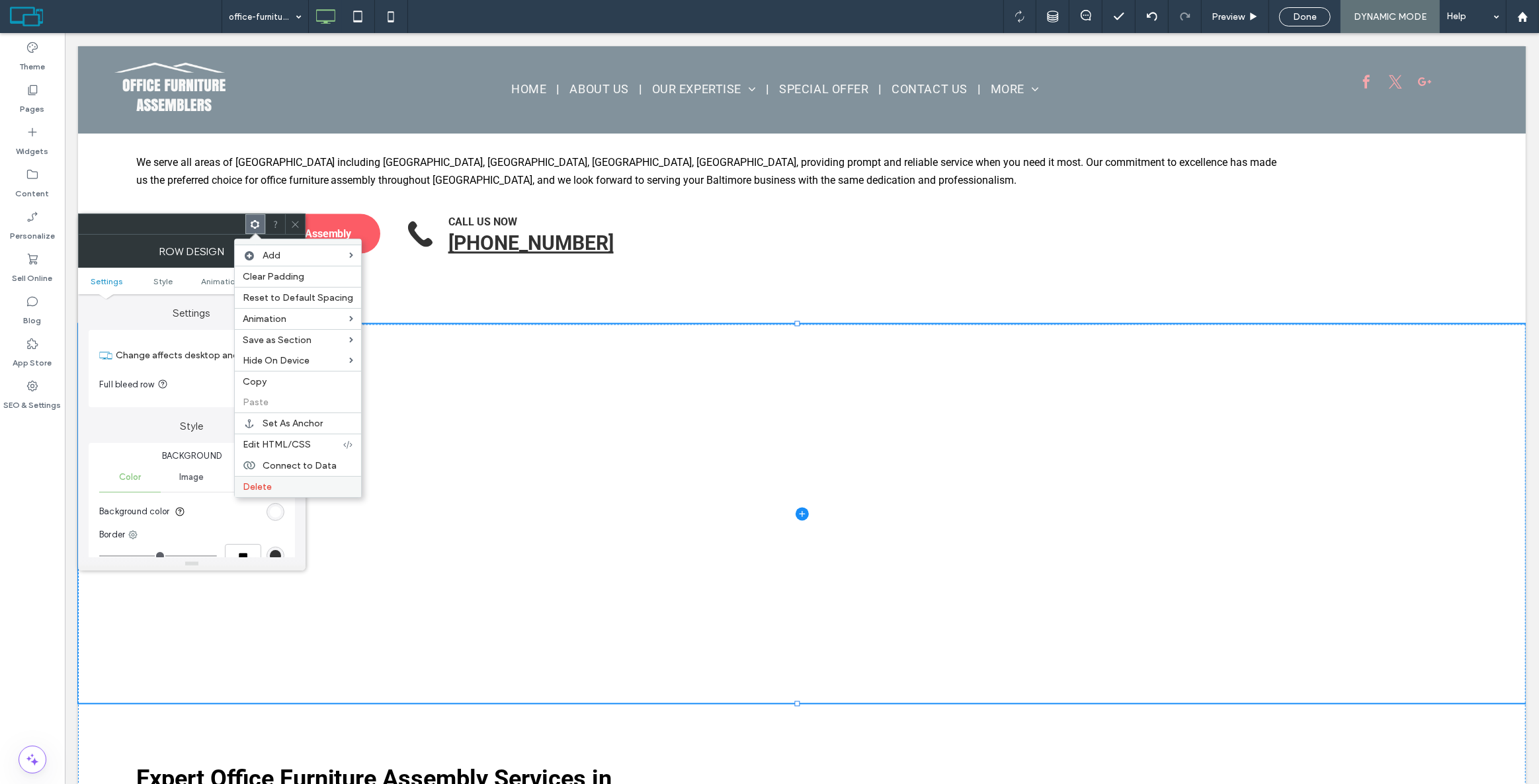
click at [303, 484] on label "Delete" at bounding box center [297, 486] width 110 height 11
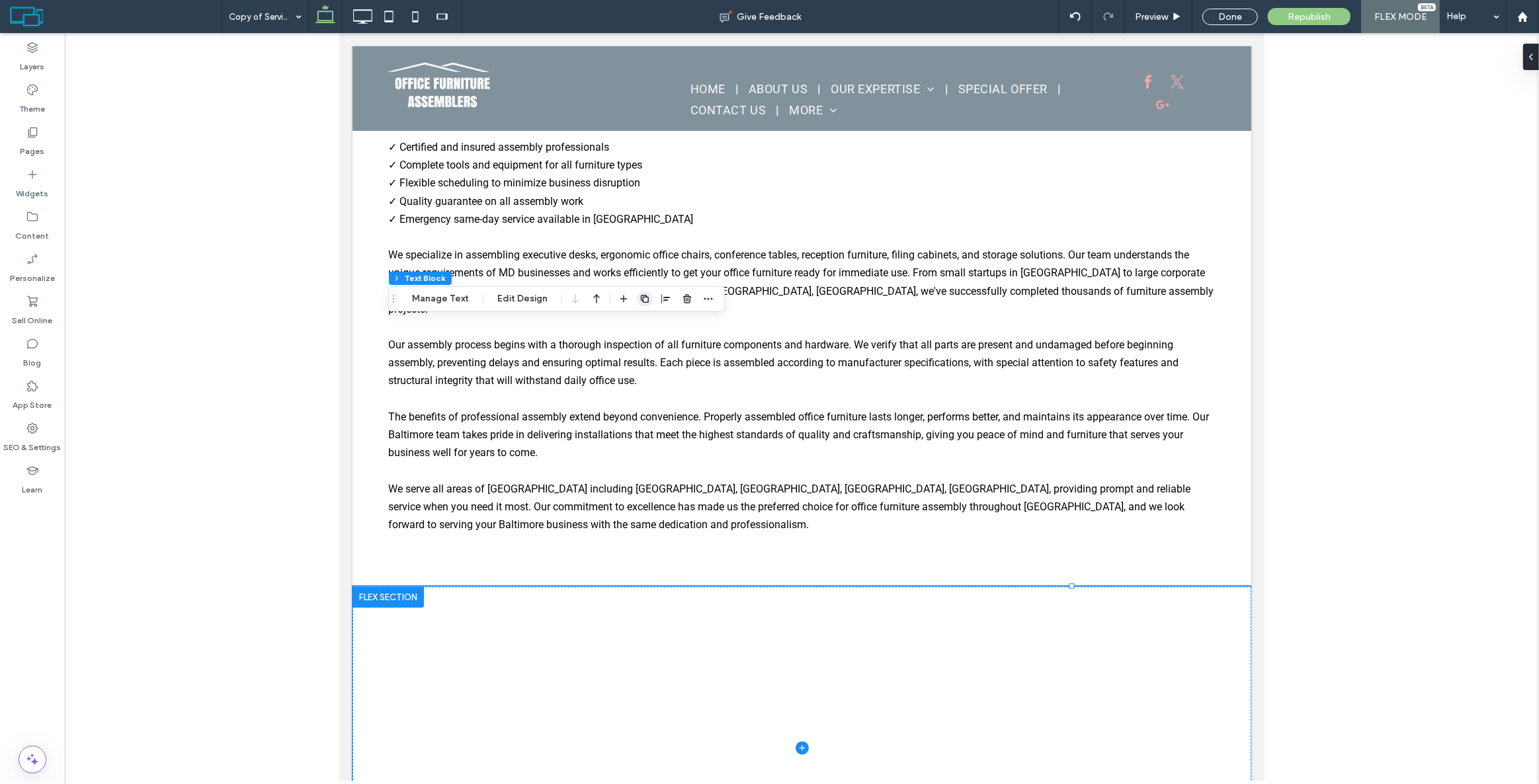
click at [639, 295] on icon "button" at bounding box center [644, 299] width 10 height 10
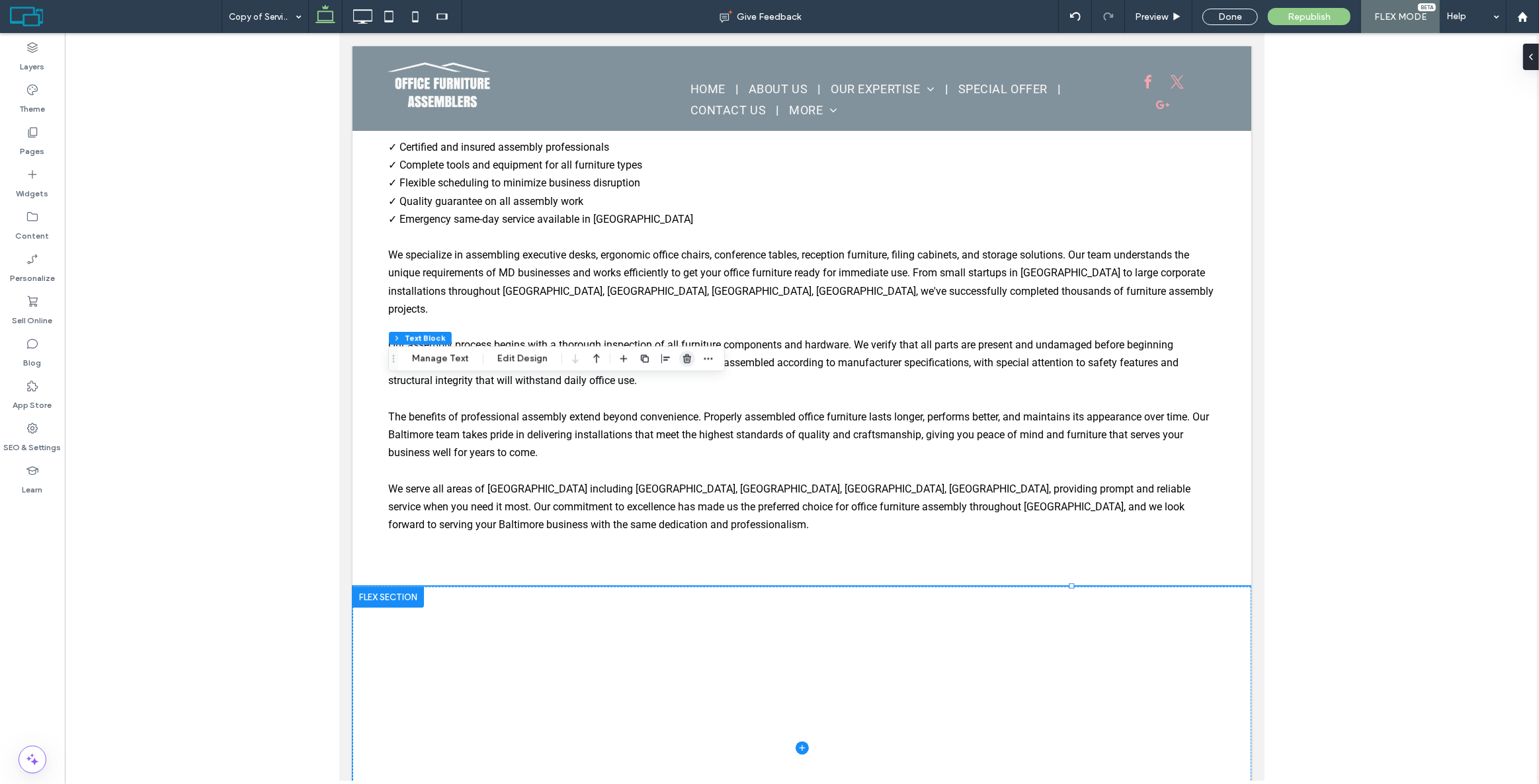
click at [684, 357] on icon "button" at bounding box center [687, 359] width 10 height 10
